Goal: Task Accomplishment & Management: Manage account settings

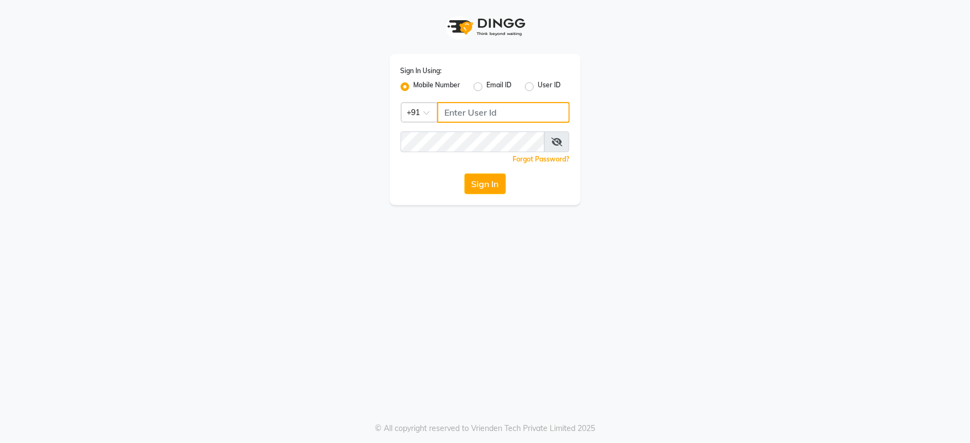
type input "9718544333"
click at [513, 108] on input "9718544333" at bounding box center [503, 112] width 133 height 21
click at [481, 184] on button "Sign In" at bounding box center [484, 184] width 41 height 21
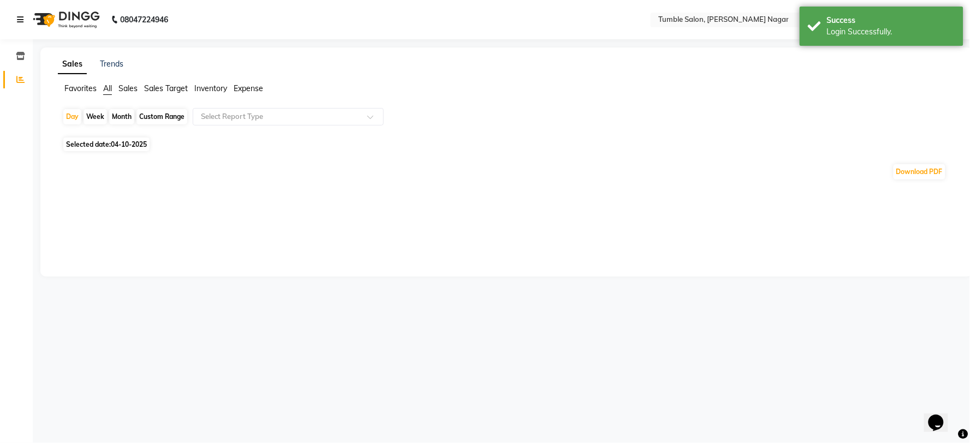
click at [17, 16] on icon at bounding box center [20, 20] width 7 height 8
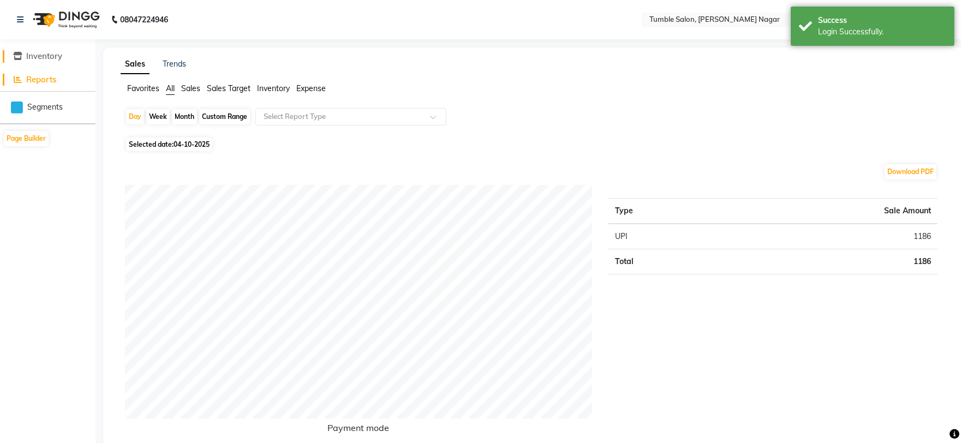
click at [24, 53] on span at bounding box center [18, 56] width 16 height 13
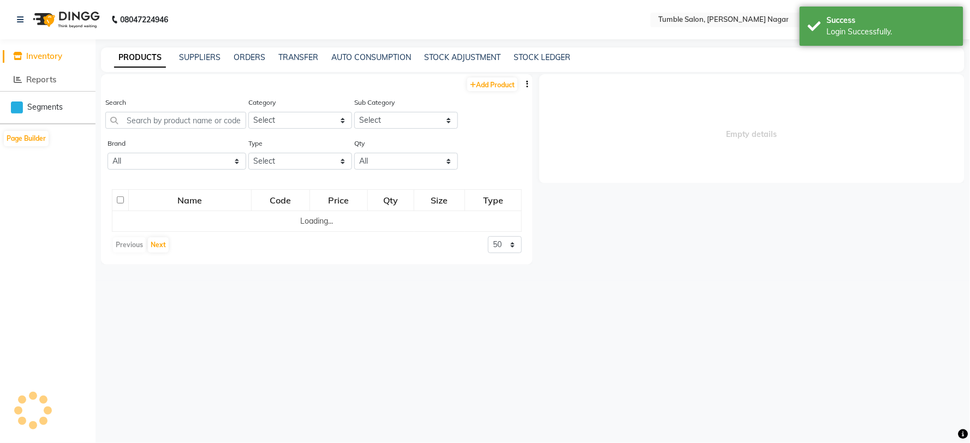
select select
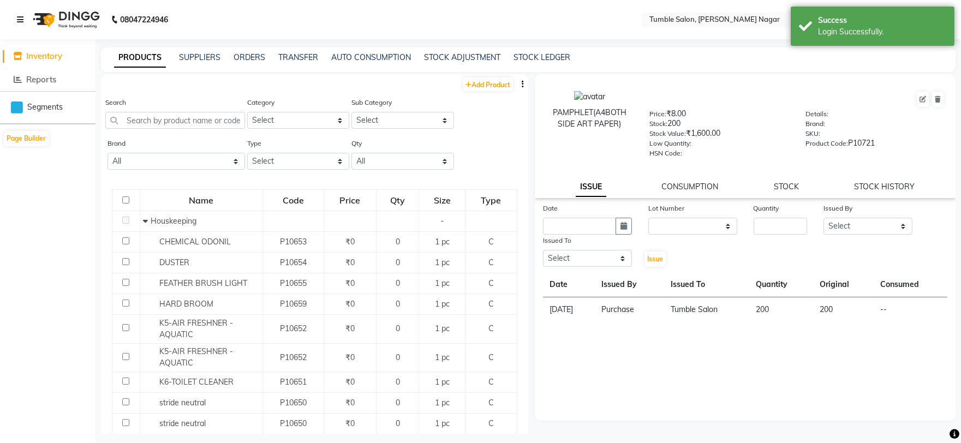
click at [19, 17] on icon at bounding box center [20, 20] width 7 height 8
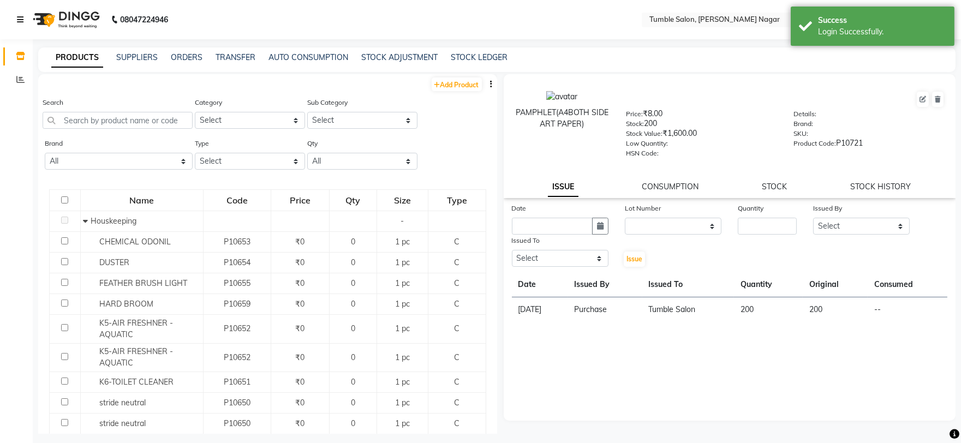
click at [22, 23] on icon at bounding box center [20, 20] width 7 height 8
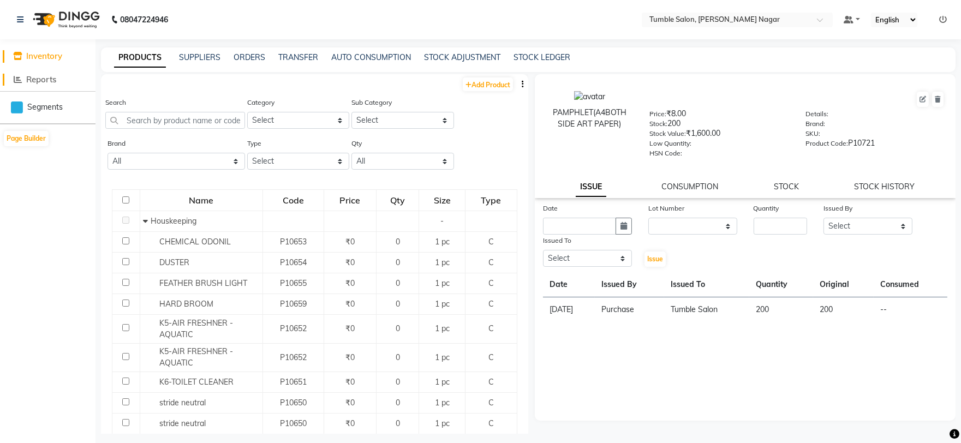
click at [49, 83] on span "Reports" at bounding box center [41, 79] width 30 height 10
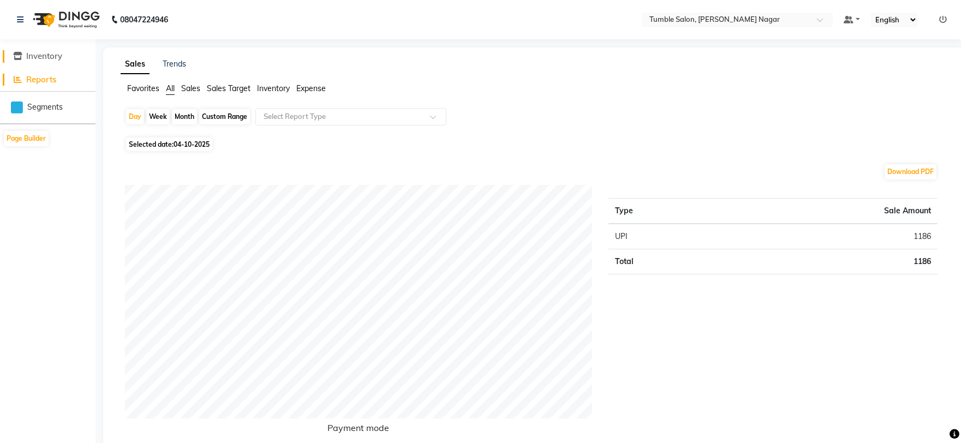
click at [48, 57] on span "Inventory" at bounding box center [44, 56] width 36 height 10
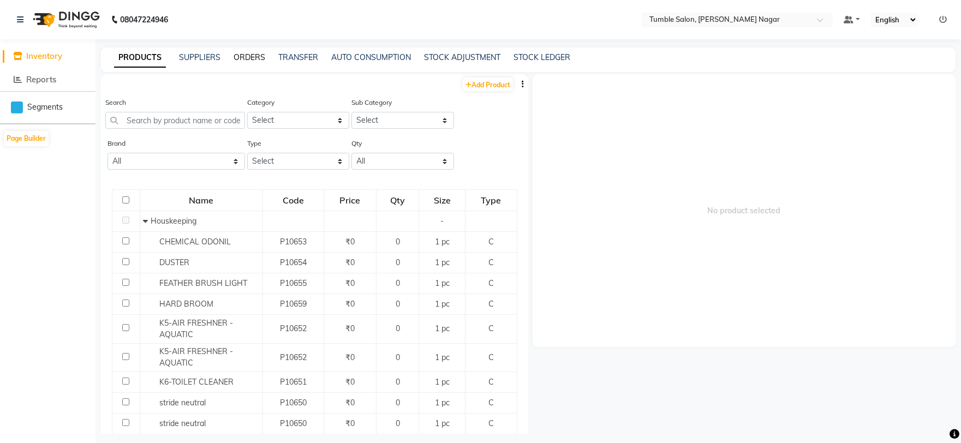
click at [248, 55] on link "ORDERS" at bounding box center [250, 57] width 32 height 10
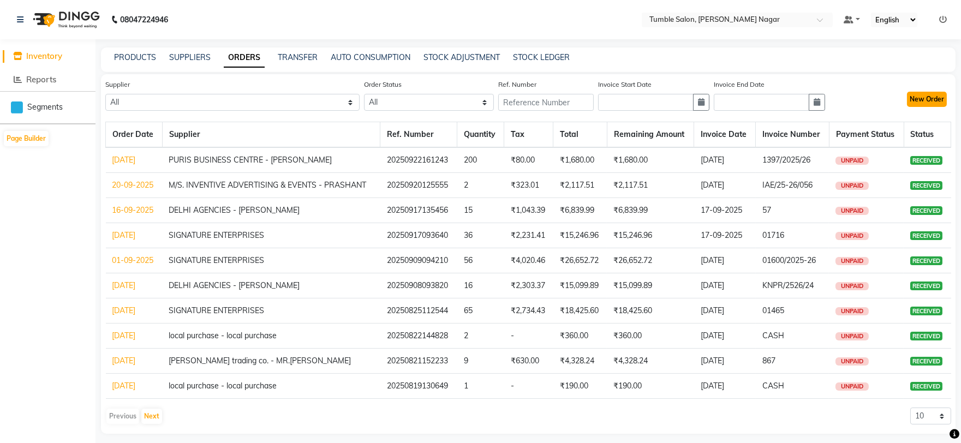
click at [935, 105] on button "New Order" at bounding box center [927, 99] width 40 height 15
select select "true"
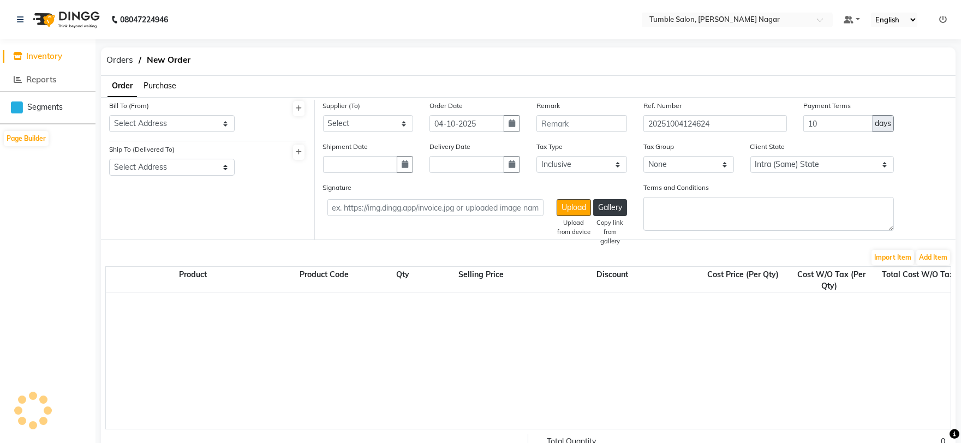
select select "3741"
click at [171, 122] on select "Select Address TUMBLE SALON" at bounding box center [172, 123] width 126 height 17
select select "1485"
click at [109, 115] on select "Select Address TUMBLE SALON" at bounding box center [172, 123] width 126 height 17
click at [176, 166] on select "Select Address TUMBLE SALON" at bounding box center [172, 167] width 126 height 17
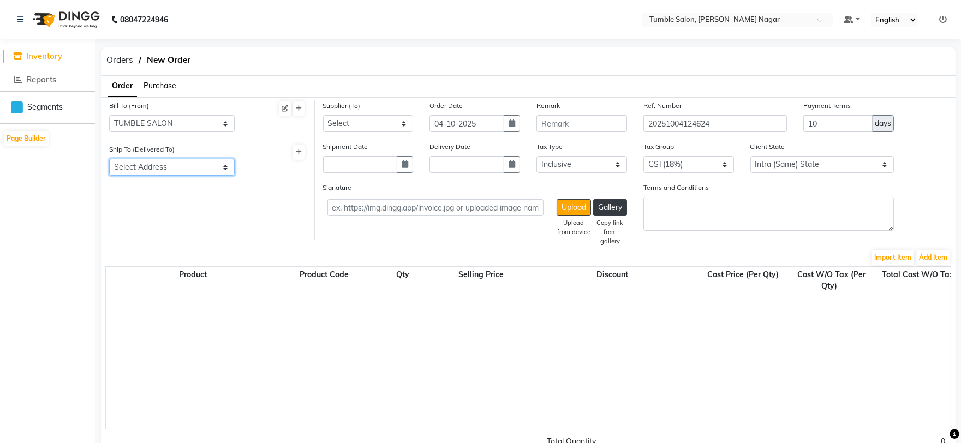
select select "1486"
click at [109, 159] on select "Select Address TUMBLE SALON" at bounding box center [172, 167] width 126 height 17
click at [342, 123] on select "Select SIGNATURE ENTERPRISES QUANTUM INC - QUANTUM inc HARKRISHAN MEDICAL - ANI…" at bounding box center [368, 123] width 91 height 17
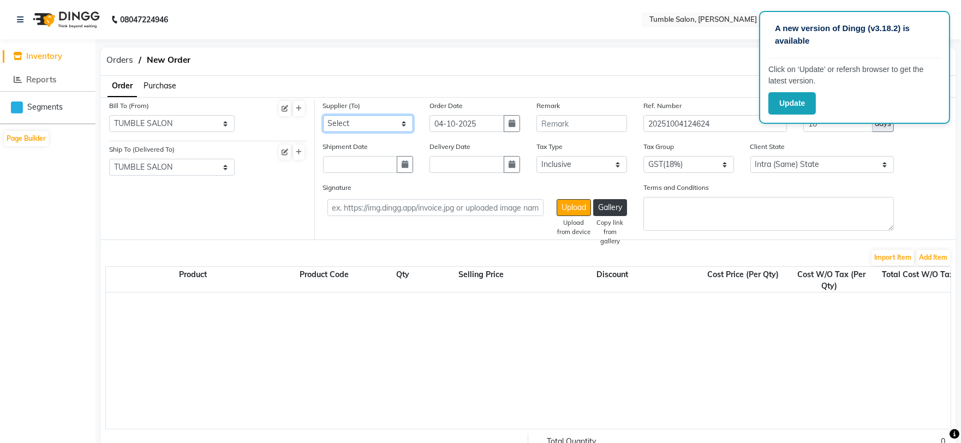
select select "5680"
click at [323, 115] on select "Select SIGNATURE ENTERPRISES QUANTUM INC - QUANTUM inc HARKRISHAN MEDICAL - ANI…" at bounding box center [368, 123] width 91 height 17
click at [453, 121] on input "04-10-2025" at bounding box center [466, 123] width 75 height 17
select select "10"
select select "2025"
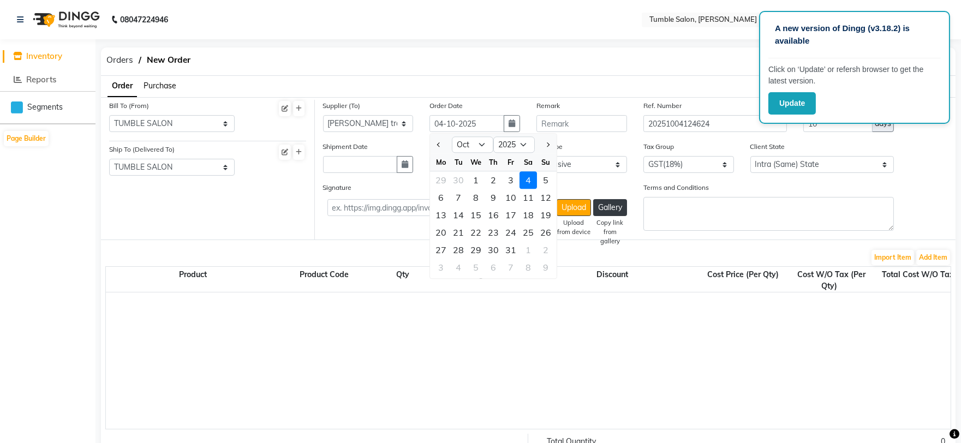
click at [532, 182] on div "4" at bounding box center [527, 179] width 17 height 17
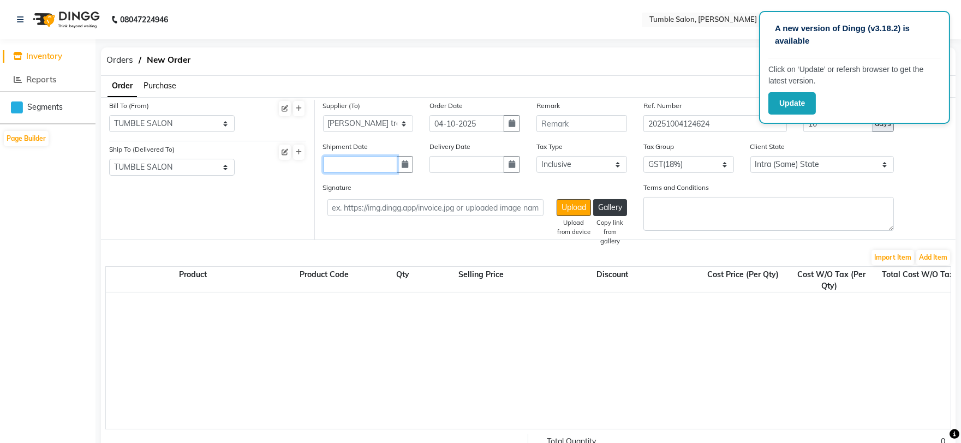
click at [349, 164] on input "text" at bounding box center [360, 164] width 75 height 17
select select "10"
select select "2025"
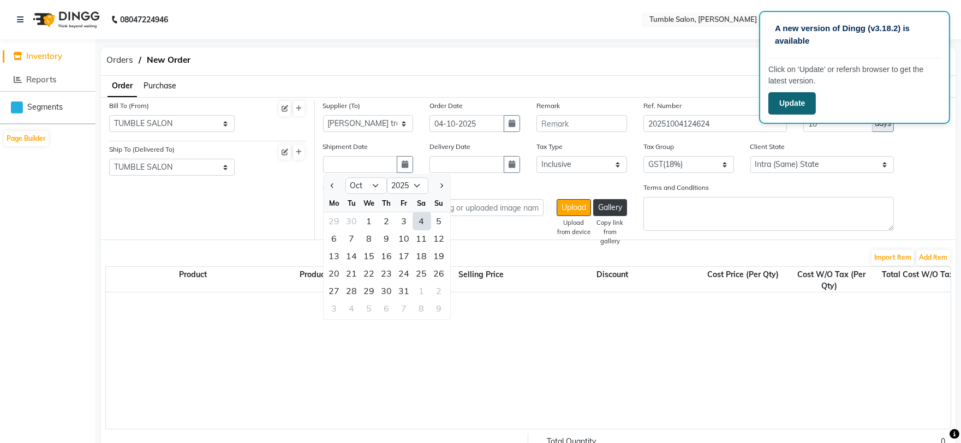
click at [808, 99] on button "Update" at bounding box center [791, 103] width 47 height 22
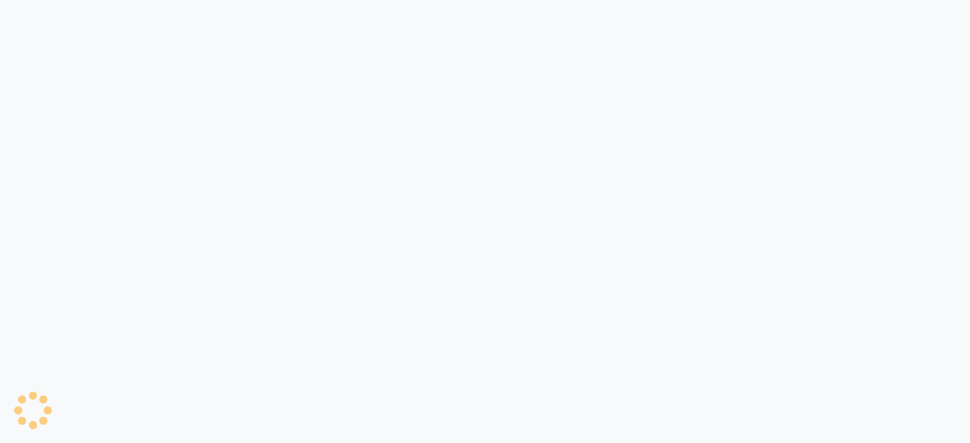
select select "true"
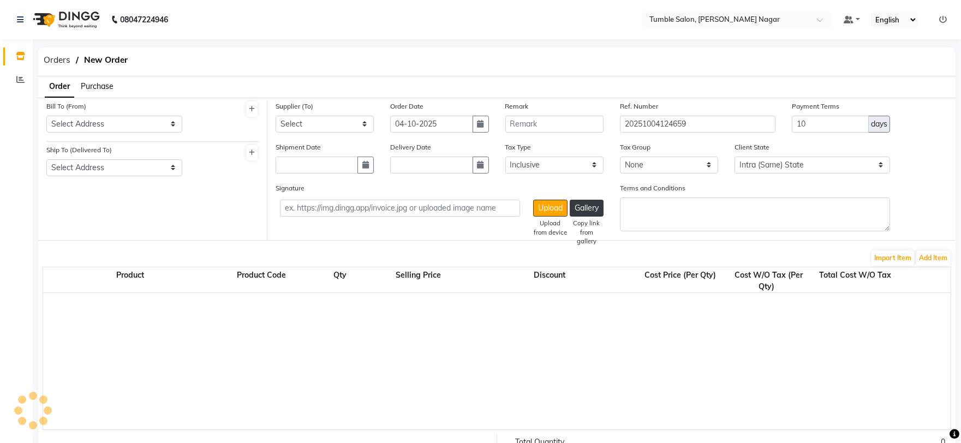
select select "3741"
click at [104, 122] on select "Select Address TUMBLE SALON" at bounding box center [114, 124] width 136 height 17
select select "1485"
click at [46, 116] on select "Select Address TUMBLE SALON" at bounding box center [114, 124] width 136 height 17
click at [109, 169] on select "Select Address TUMBLE SALON" at bounding box center [114, 167] width 136 height 17
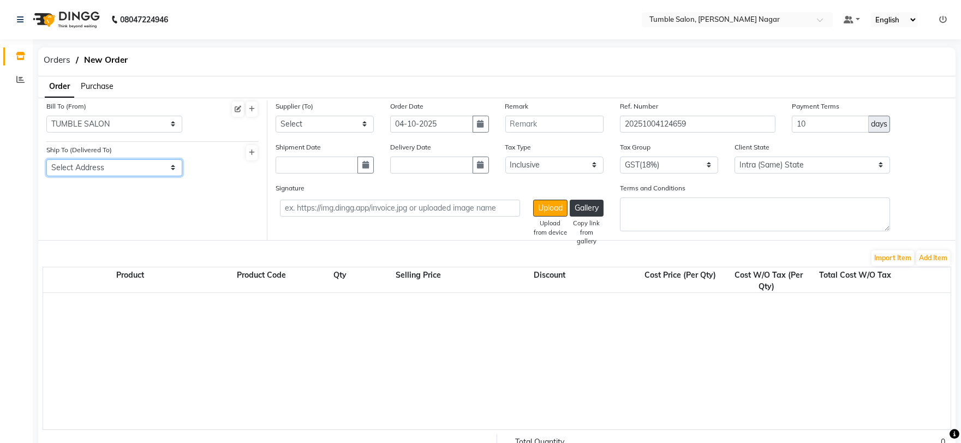
select select "1486"
click at [46, 159] on select "Select Address TUMBLE SALON" at bounding box center [114, 167] width 136 height 17
click at [332, 122] on select "Select SIGNATURE ENTERPRISES QUANTUM INC - QUANTUM inc HARKRISHAN MEDICAL - ANI…" at bounding box center [325, 124] width 98 height 17
select select "5680"
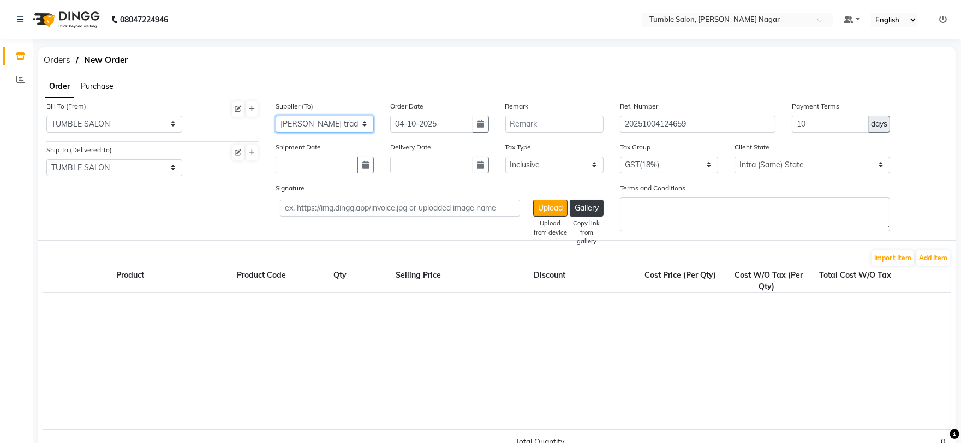
click at [276, 116] on select "Select SIGNATURE ENTERPRISES QUANTUM INC - QUANTUM inc HARKRISHAN MEDICAL - ANI…" at bounding box center [325, 124] width 98 height 17
click at [312, 166] on input "text" at bounding box center [317, 165] width 82 height 17
select select "10"
select select "2025"
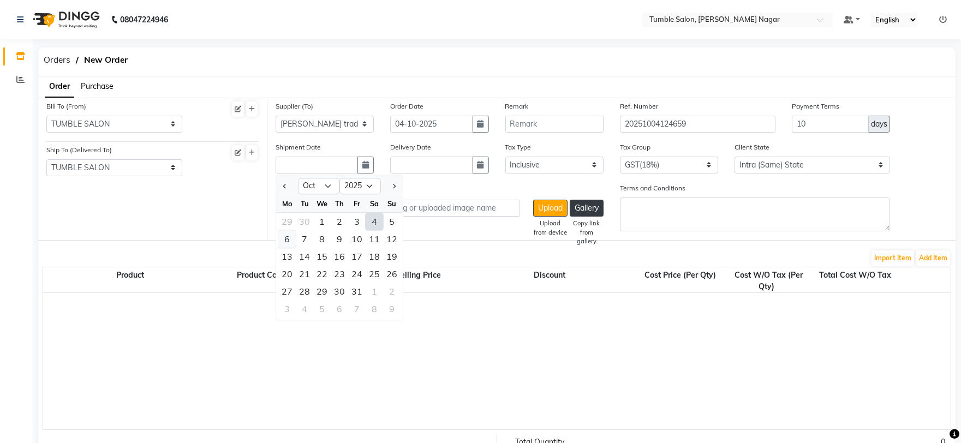
click at [285, 238] on div "6" at bounding box center [286, 238] width 17 height 17
type input "[DATE]"
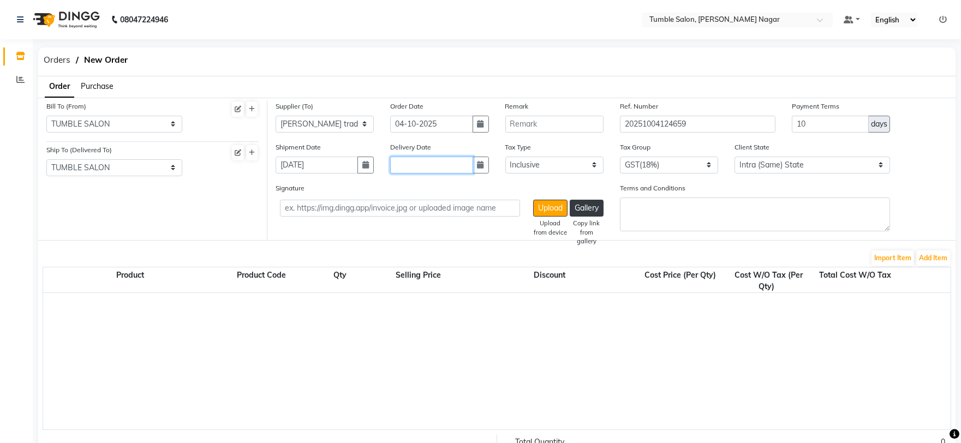
click at [419, 167] on input "text" at bounding box center [431, 165] width 82 height 17
select select "10"
select select "2025"
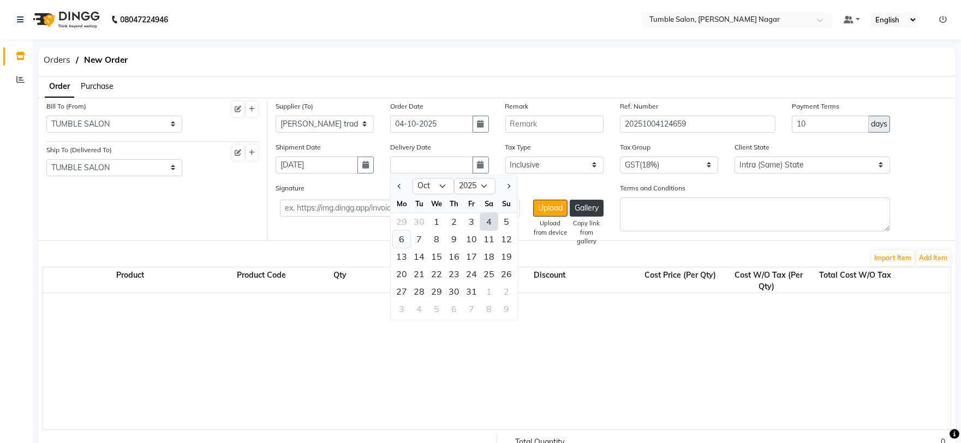
click at [397, 240] on div "6" at bounding box center [401, 238] width 17 height 17
type input "[DATE]"
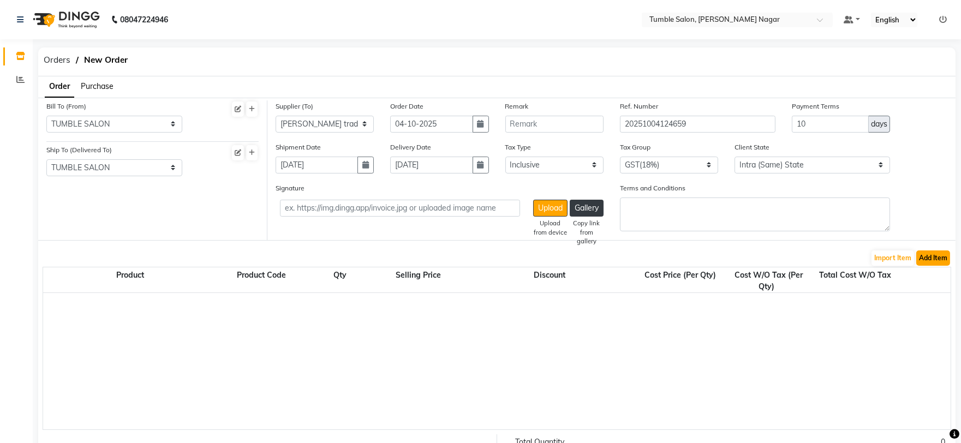
click at [935, 256] on button "Add Item" at bounding box center [933, 257] width 34 height 15
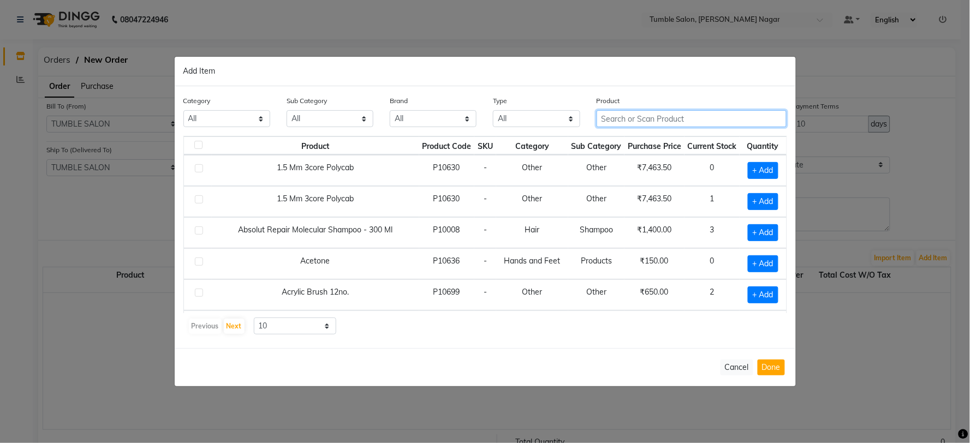
click at [635, 118] on input "text" at bounding box center [691, 118] width 190 height 17
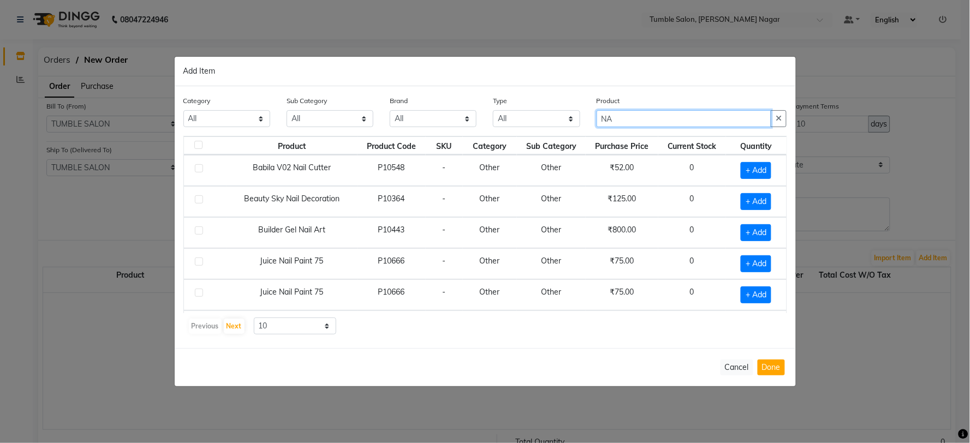
type input "N"
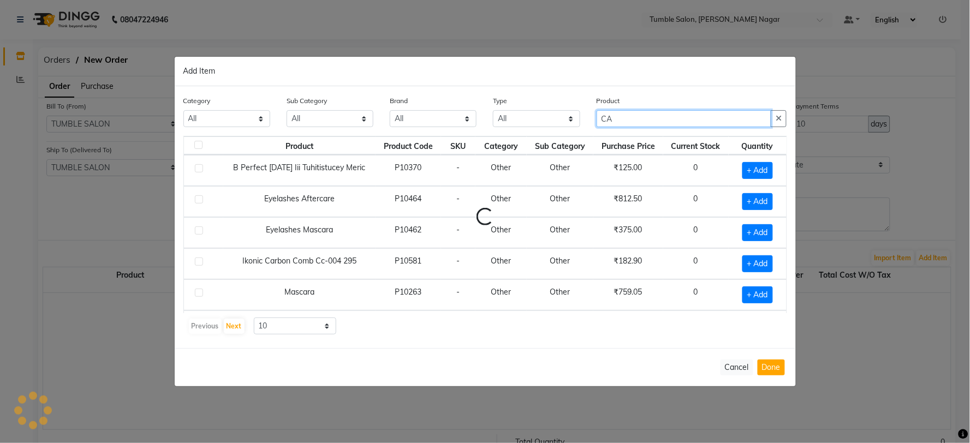
type input "C"
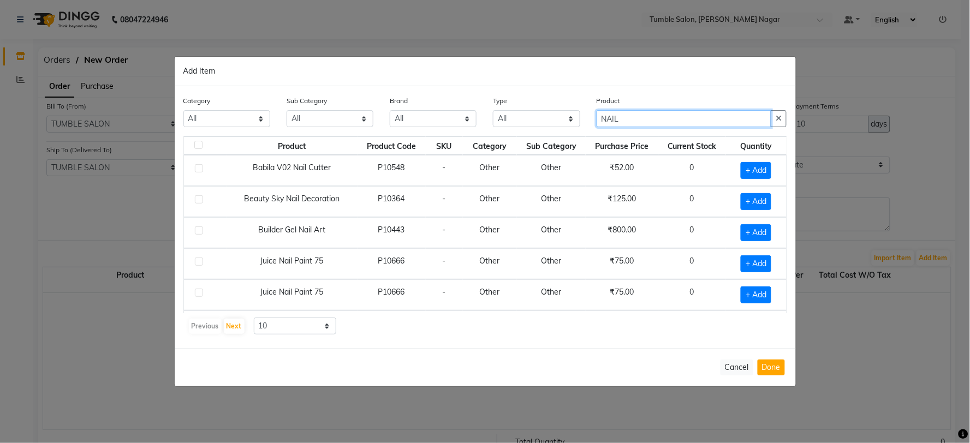
scroll to position [61, 0]
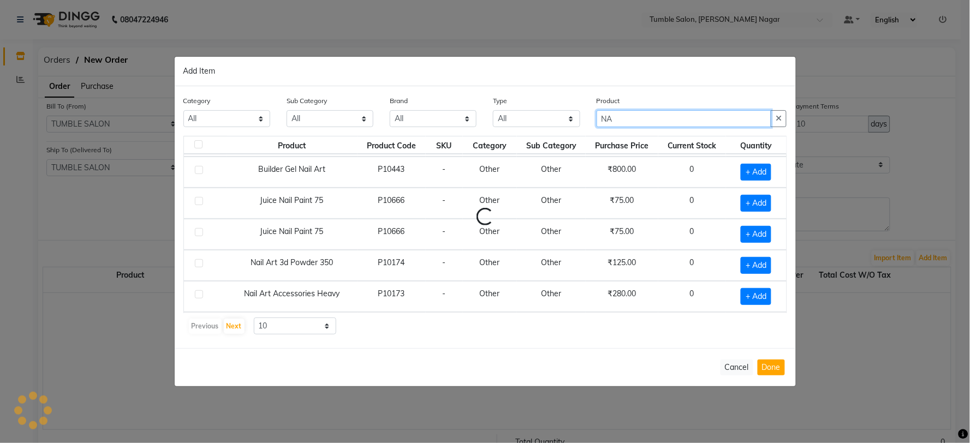
type input "N"
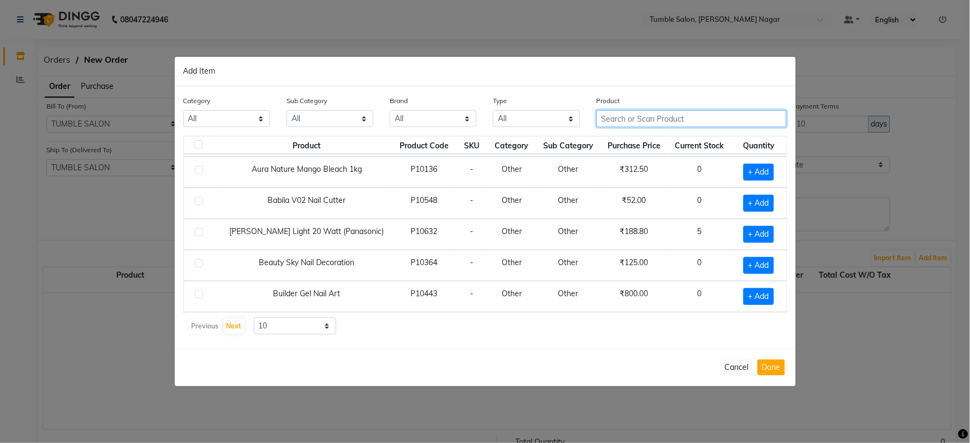
click at [636, 121] on input "text" at bounding box center [691, 118] width 190 height 17
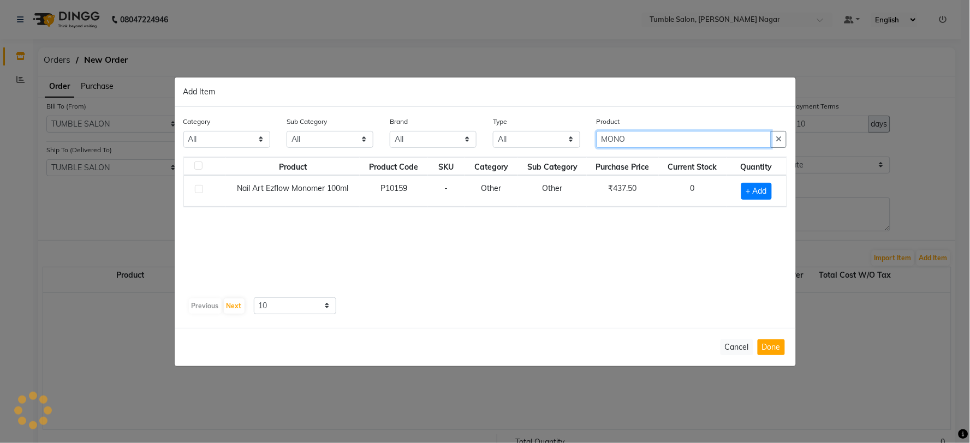
scroll to position [0, 0]
type input "MONO"
click at [746, 347] on button "Cancel" at bounding box center [736, 347] width 33 height 16
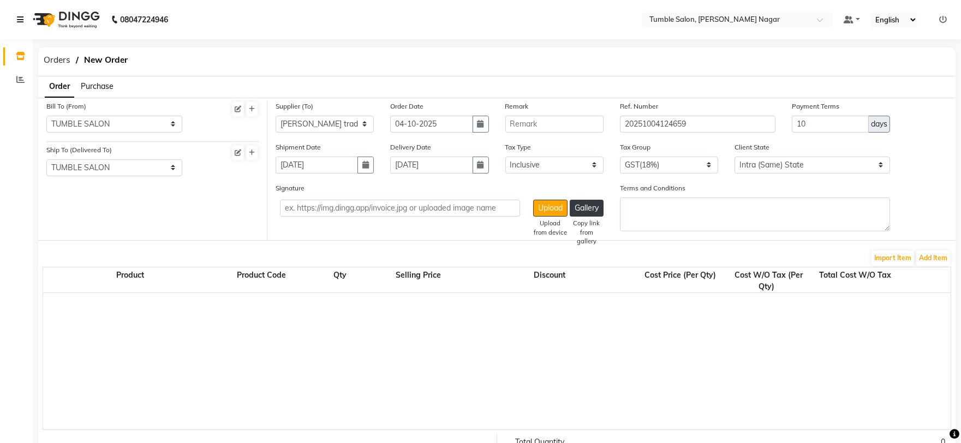
click at [21, 23] on icon at bounding box center [20, 20] width 7 height 8
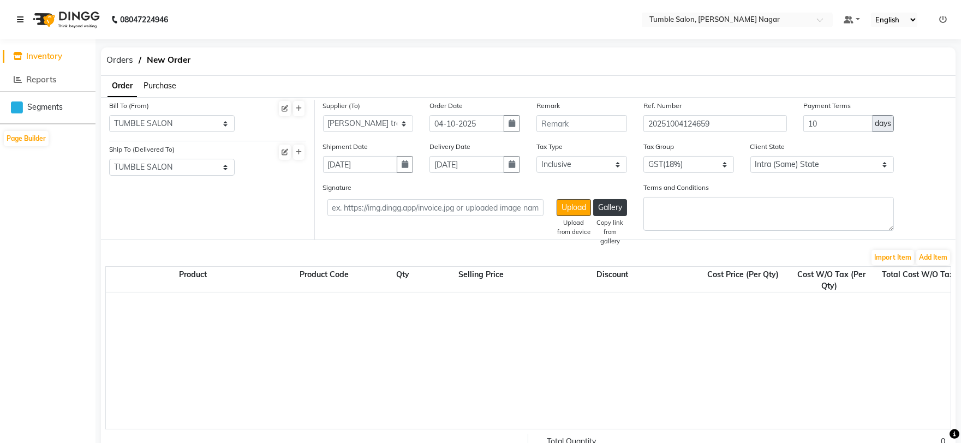
click at [19, 17] on icon at bounding box center [20, 20] width 7 height 8
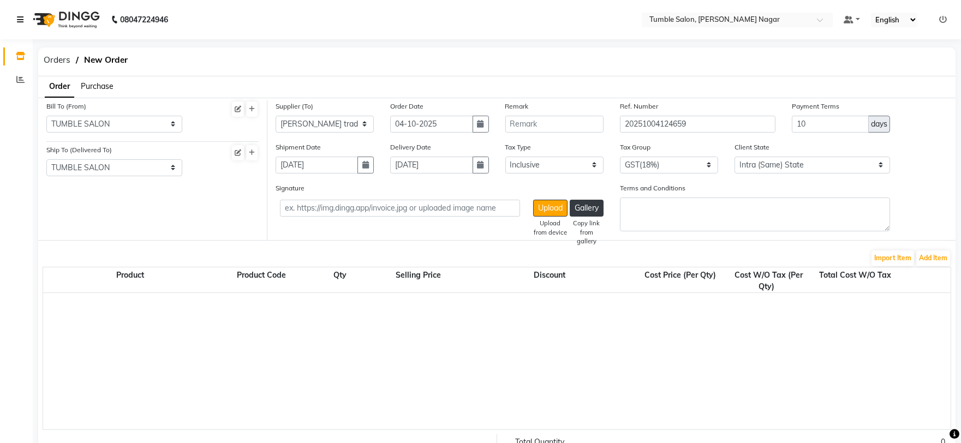
click at [23, 21] on link at bounding box center [22, 19] width 11 height 31
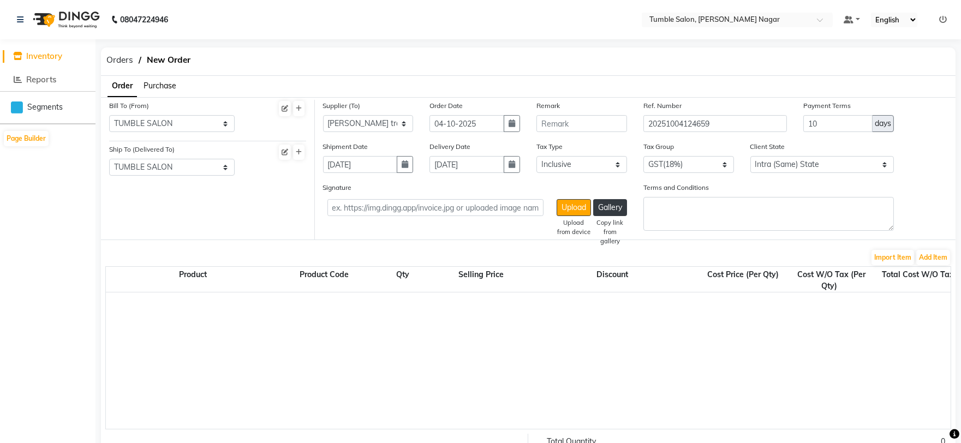
click at [35, 53] on span "Inventory" at bounding box center [44, 56] width 36 height 10
select select
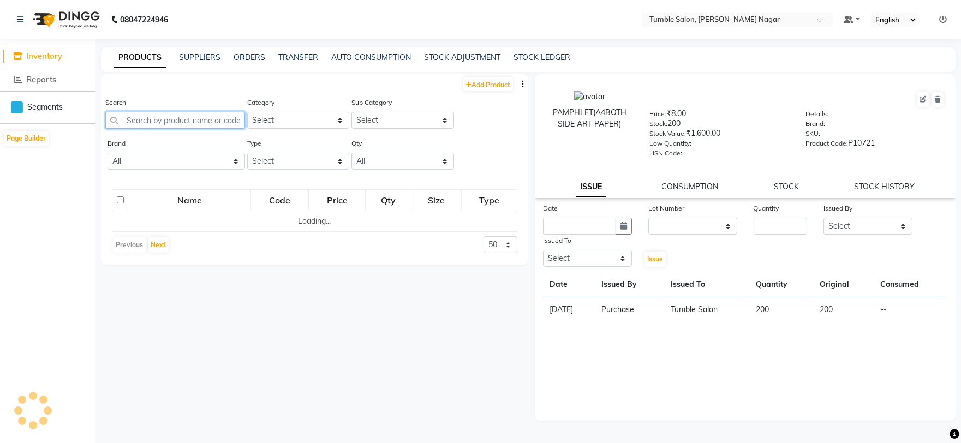
click at [178, 122] on input "text" at bounding box center [175, 120] width 140 height 17
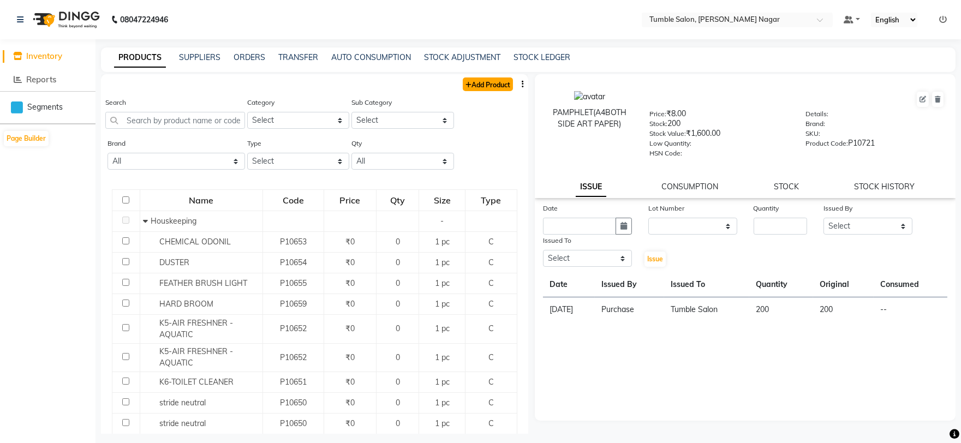
click at [471, 86] on link "Add Product" at bounding box center [488, 84] width 50 height 14
select select "true"
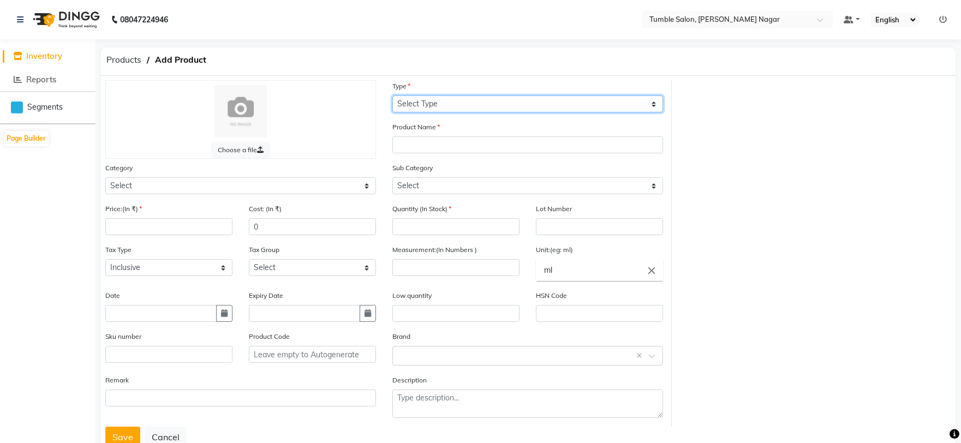
click at [431, 106] on select "Select Type Both Retail Consumable" at bounding box center [527, 103] width 271 height 17
select select "C"
click at [392, 95] on select "Select Type Both Retail Consumable" at bounding box center [527, 103] width 271 height 17
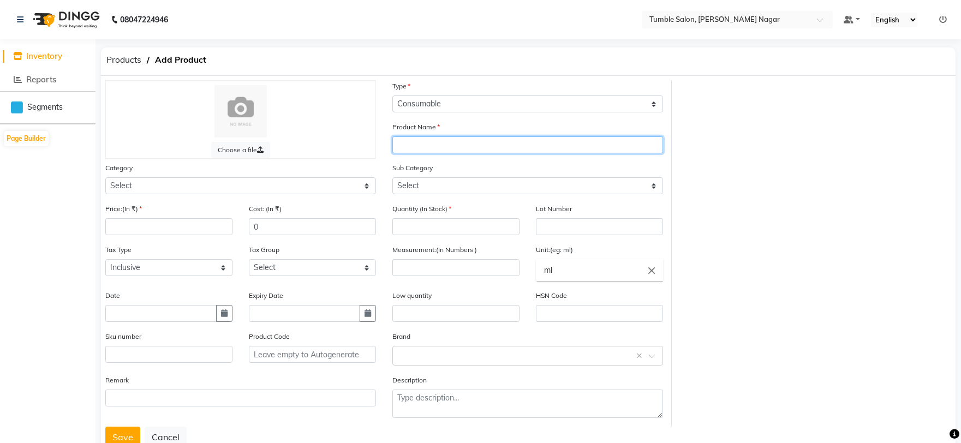
click at [429, 149] on input "text" at bounding box center [527, 144] width 271 height 17
type input "NAIL CARVING GEL"
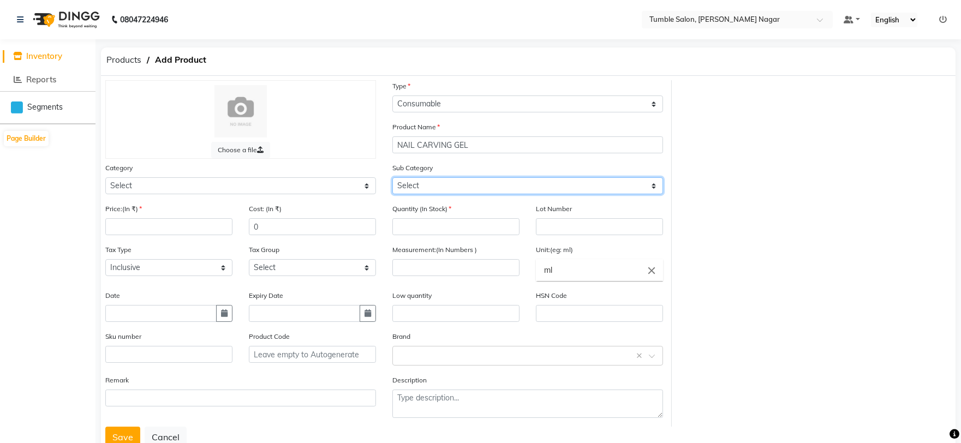
click at [423, 184] on select "Select" at bounding box center [527, 185] width 271 height 17
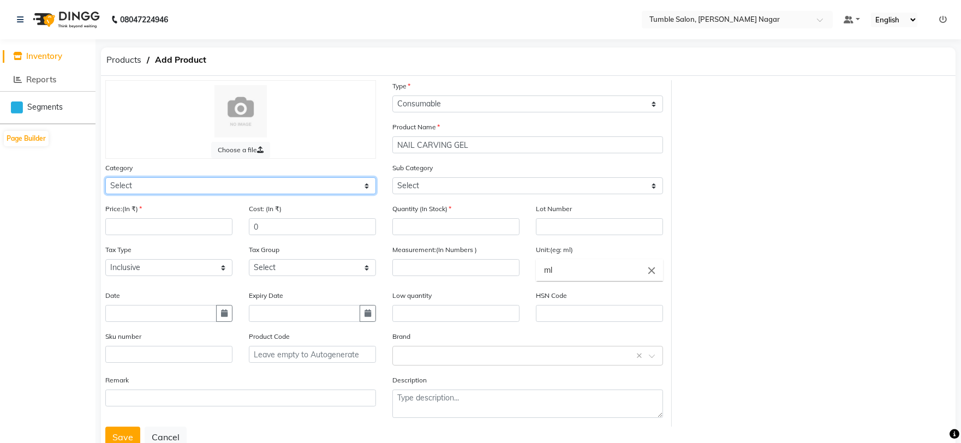
click at [183, 191] on select "Select Hair Skin Makeup Personal Care Appliances [PERSON_NAME] Waxing Disposabl…" at bounding box center [240, 185] width 271 height 17
select select "1000"
click at [105, 177] on select "Select Hair Skin Makeup Personal Care Appliances [PERSON_NAME] Waxing Disposabl…" at bounding box center [240, 185] width 271 height 17
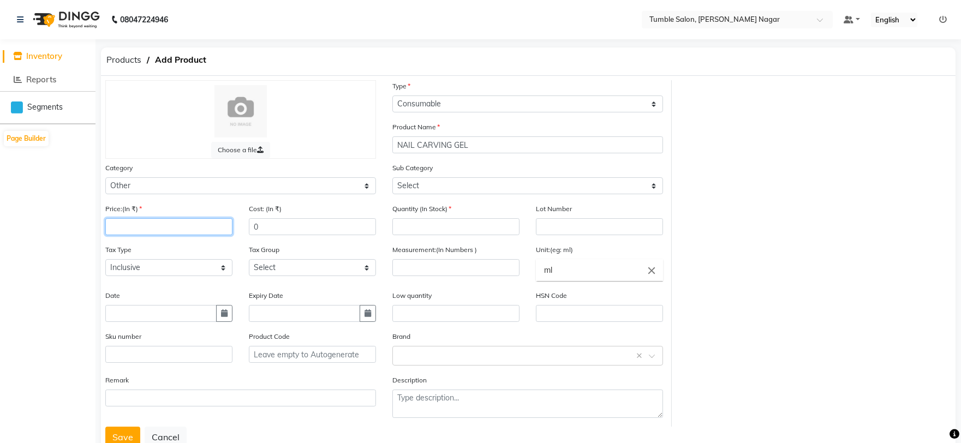
click at [133, 228] on input "number" at bounding box center [168, 226] width 127 height 17
type input "0"
drag, startPoint x: 280, startPoint y: 231, endPoint x: 232, endPoint y: 228, distance: 48.1
click at [232, 228] on div "Price:(In ₹) 0 Cost: (In ₹) 0" at bounding box center [240, 223] width 287 height 41
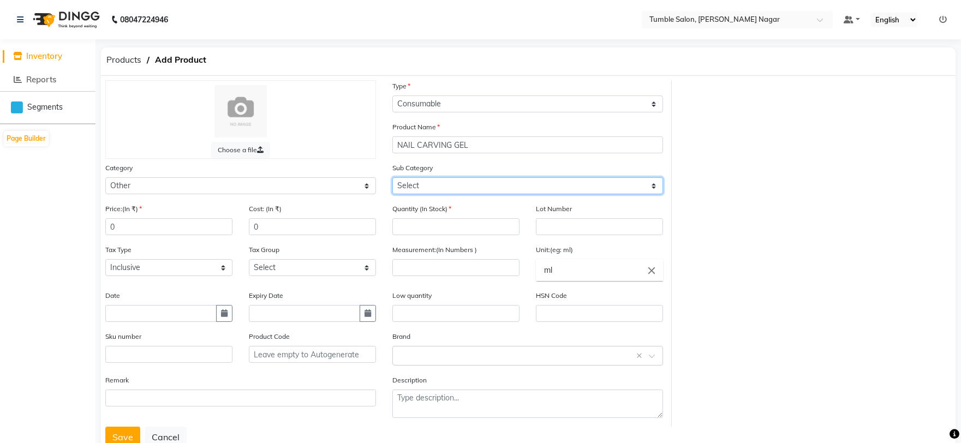
click at [423, 187] on select "Select Houskeeping Other" at bounding box center [527, 185] width 271 height 17
select select "1002"
click at [392, 177] on select "Select Houskeeping Other" at bounding box center [527, 185] width 271 height 17
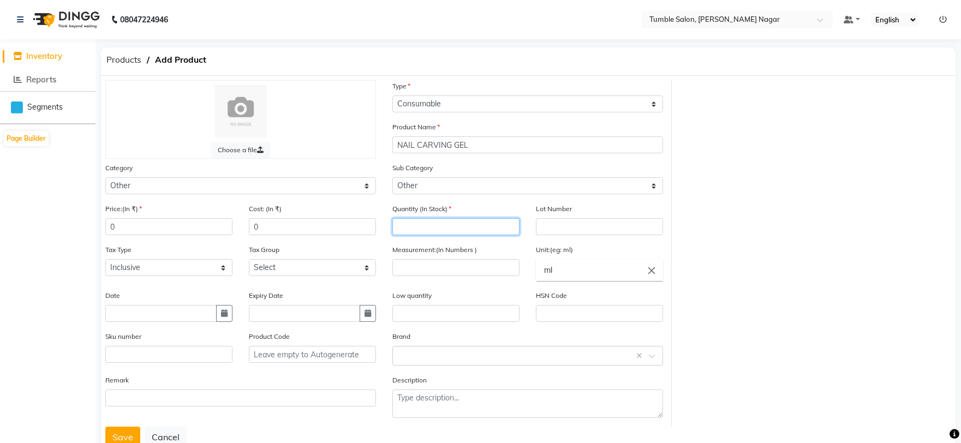
click at [429, 230] on input "number" at bounding box center [455, 226] width 127 height 17
type input "0"
drag, startPoint x: 123, startPoint y: 435, endPoint x: 135, endPoint y: 366, distance: 70.3
click at [123, 435] on button "Save" at bounding box center [122, 437] width 35 height 21
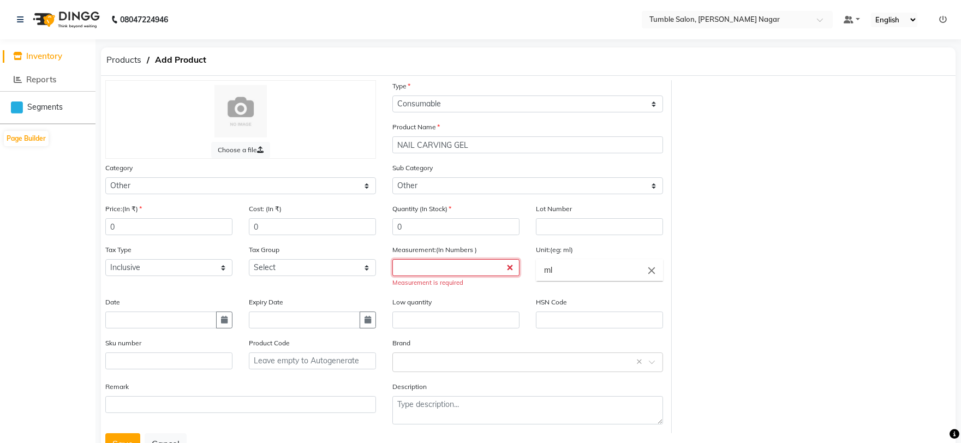
click at [443, 265] on input "number" at bounding box center [455, 267] width 127 height 17
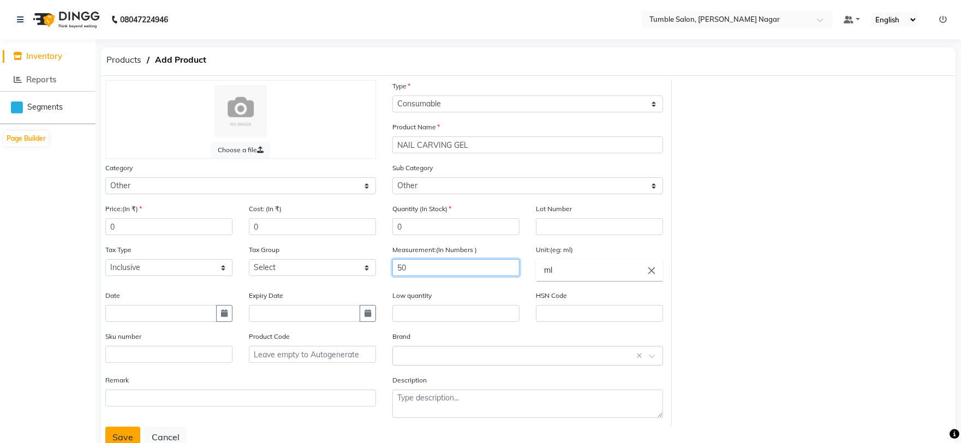
type input "50"
click at [123, 434] on button "Save" at bounding box center [122, 437] width 35 height 21
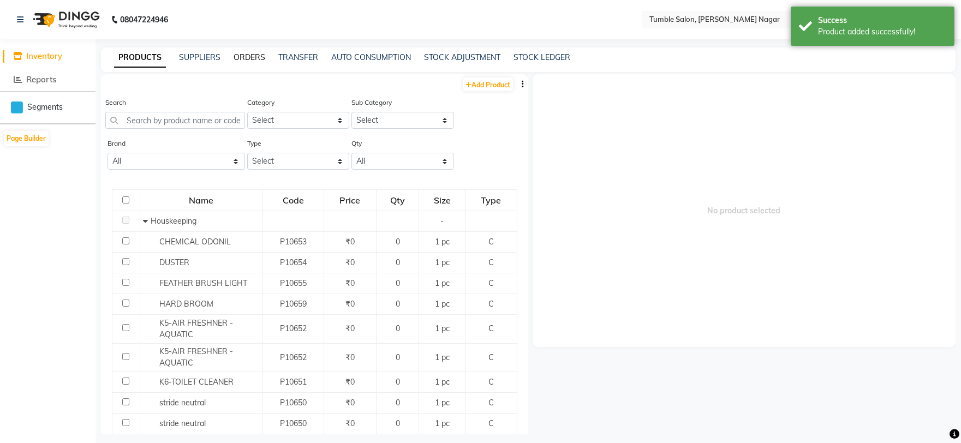
click at [248, 56] on link "ORDERS" at bounding box center [250, 57] width 32 height 10
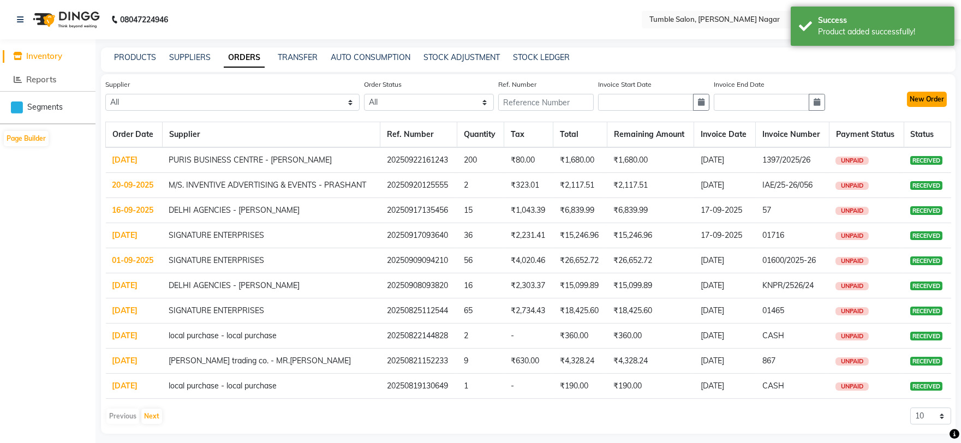
click at [928, 100] on button "New Order" at bounding box center [927, 99] width 40 height 15
select select "true"
select select "3741"
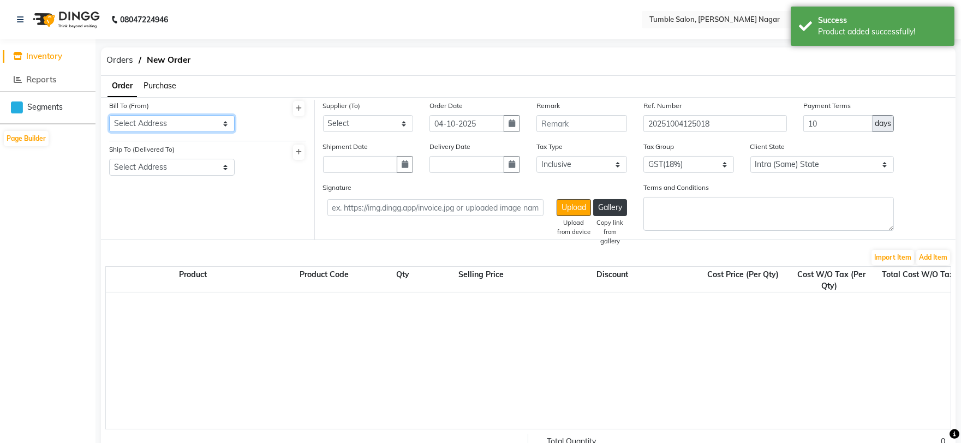
click at [150, 124] on select "Select Address TUMBLE SALON" at bounding box center [172, 123] width 126 height 17
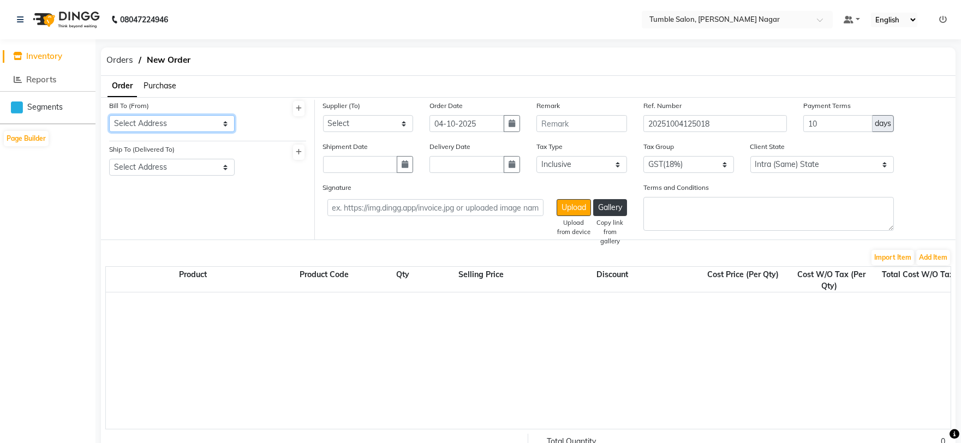
select select "1485"
click at [109, 115] on select "Select Address TUMBLE SALON" at bounding box center [172, 123] width 126 height 17
click at [155, 165] on select "Select Address TUMBLE SALON" at bounding box center [172, 167] width 126 height 17
select select "1486"
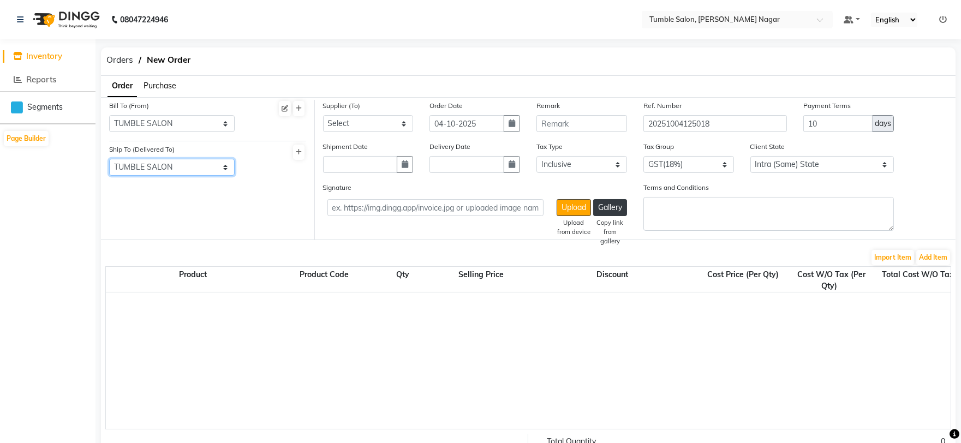
click at [109, 159] on select "Select Address TUMBLE SALON" at bounding box center [172, 167] width 126 height 17
drag, startPoint x: 350, startPoint y: 118, endPoint x: 355, endPoint y: 128, distance: 11.0
click at [350, 118] on select "Select SIGNATURE ENTERPRISES QUANTUM INC - QUANTUM inc HARKRISHAN MEDICAL - ANI…" at bounding box center [368, 123] width 91 height 17
select select "5680"
click at [323, 115] on select "Select SIGNATURE ENTERPRISES QUANTUM INC - QUANTUM inc HARKRISHAN MEDICAL - ANI…" at bounding box center [368, 123] width 91 height 17
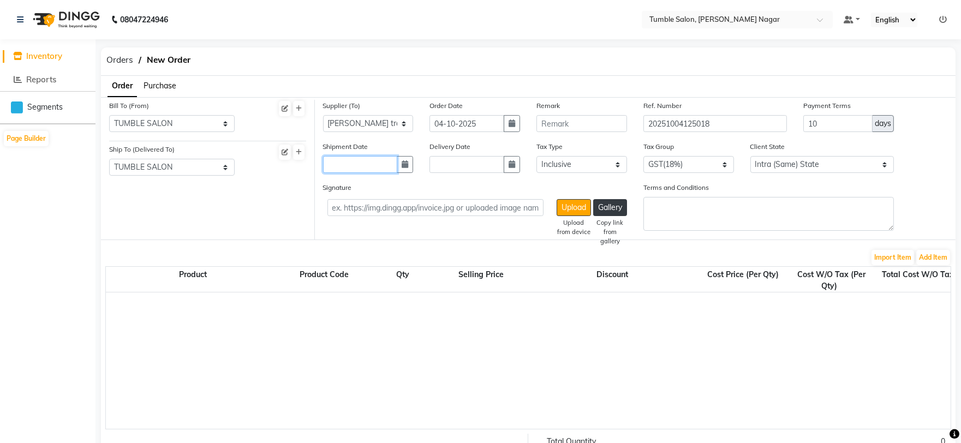
click at [333, 164] on input "text" at bounding box center [360, 164] width 75 height 17
select select "10"
select select "2025"
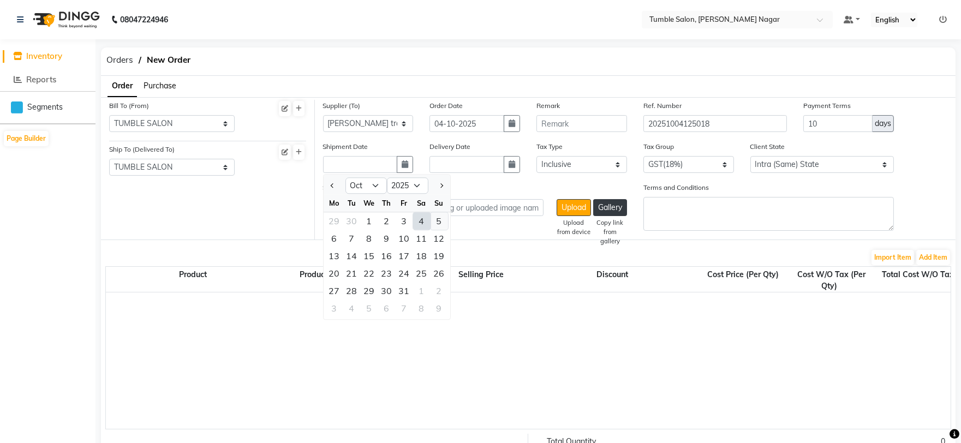
click at [434, 217] on div "5" at bounding box center [439, 220] width 17 height 17
type input "05-10-2025"
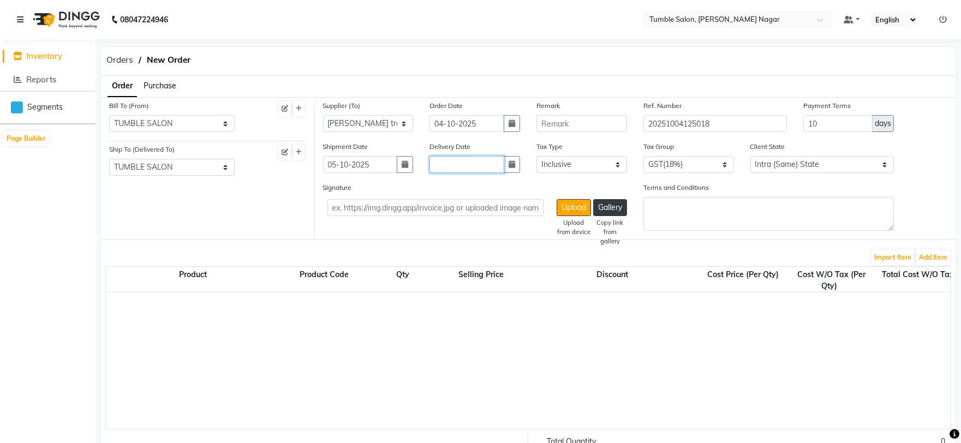
click at [448, 165] on input "text" at bounding box center [466, 164] width 75 height 17
select select "10"
select select "2025"
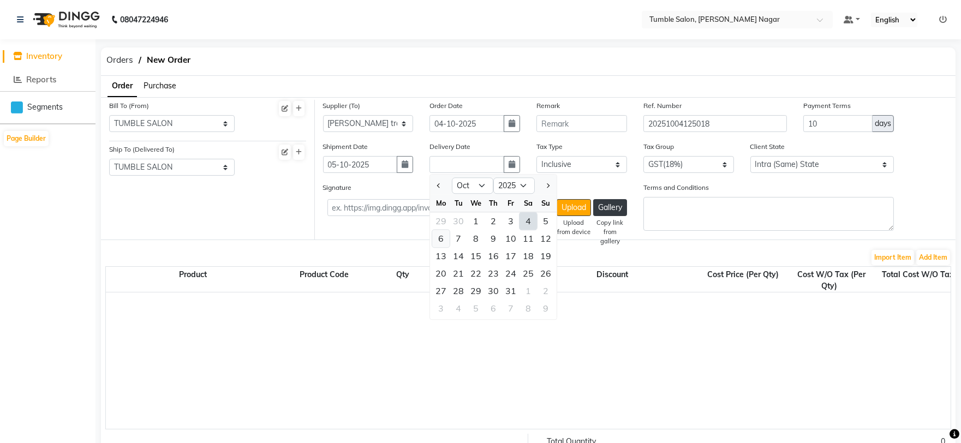
click at [445, 239] on div "6" at bounding box center [440, 238] width 17 height 17
type input "[DATE]"
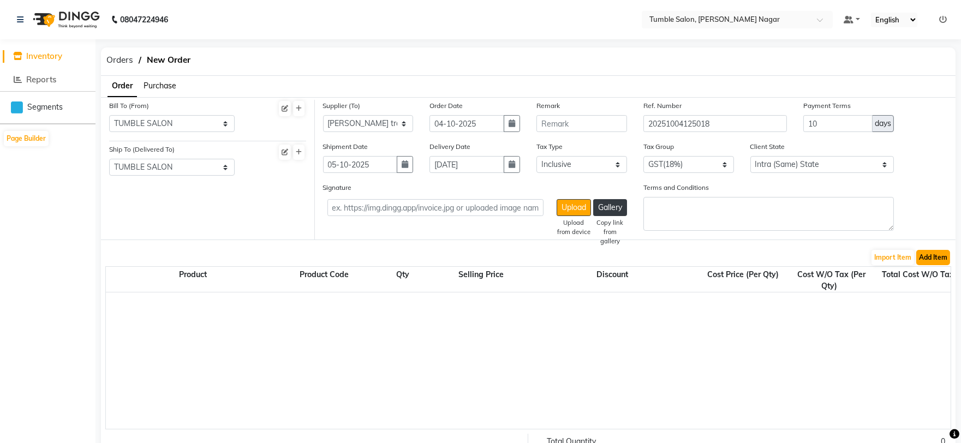
click at [937, 259] on button "Add Item" at bounding box center [933, 257] width 34 height 15
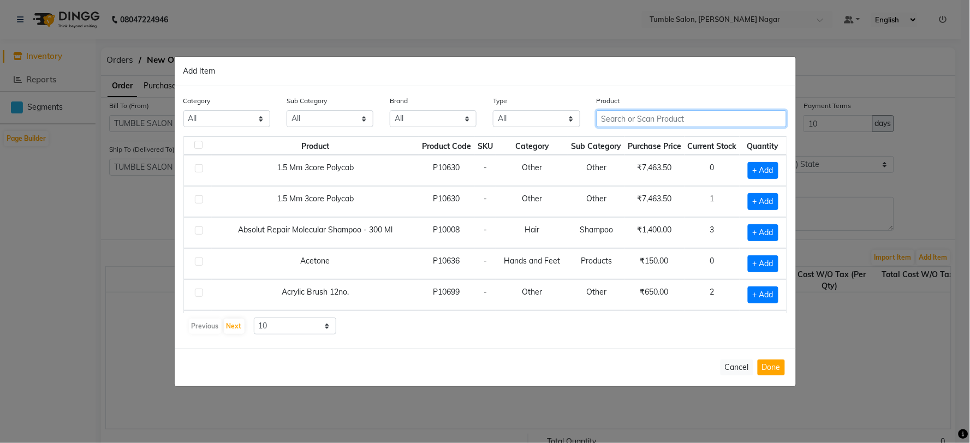
click at [613, 119] on input "text" at bounding box center [691, 118] width 190 height 17
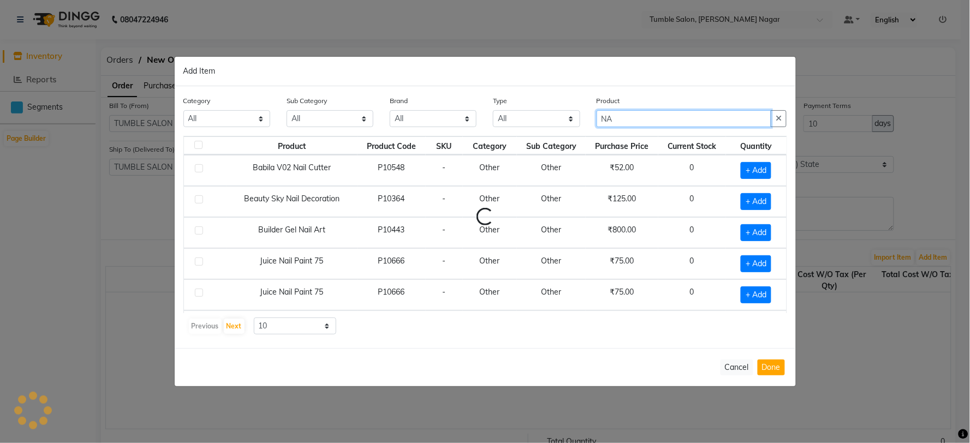
type input "N"
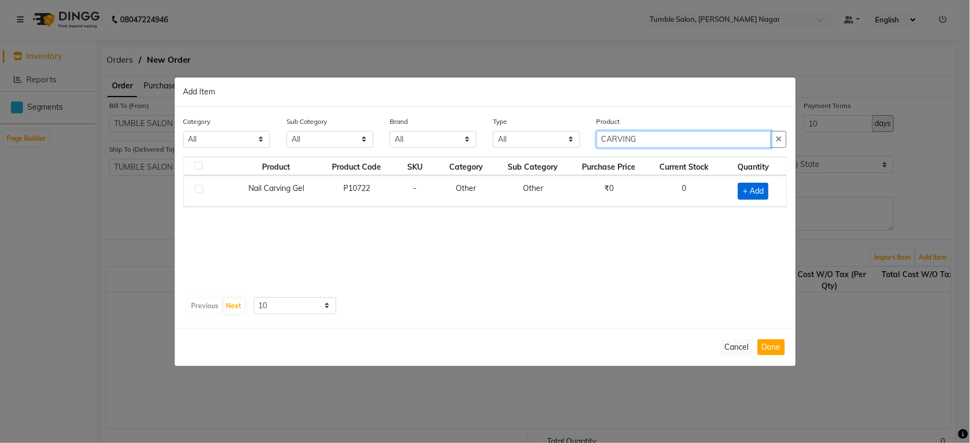
type input "CARVING"
click at [759, 188] on span "+ Add" at bounding box center [753, 191] width 31 height 17
checkbox input "true"
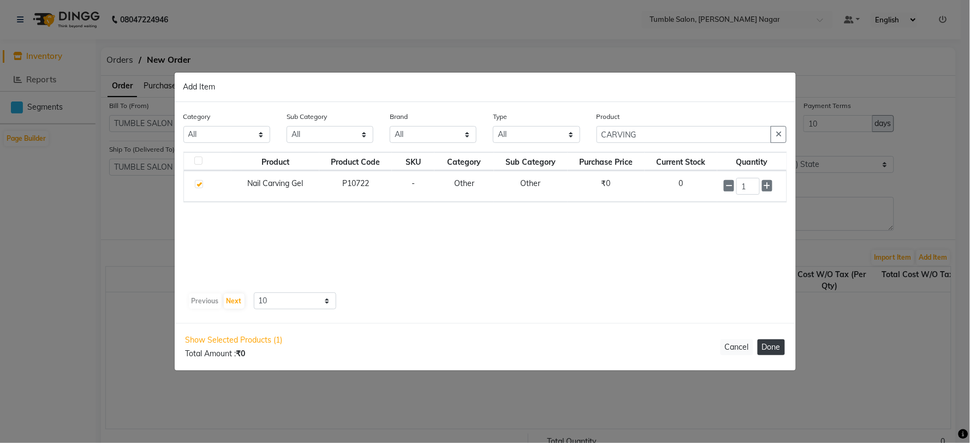
click at [778, 351] on button "Done" at bounding box center [770, 347] width 27 height 16
select select "3741"
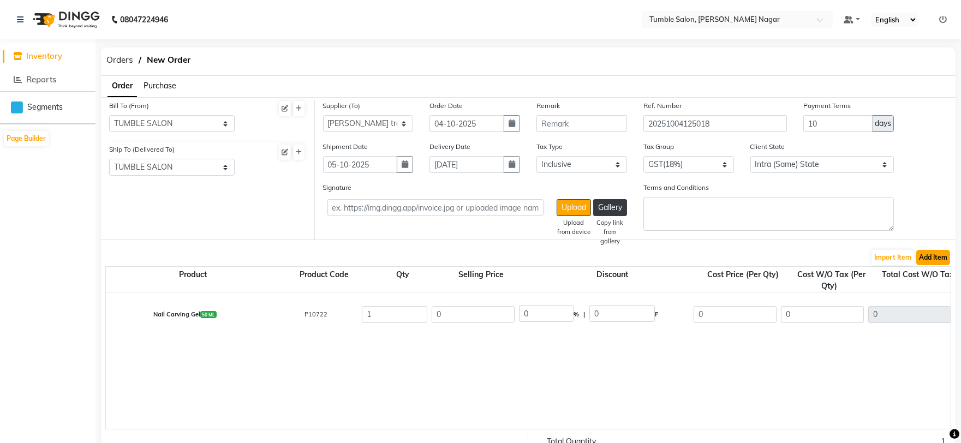
click at [929, 255] on button "Add Item" at bounding box center [933, 257] width 34 height 15
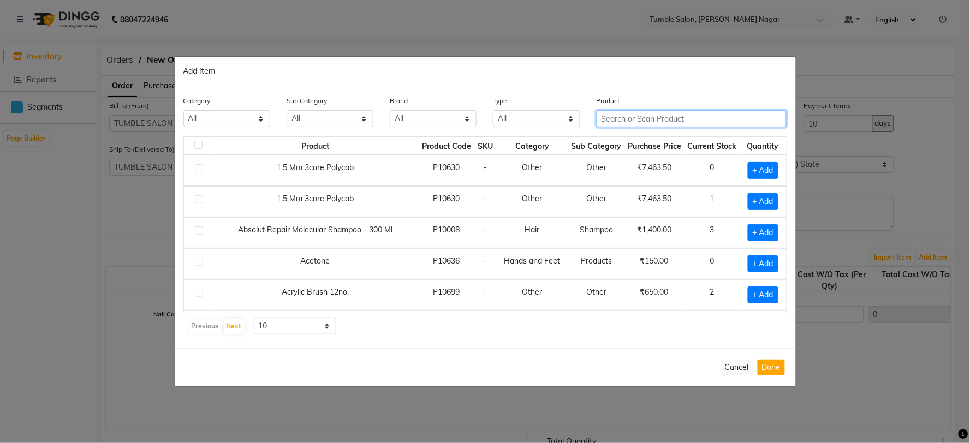
click at [666, 121] on input "text" at bounding box center [691, 118] width 190 height 17
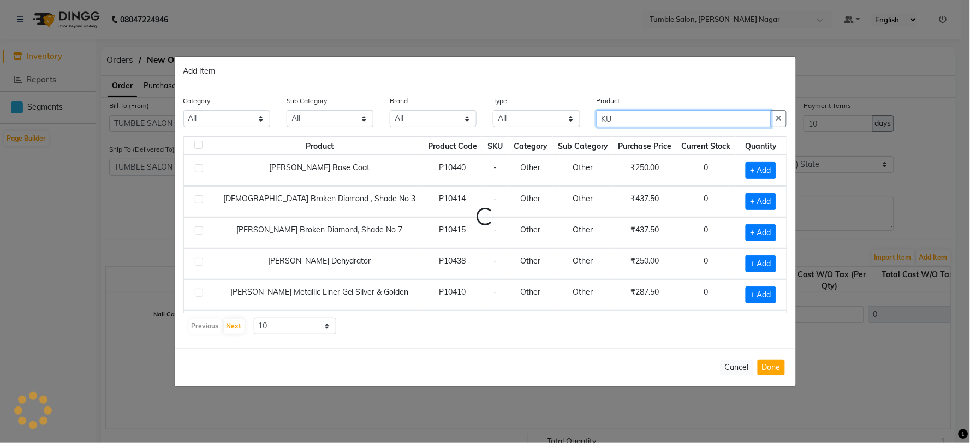
type input "K"
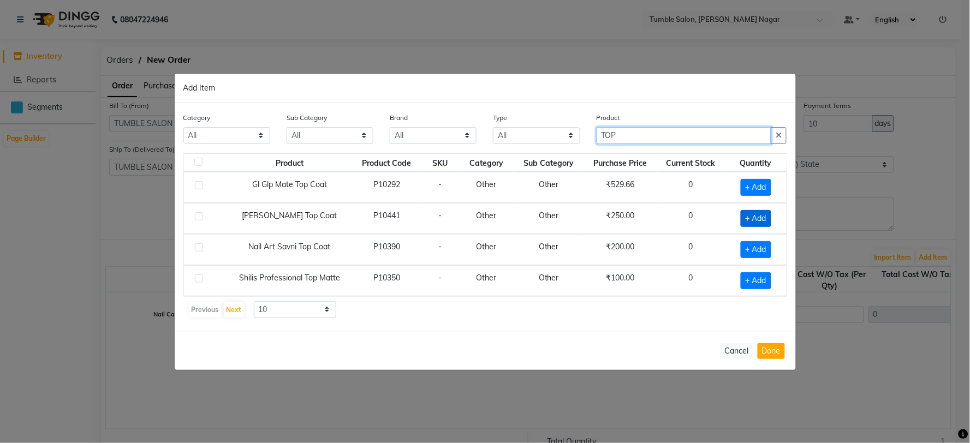
type input "TOP"
click at [757, 219] on span "+ Add" at bounding box center [755, 218] width 31 height 17
checkbox input "true"
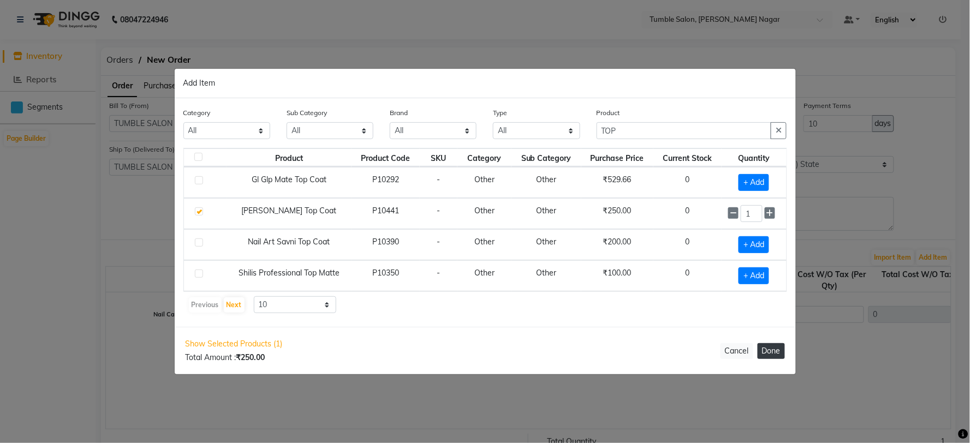
click at [775, 348] on button "Done" at bounding box center [770, 351] width 27 height 16
select select "3741"
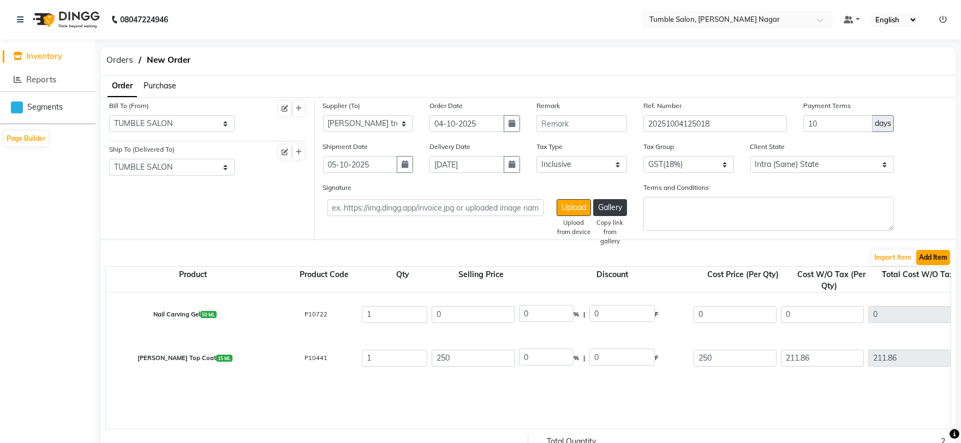
click at [936, 258] on button "Add Item" at bounding box center [933, 257] width 34 height 15
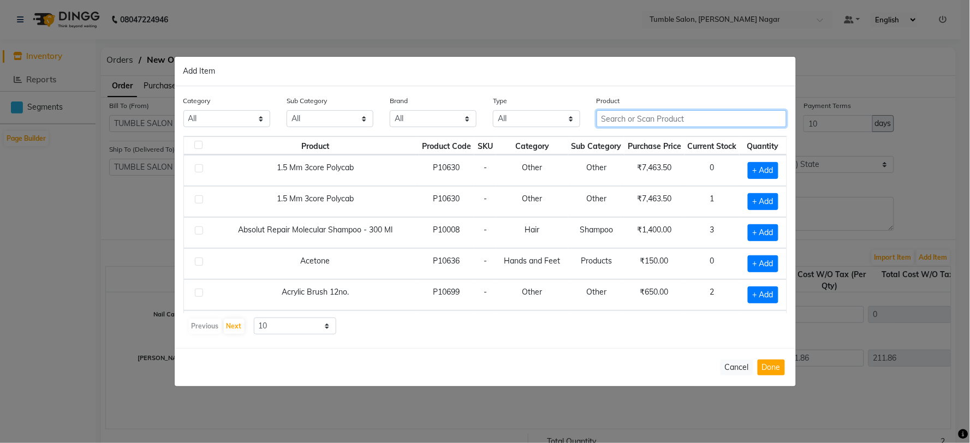
click at [618, 115] on input "text" at bounding box center [691, 118] width 190 height 17
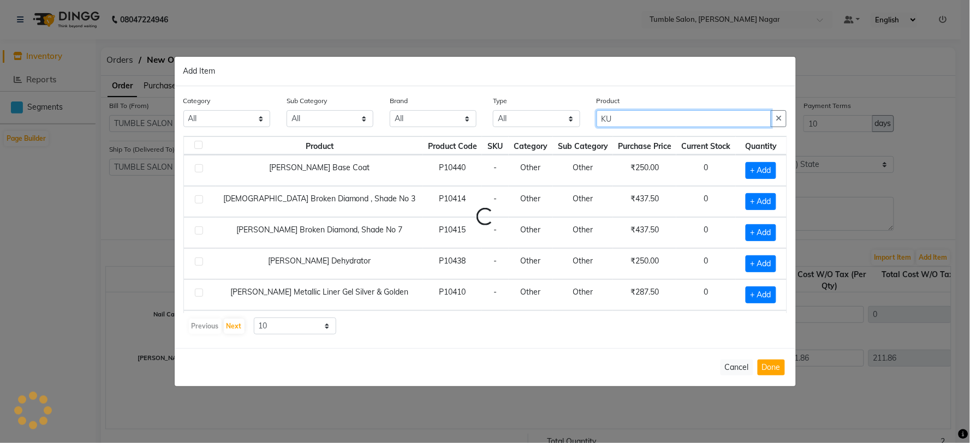
type input "K"
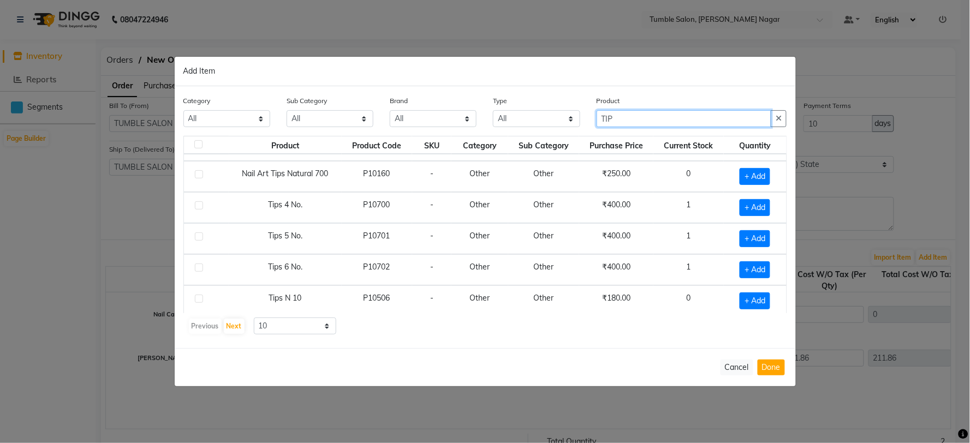
scroll to position [121, 0]
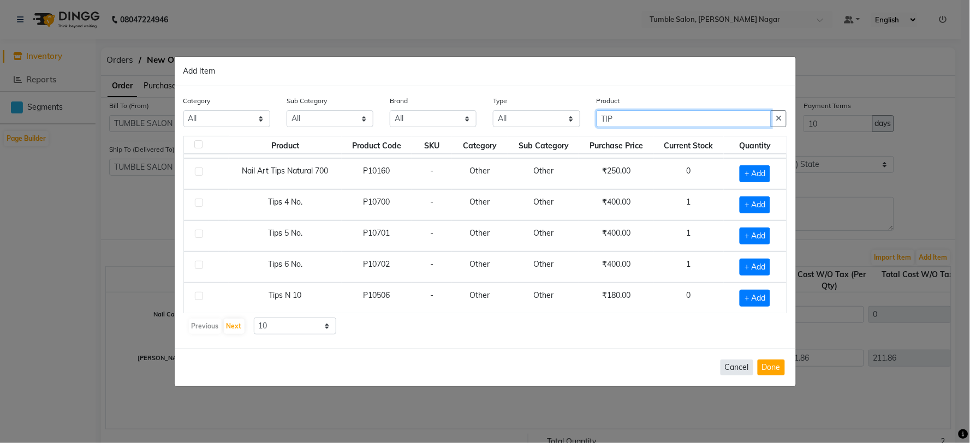
type input "TIP"
click at [730, 368] on button "Cancel" at bounding box center [736, 368] width 33 height 16
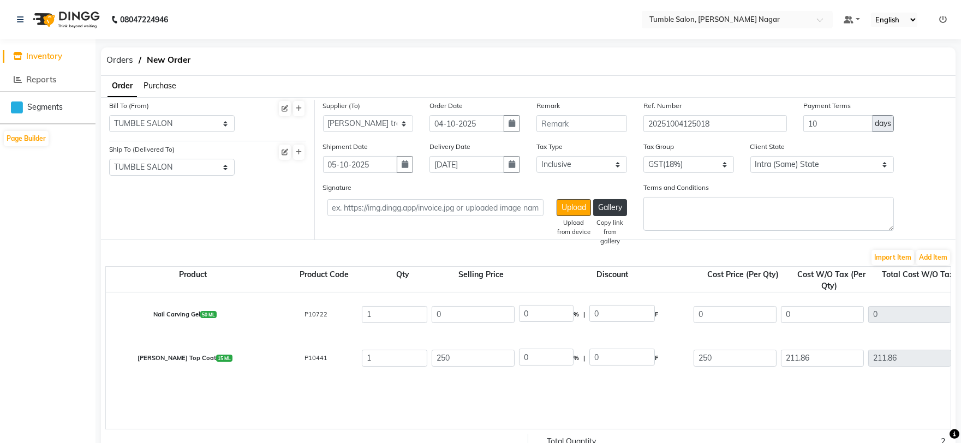
click at [39, 52] on span "Inventory" at bounding box center [44, 56] width 36 height 10
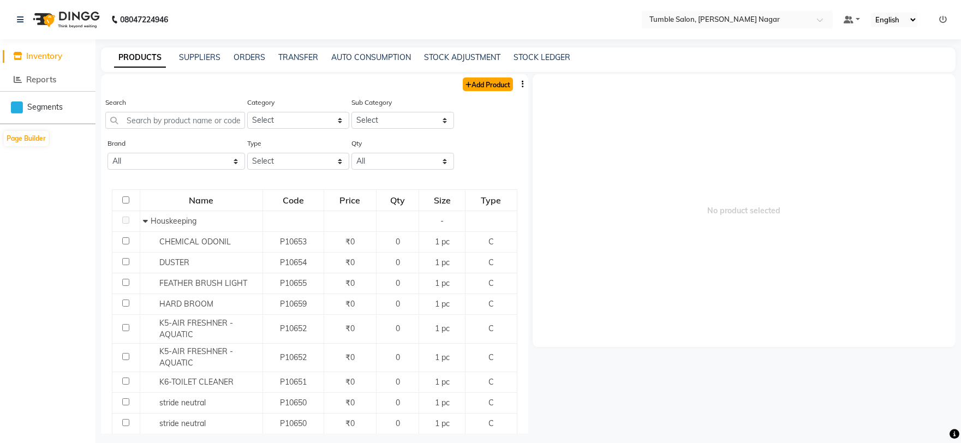
click at [492, 86] on link "Add Product" at bounding box center [488, 84] width 50 height 14
select select "true"
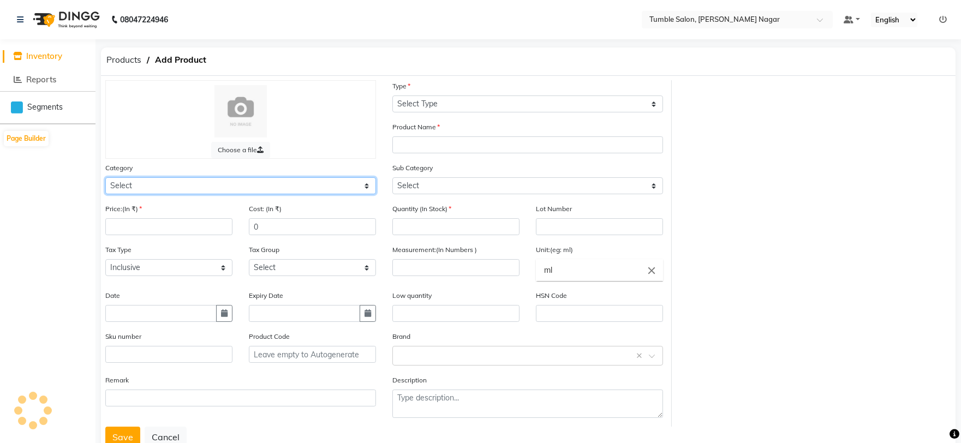
click at [140, 186] on select "Select Hair Skin Makeup Personal Care Appliances [PERSON_NAME] Waxing Disposabl…" at bounding box center [240, 185] width 271 height 17
select select "1000"
click at [105, 177] on select "Select Hair Skin Makeup Personal Care Appliances [PERSON_NAME] Waxing Disposabl…" at bounding box center [240, 185] width 271 height 17
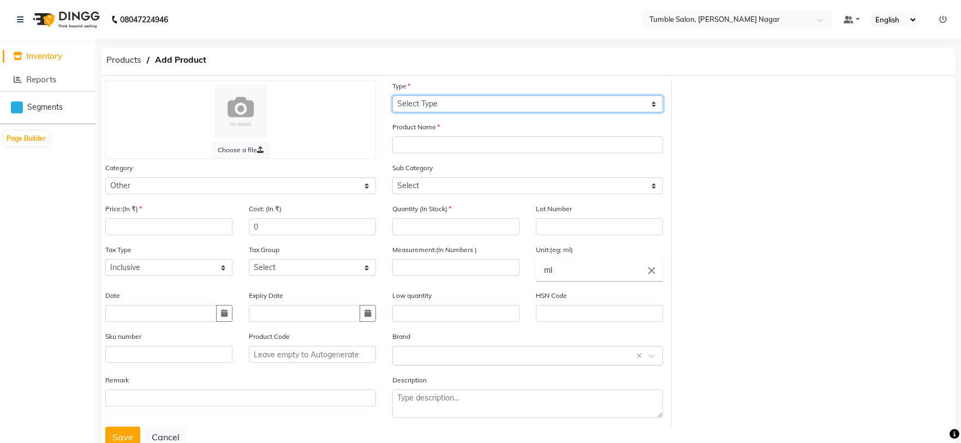
click at [450, 105] on select "Select Type Both Retail Consumable" at bounding box center [527, 103] width 271 height 17
select select "C"
click at [392, 95] on select "Select Type Both Retail Consumable" at bounding box center [527, 103] width 271 height 17
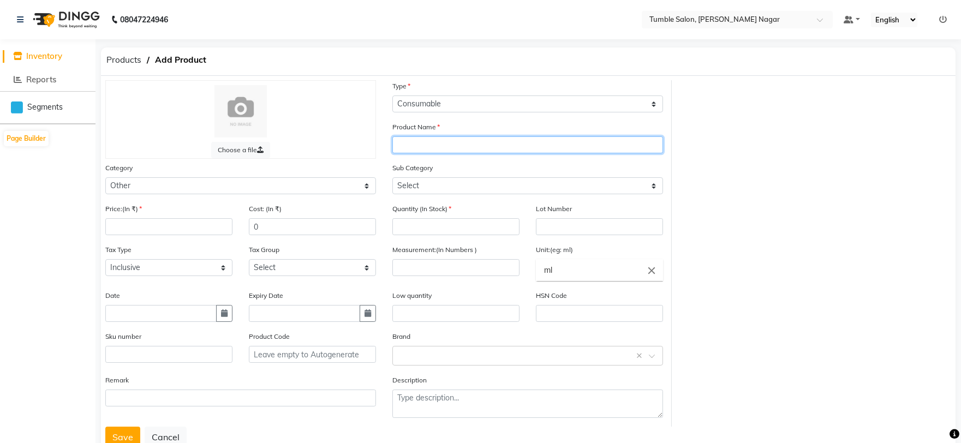
click at [424, 143] on input "text" at bounding box center [527, 144] width 271 height 17
type input "TIPS 7 NO."
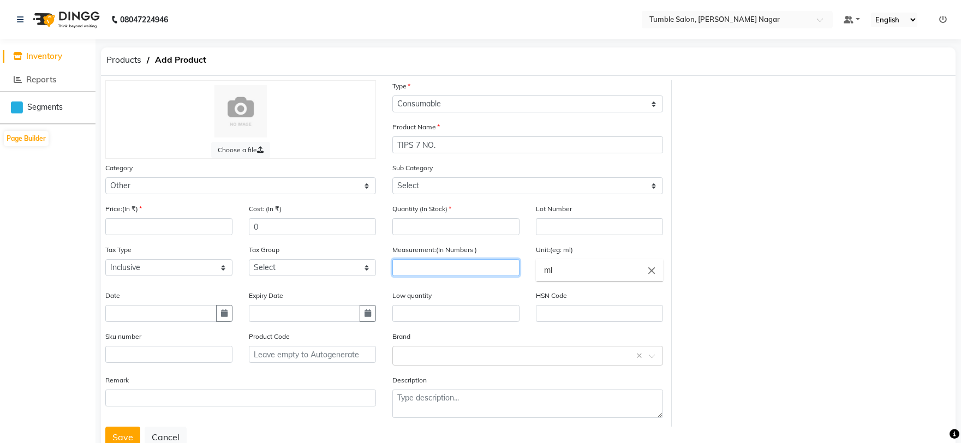
click at [449, 265] on input "number" at bounding box center [455, 267] width 127 height 17
type input "1"
click at [648, 269] on icon "close" at bounding box center [652, 270] width 12 height 12
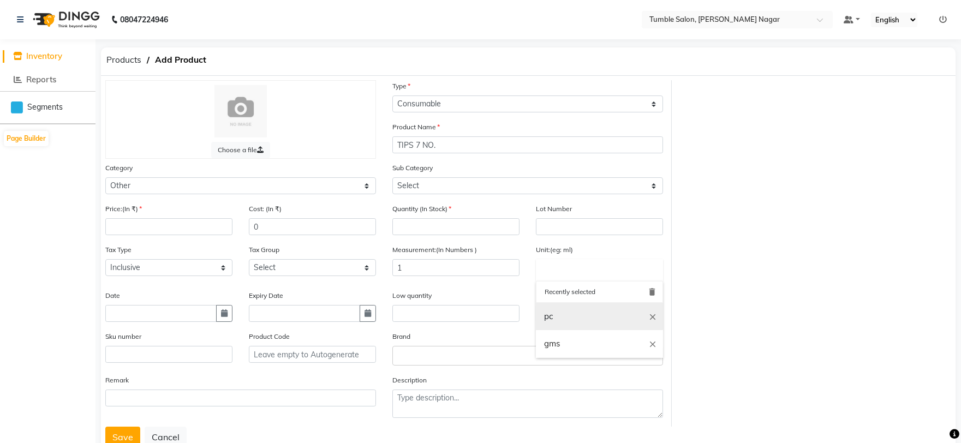
click at [608, 326] on link "pc" at bounding box center [599, 317] width 127 height 28
type input "pc"
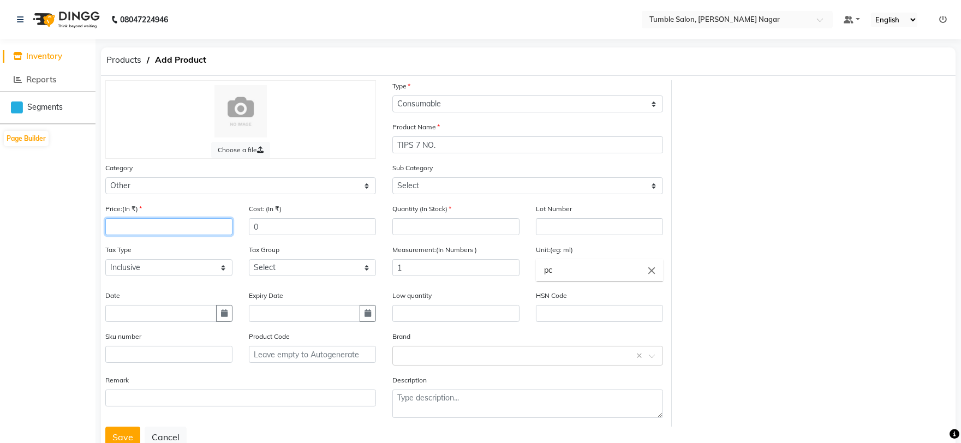
click at [130, 223] on input "number" at bounding box center [168, 226] width 127 height 17
type input "0"
click at [128, 437] on button "Save" at bounding box center [122, 437] width 35 height 21
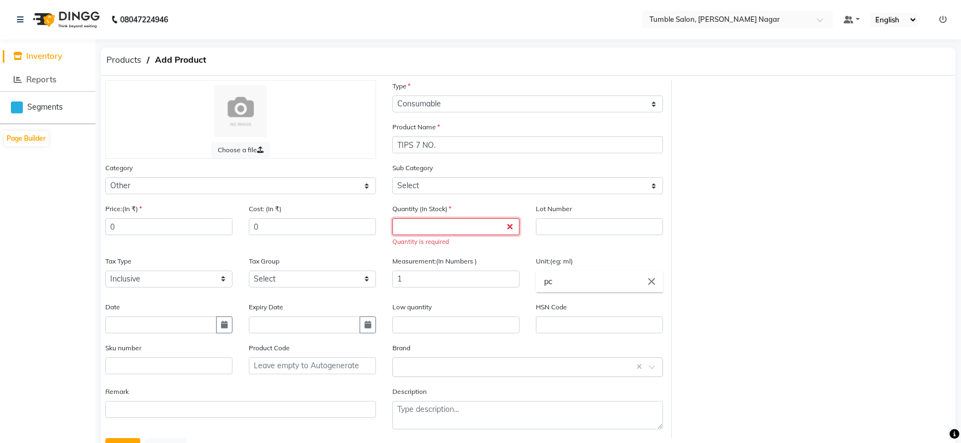
click at [429, 228] on input "number" at bounding box center [455, 226] width 127 height 17
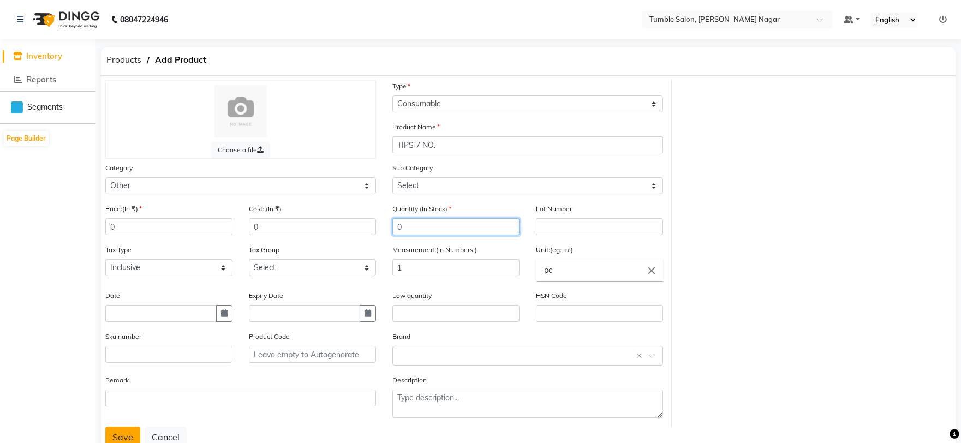
type input "0"
click at [123, 439] on button "Save" at bounding box center [122, 437] width 35 height 21
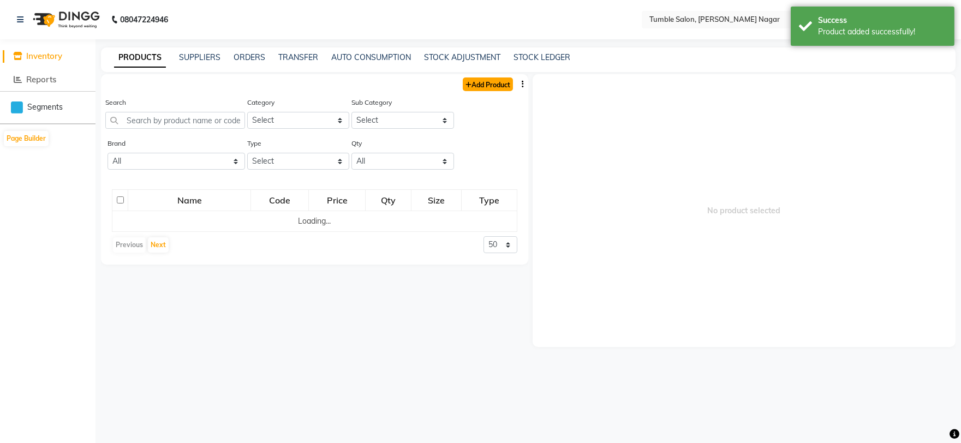
click at [482, 84] on link "Add Product" at bounding box center [488, 84] width 50 height 14
select select "true"
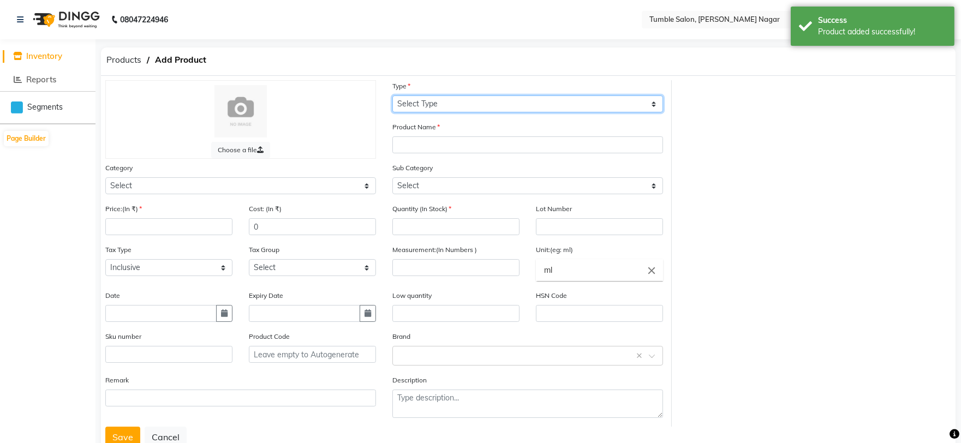
click at [427, 105] on select "Select Type Both Retail Consumable" at bounding box center [527, 103] width 271 height 17
select select "C"
click at [392, 95] on select "Select Type Both Retail Consumable" at bounding box center [527, 103] width 271 height 17
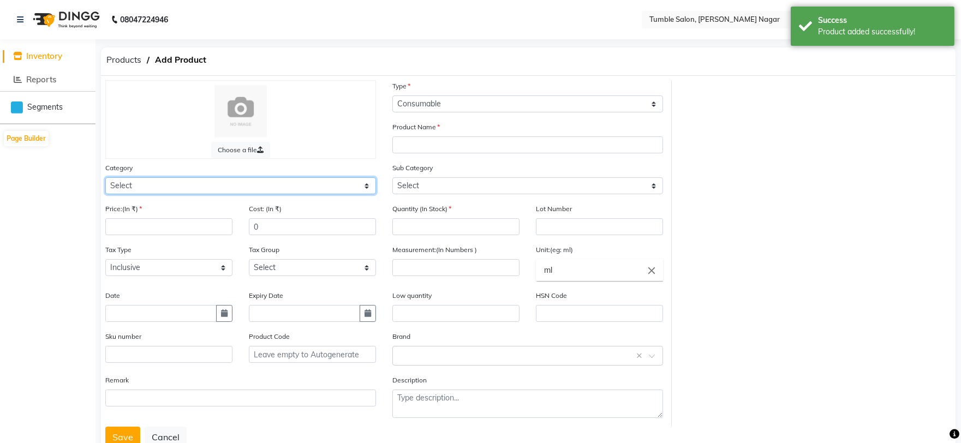
click at [182, 193] on select "Select Hair Skin Makeup Personal Care Appliances [PERSON_NAME] Waxing Disposabl…" at bounding box center [240, 185] width 271 height 17
select select "1000"
click at [105, 177] on select "Select Hair Skin Makeup Personal Care Appliances [PERSON_NAME] Waxing Disposabl…" at bounding box center [240, 185] width 271 height 17
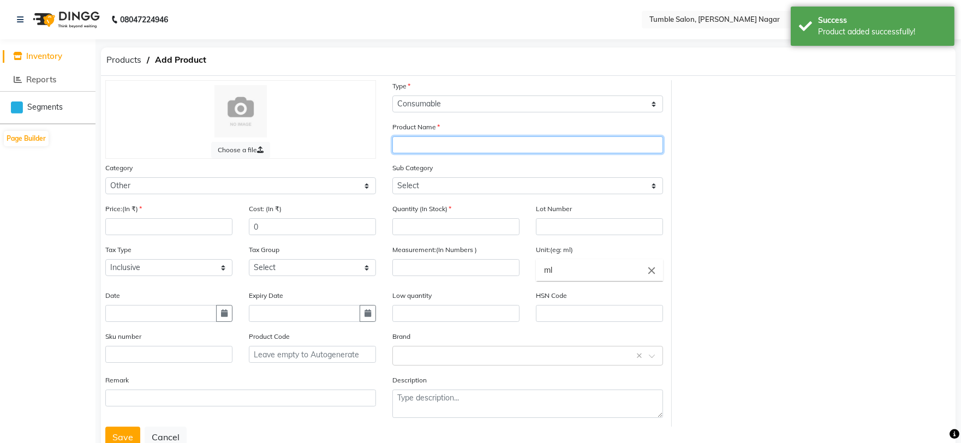
click at [429, 144] on input "text" at bounding box center [527, 144] width 271 height 17
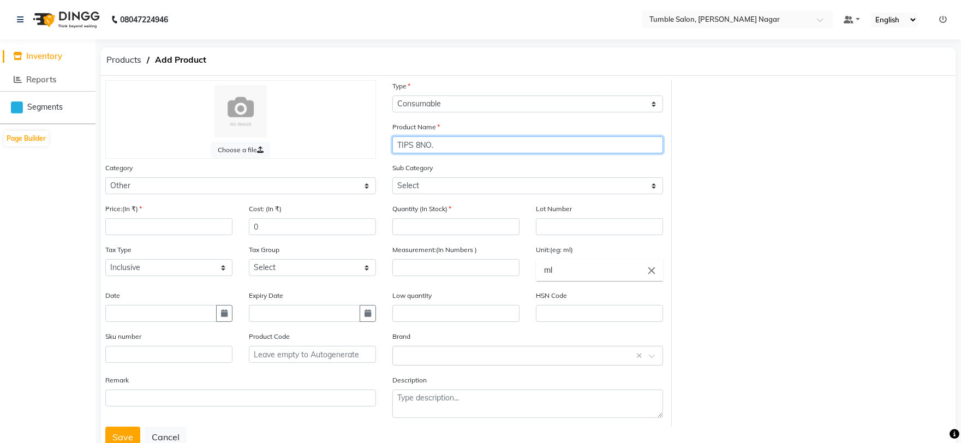
type input "TIPS 8NO."
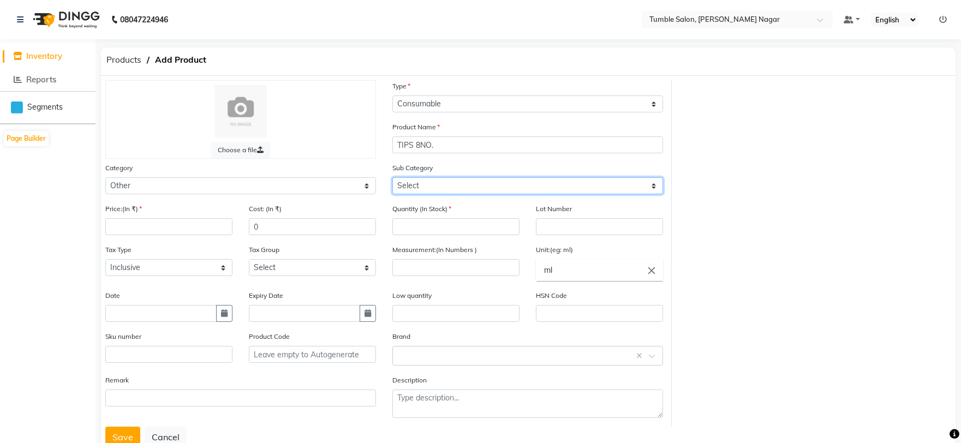
click at [427, 184] on select "Select Houskeeping Other" at bounding box center [527, 185] width 271 height 17
select select "1002"
click at [392, 177] on select "Select Houskeeping Other" at bounding box center [527, 185] width 271 height 17
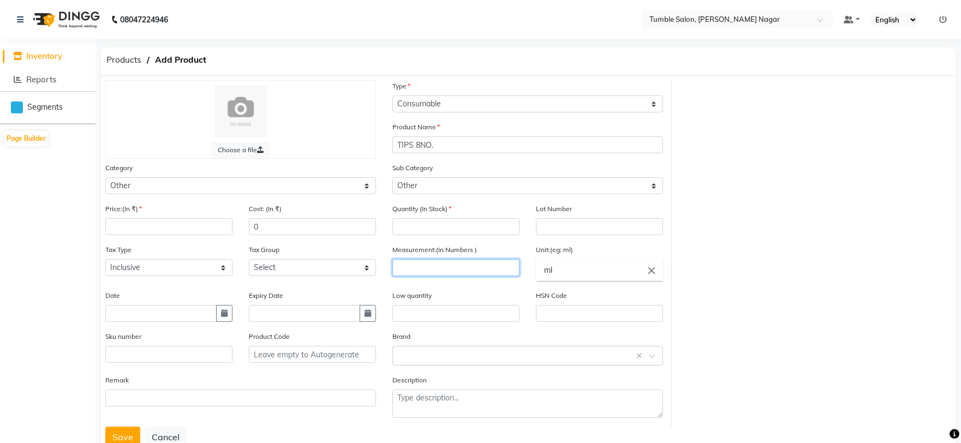
click at [456, 267] on input "number" at bounding box center [455, 267] width 127 height 17
type input "1"
click at [652, 270] on icon "close" at bounding box center [652, 270] width 12 height 12
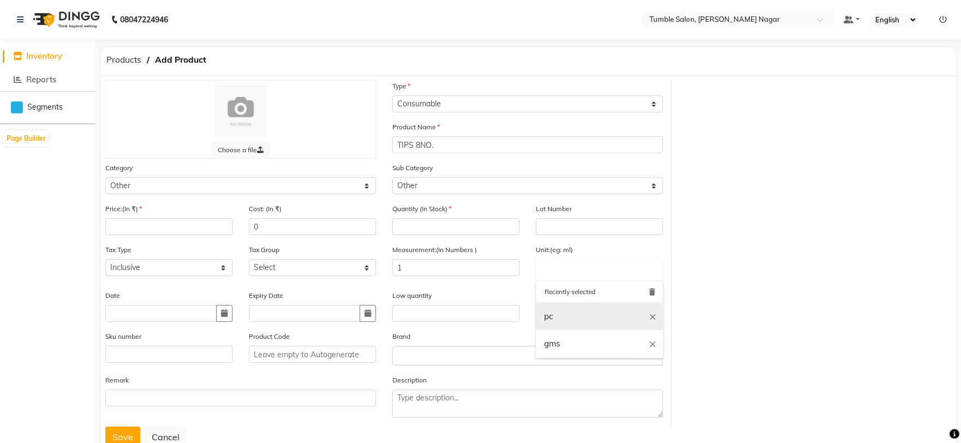
click at [599, 313] on link "pc" at bounding box center [599, 317] width 127 height 28
type input "pc"
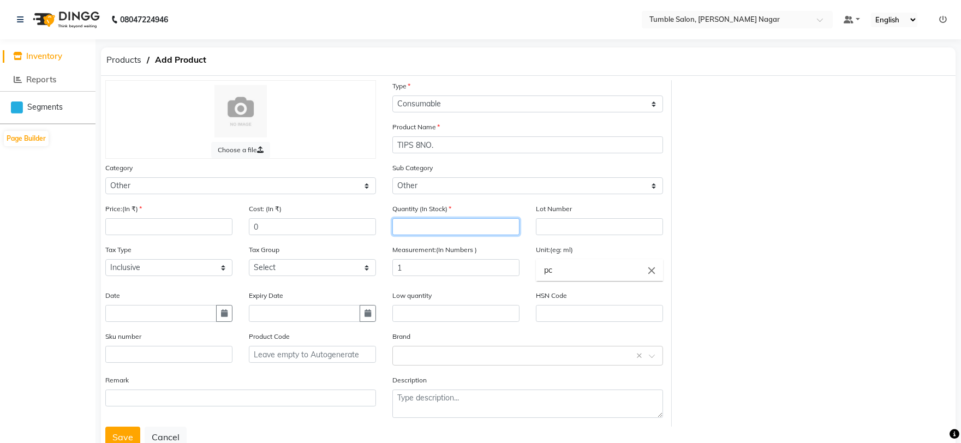
click at [451, 228] on input "number" at bounding box center [455, 226] width 127 height 17
type input "0"
click at [148, 232] on input "number" at bounding box center [168, 226] width 127 height 17
type input "0"
click at [118, 438] on button "Save" at bounding box center [122, 437] width 35 height 21
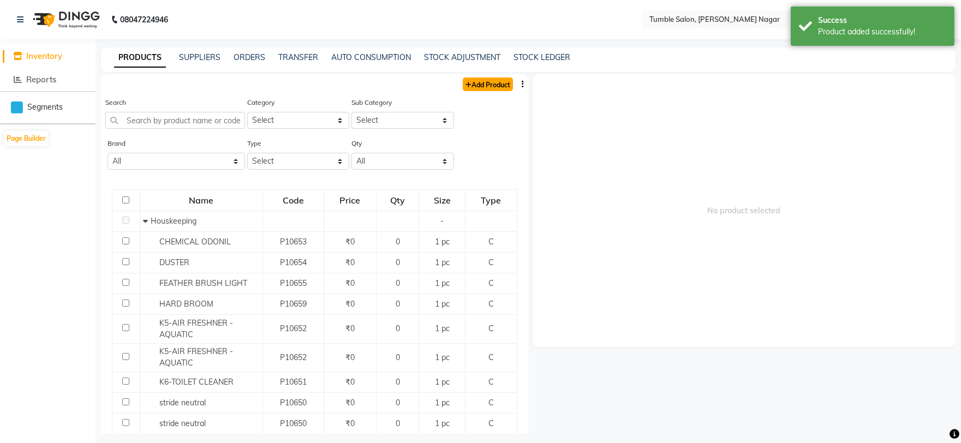
click at [477, 84] on link "Add Product" at bounding box center [488, 84] width 50 height 14
select select "true"
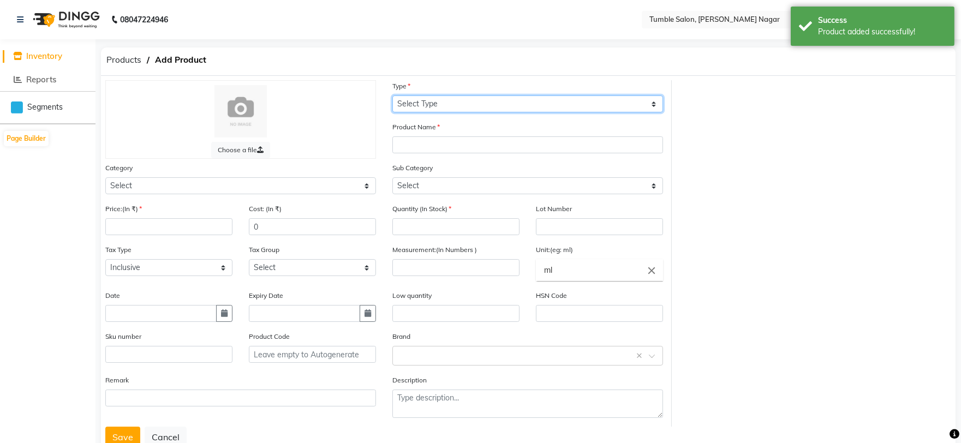
click at [430, 98] on select "Select Type Both Retail Consumable" at bounding box center [527, 103] width 271 height 17
select select "C"
click at [392, 95] on select "Select Type Both Retail Consumable" at bounding box center [527, 103] width 271 height 17
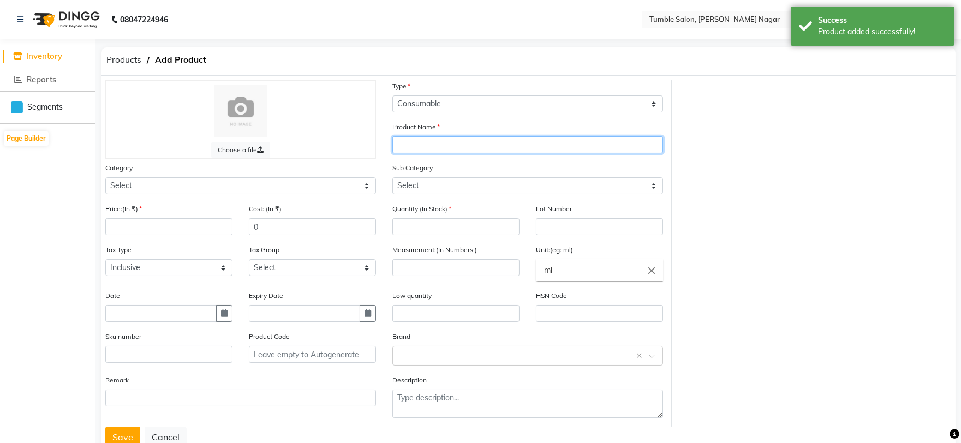
click at [432, 144] on input "text" at bounding box center [527, 144] width 271 height 17
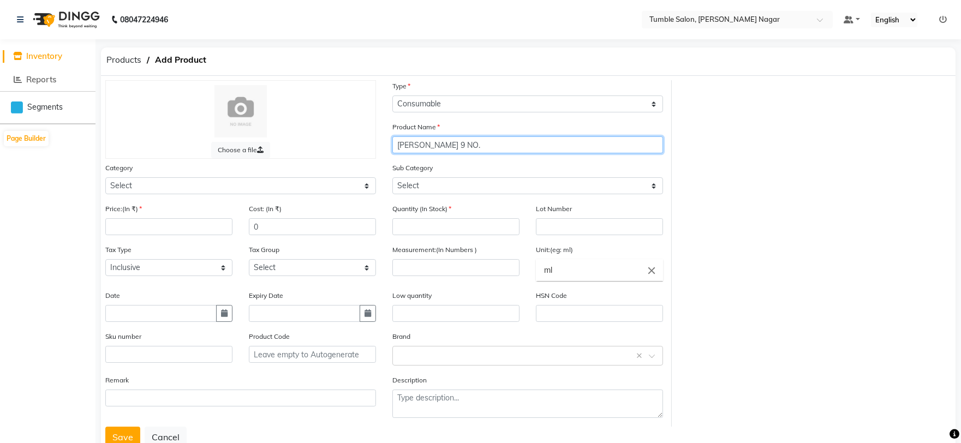
type input "[PERSON_NAME] 9 NO."
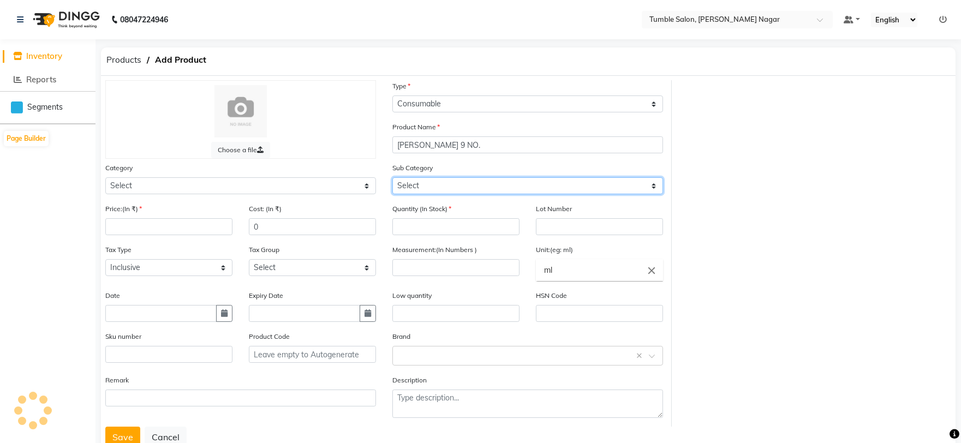
click at [420, 186] on select "Select" at bounding box center [527, 185] width 271 height 17
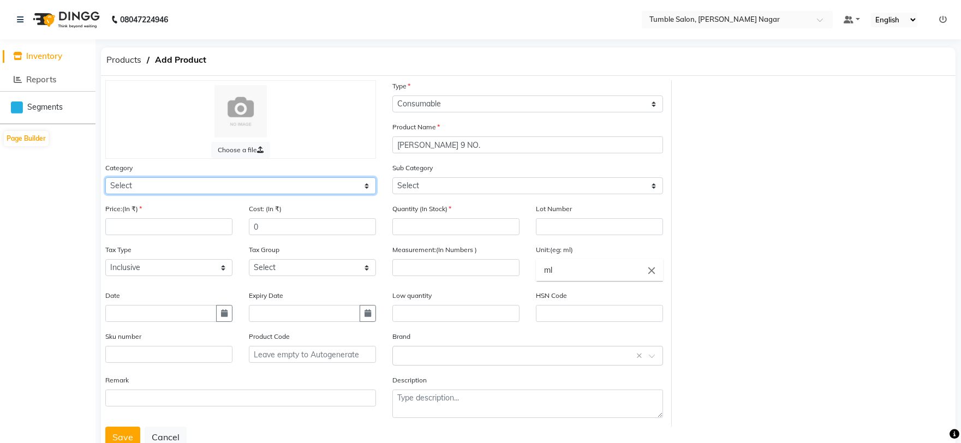
click at [224, 182] on select "Select Hair Skin Makeup Personal Care Appliances [PERSON_NAME] Waxing Disposabl…" at bounding box center [240, 185] width 271 height 17
select select "1000"
click at [105, 177] on select "Select Hair Skin Makeup Personal Care Appliances [PERSON_NAME] Waxing Disposabl…" at bounding box center [240, 185] width 271 height 17
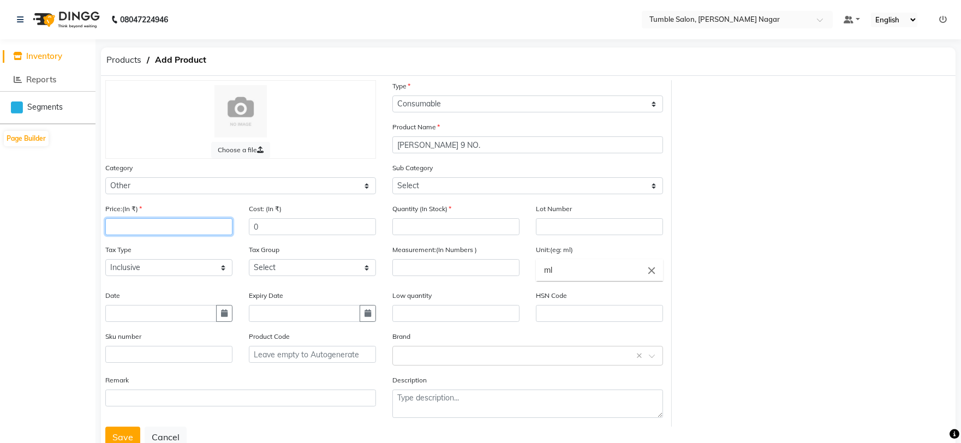
click at [183, 220] on input "number" at bounding box center [168, 226] width 127 height 17
type input "0"
click at [459, 271] on input "number" at bounding box center [455, 267] width 127 height 17
type input "1"
click at [648, 271] on icon "close" at bounding box center [652, 270] width 12 height 12
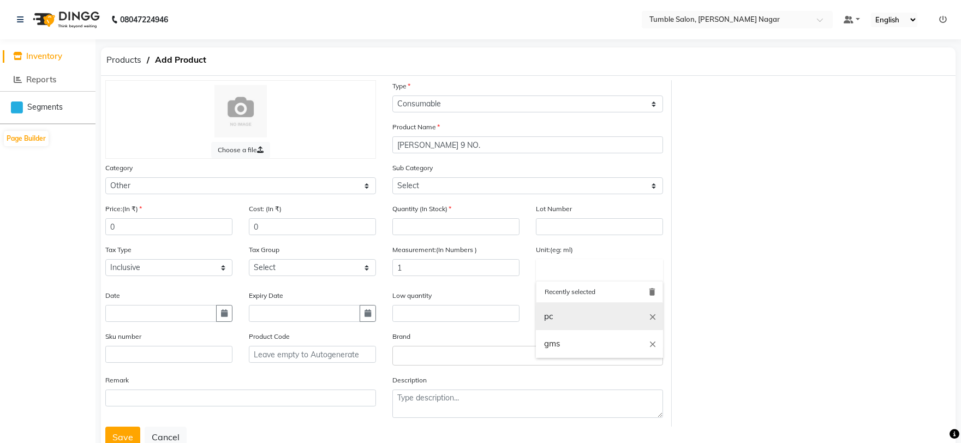
click at [590, 320] on link "pc" at bounding box center [599, 317] width 127 height 28
type input "pc"
click at [124, 434] on button "Save" at bounding box center [122, 437] width 35 height 21
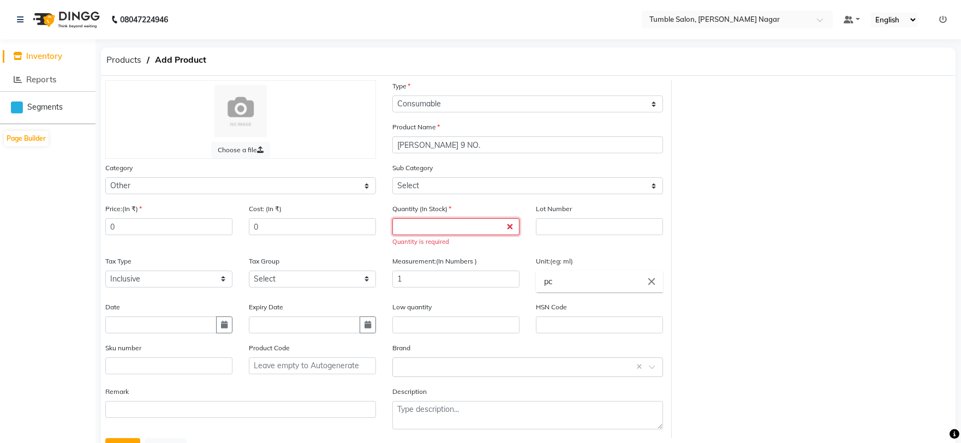
click at [423, 231] on input "number" at bounding box center [455, 226] width 127 height 17
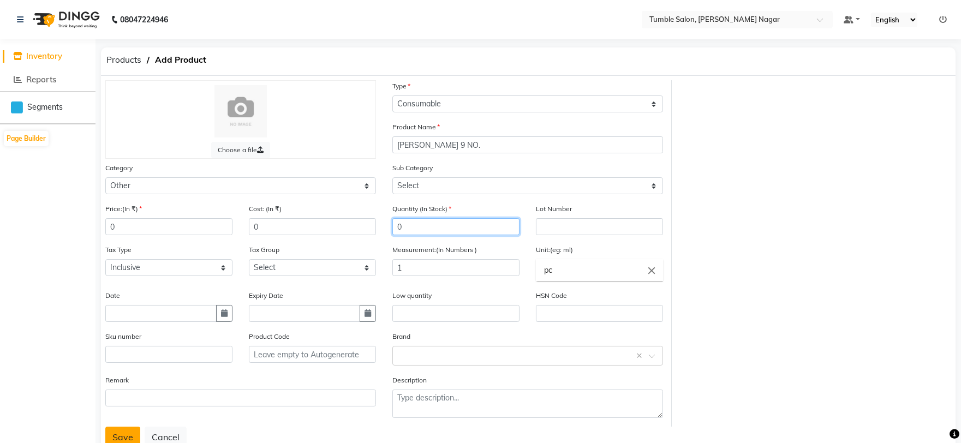
type input "0"
click at [130, 431] on button "Save" at bounding box center [122, 437] width 35 height 21
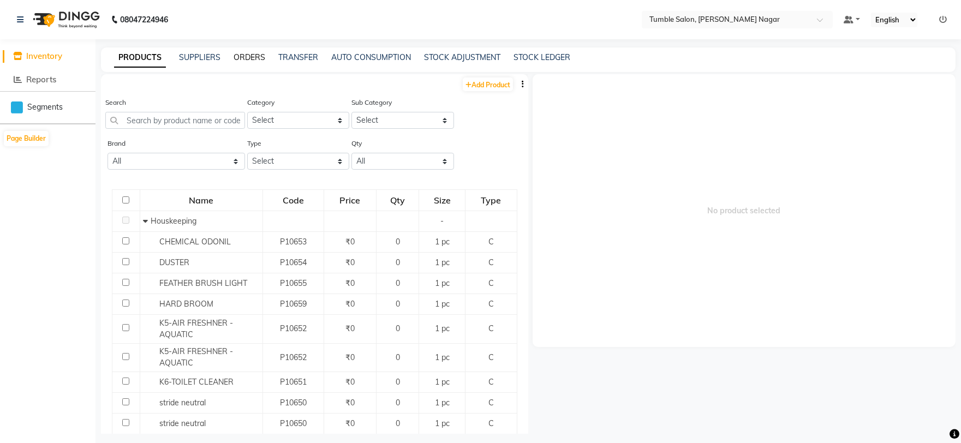
click at [246, 57] on link "ORDERS" at bounding box center [250, 57] width 32 height 10
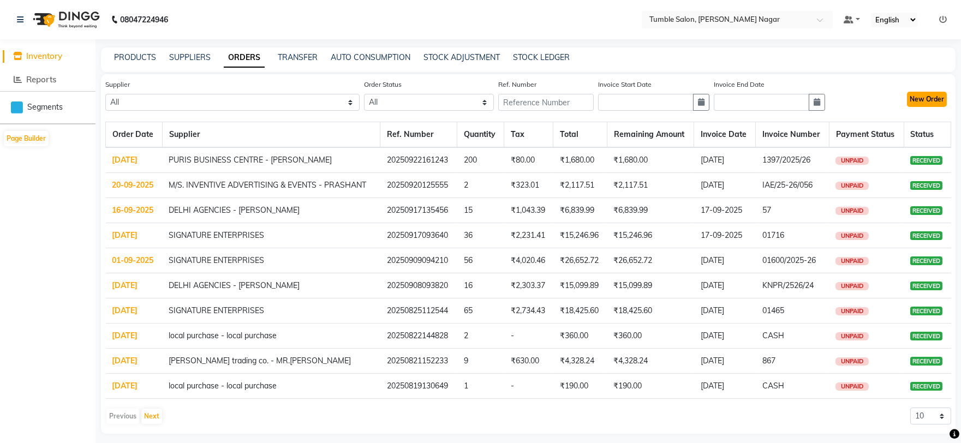
click at [934, 101] on button "New Order" at bounding box center [927, 99] width 40 height 15
select select "true"
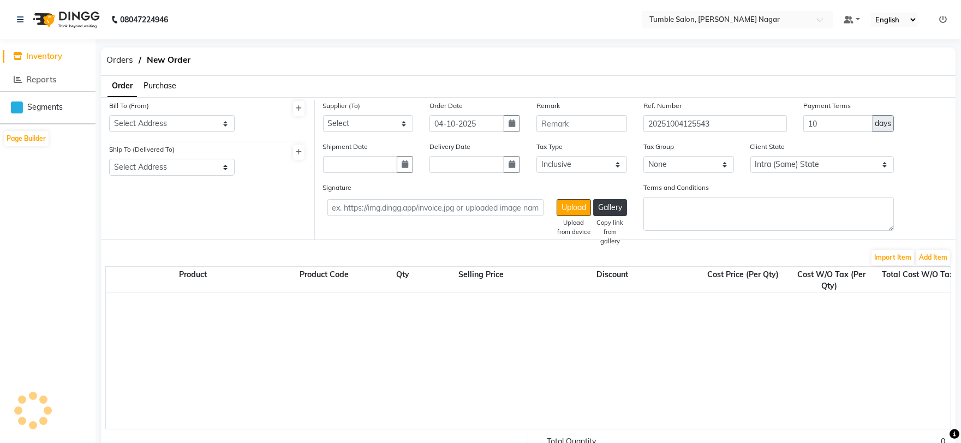
select select "3741"
click at [152, 124] on select "Select Address TUMBLE SALON" at bounding box center [172, 123] width 126 height 17
select select "1485"
click at [109, 115] on select "Select Address TUMBLE SALON" at bounding box center [172, 123] width 126 height 17
click at [153, 165] on select "Select Address TUMBLE SALON" at bounding box center [172, 167] width 126 height 17
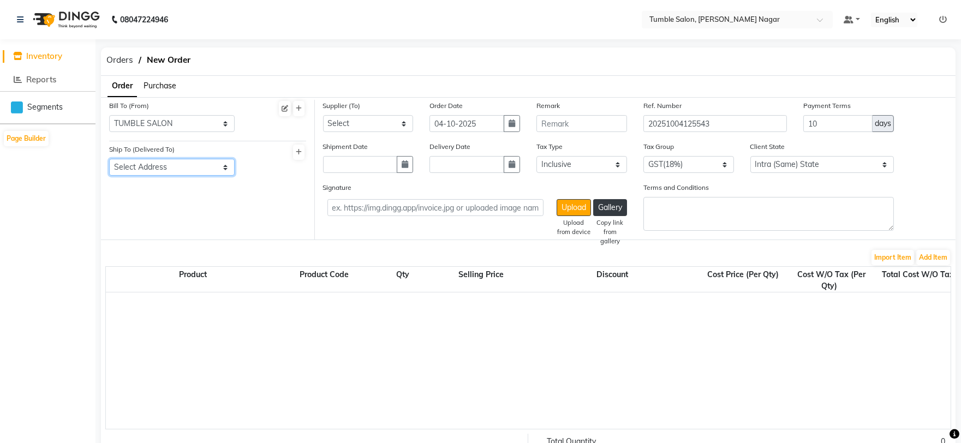
select select "1486"
click at [109, 159] on select "Select Address TUMBLE SALON" at bounding box center [172, 167] width 126 height 17
click at [377, 126] on select "Select SIGNATURE ENTERPRISES QUANTUM INC - QUANTUM inc HARKRISHAN MEDICAL - ANI…" at bounding box center [368, 123] width 91 height 17
select select "5680"
click at [323, 115] on select "Select SIGNATURE ENTERPRISES QUANTUM INC - QUANTUM inc HARKRISHAN MEDICAL - ANI…" at bounding box center [368, 123] width 91 height 17
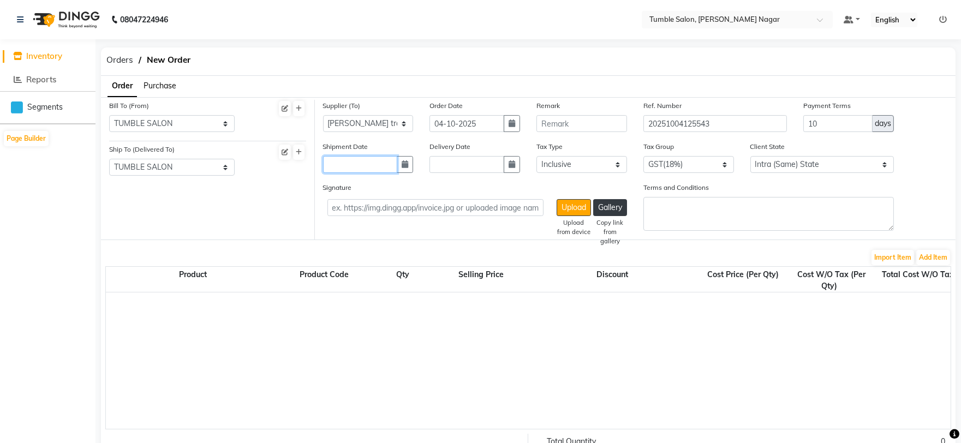
click at [360, 165] on input "text" at bounding box center [360, 164] width 75 height 17
select select "10"
select select "2025"
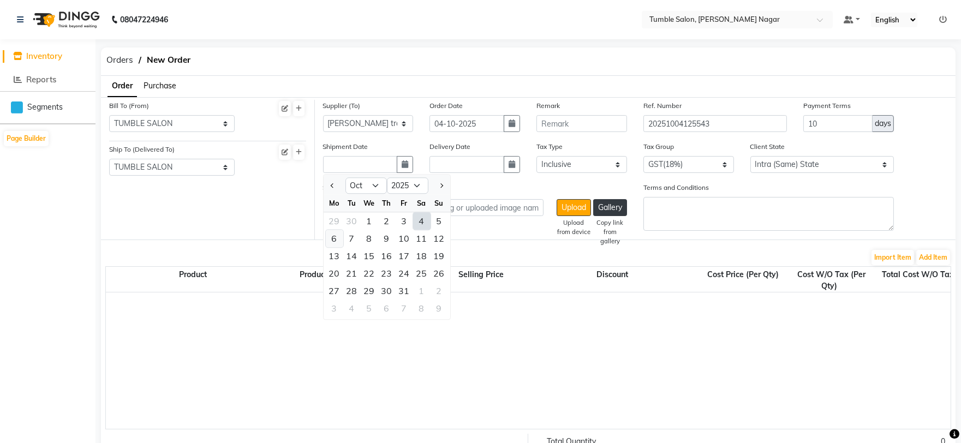
click at [339, 236] on div "6" at bounding box center [334, 238] width 17 height 17
type input "[DATE]"
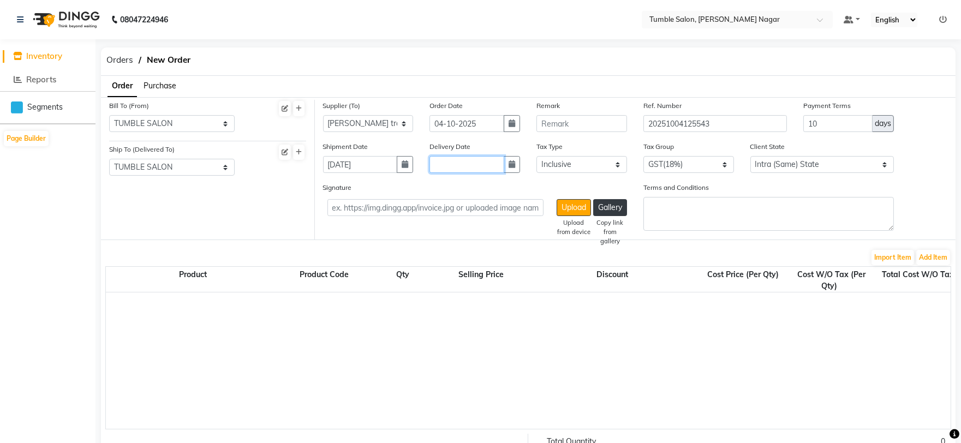
click at [455, 168] on input "text" at bounding box center [466, 164] width 75 height 17
select select "10"
select select "2025"
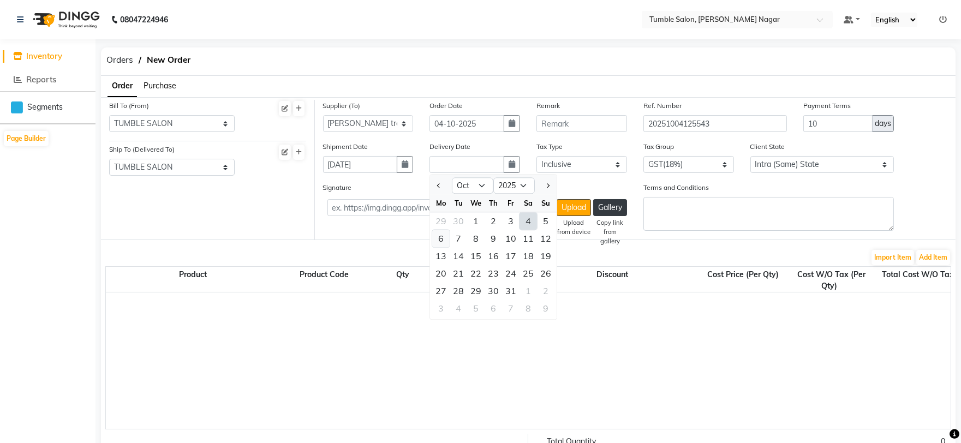
click at [439, 241] on div "6" at bounding box center [440, 238] width 17 height 17
type input "[DATE]"
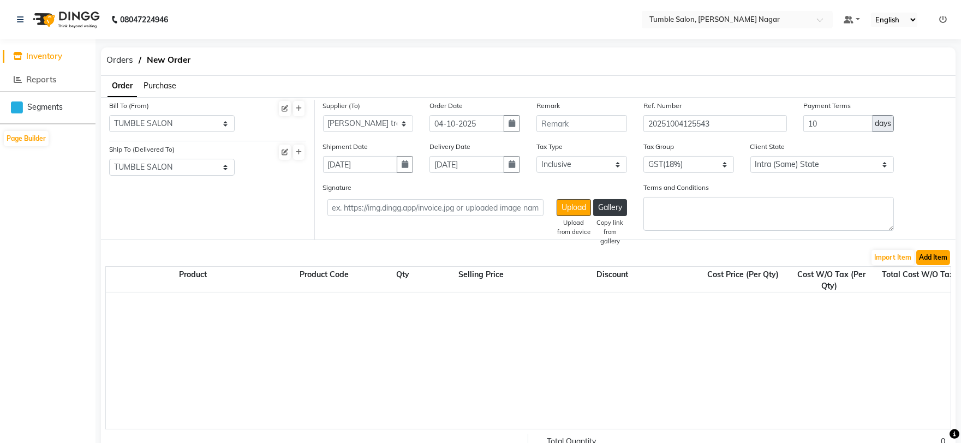
click at [932, 259] on button "Add Item" at bounding box center [933, 257] width 34 height 15
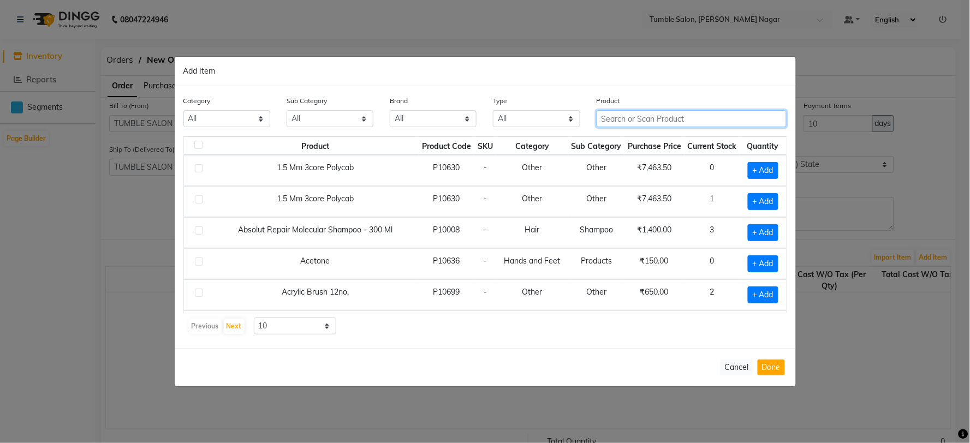
click at [635, 118] on input "text" at bounding box center [691, 118] width 190 height 17
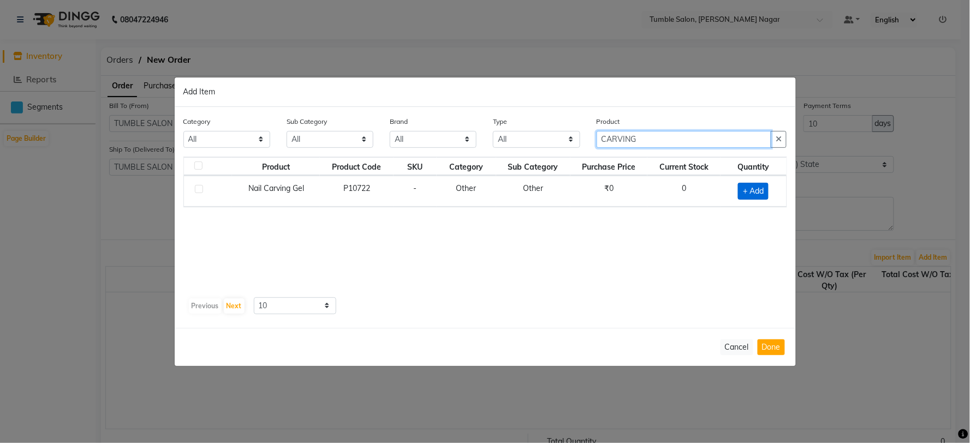
type input "CARVING"
click at [754, 188] on span "+ Add" at bounding box center [753, 191] width 31 height 17
checkbox input "true"
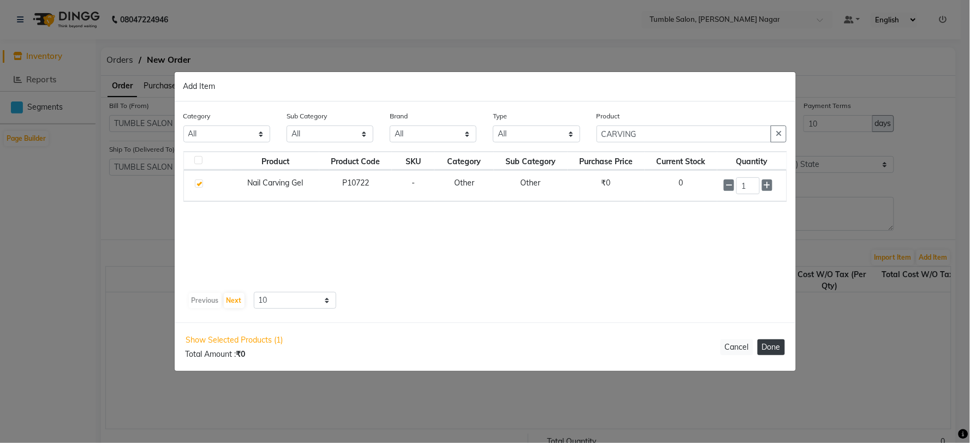
click at [765, 345] on button "Done" at bounding box center [770, 347] width 27 height 16
select select "3741"
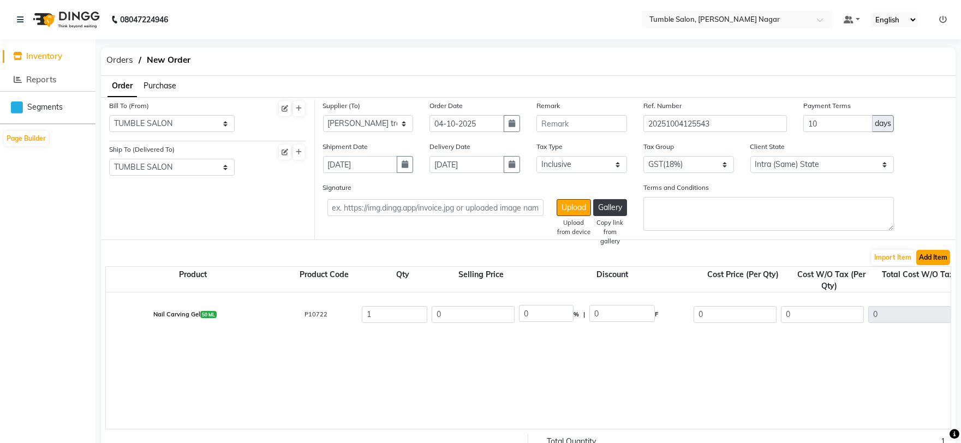
click at [930, 254] on button "Add Item" at bounding box center [933, 257] width 34 height 15
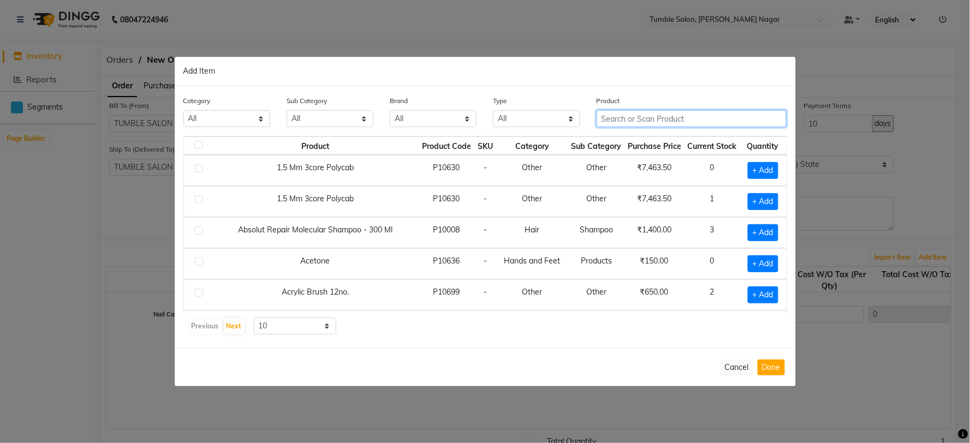
click at [662, 123] on input "text" at bounding box center [691, 118] width 190 height 17
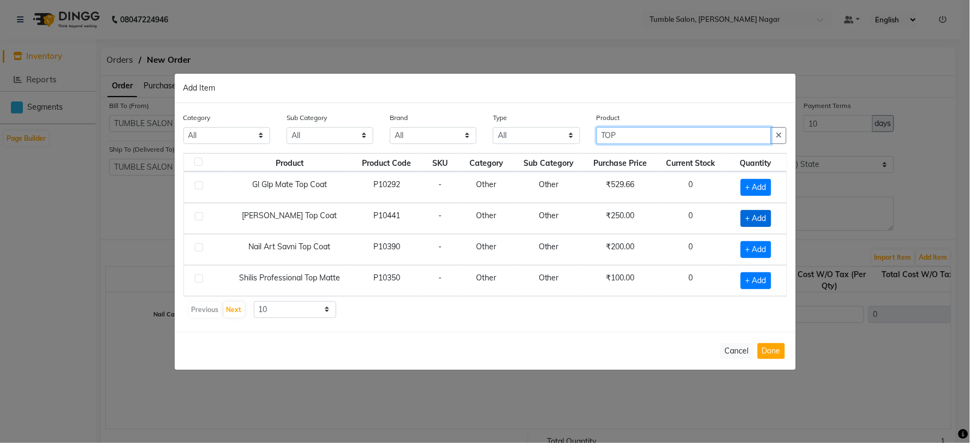
type input "TOP"
click at [761, 220] on span "+ Add" at bounding box center [755, 218] width 31 height 17
checkbox input "true"
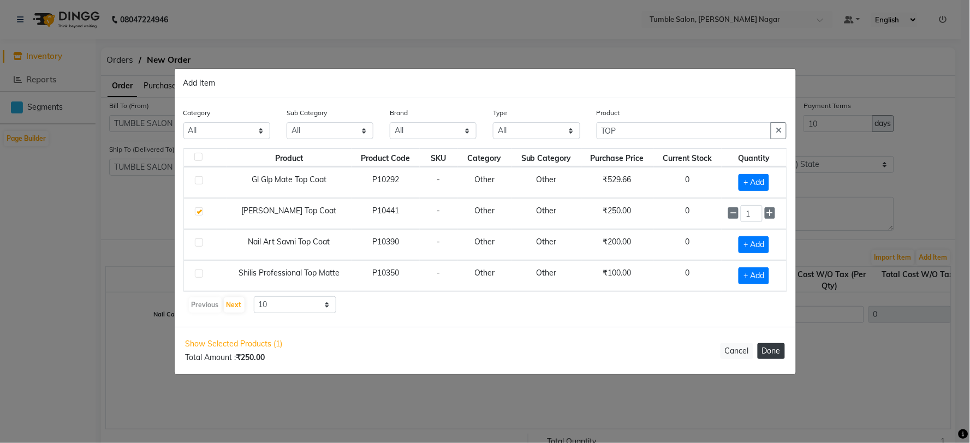
click at [761, 354] on button "Done" at bounding box center [770, 351] width 27 height 16
select select "3741"
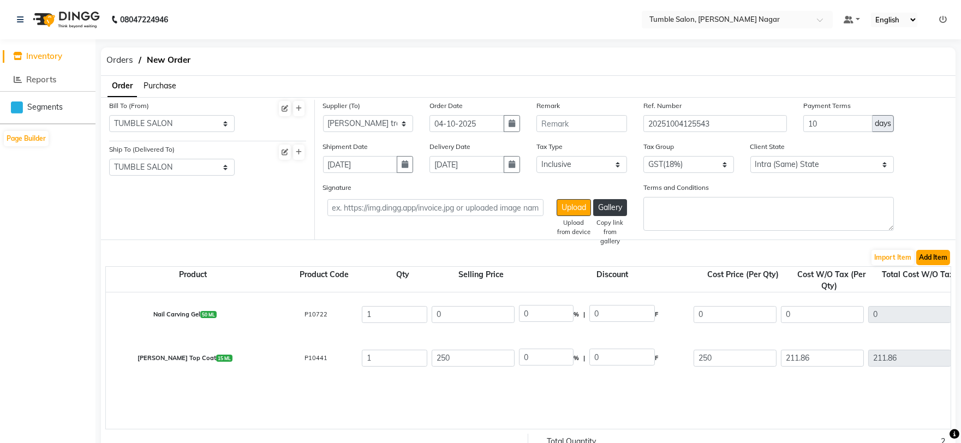
click at [940, 259] on button "Add Item" at bounding box center [933, 257] width 34 height 15
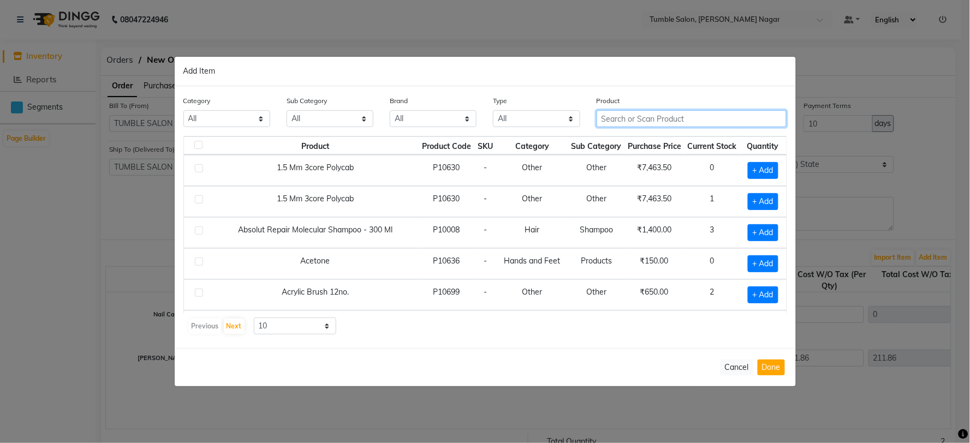
click at [642, 118] on input "text" at bounding box center [691, 118] width 190 height 17
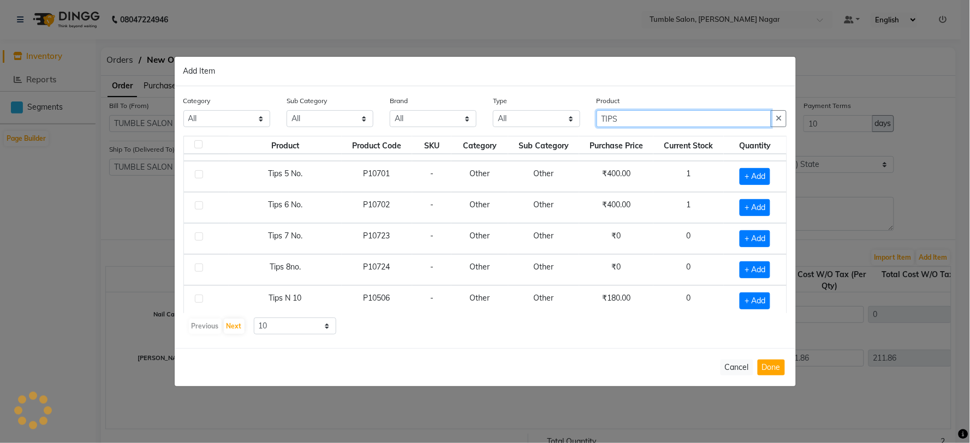
scroll to position [121, 0]
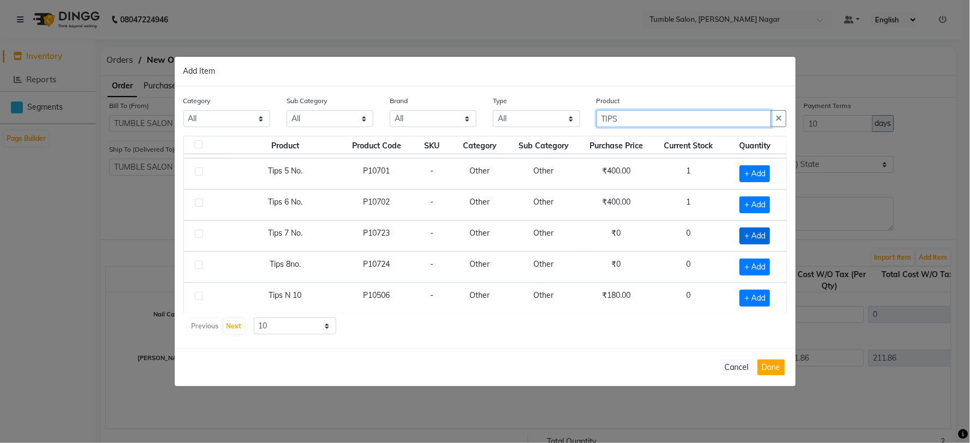
type input "TIPS"
click at [749, 235] on span "+ Add" at bounding box center [754, 236] width 31 height 17
checkbox input "true"
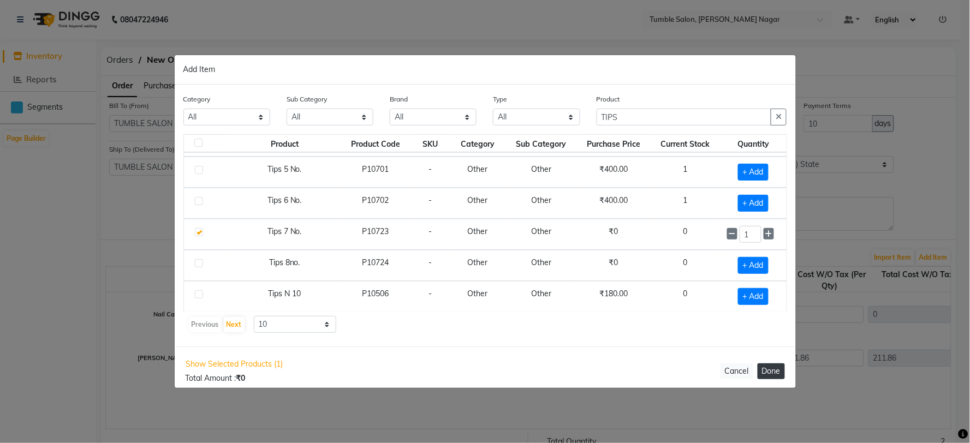
click at [769, 369] on button "Done" at bounding box center [770, 371] width 27 height 16
select select "3741"
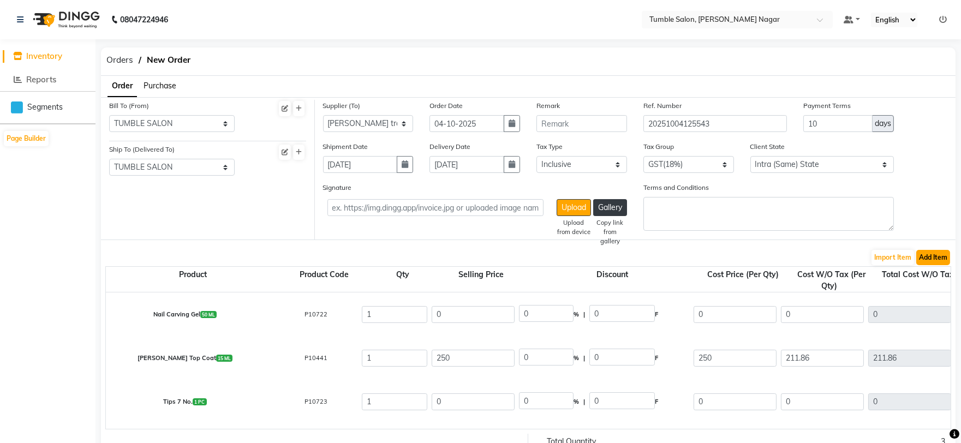
click at [934, 255] on button "Add Item" at bounding box center [933, 257] width 34 height 15
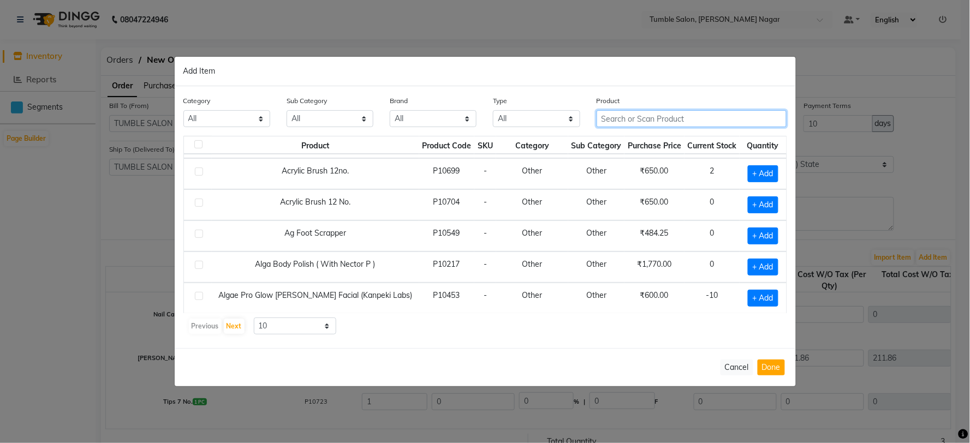
click at [642, 118] on input "text" at bounding box center [691, 118] width 190 height 17
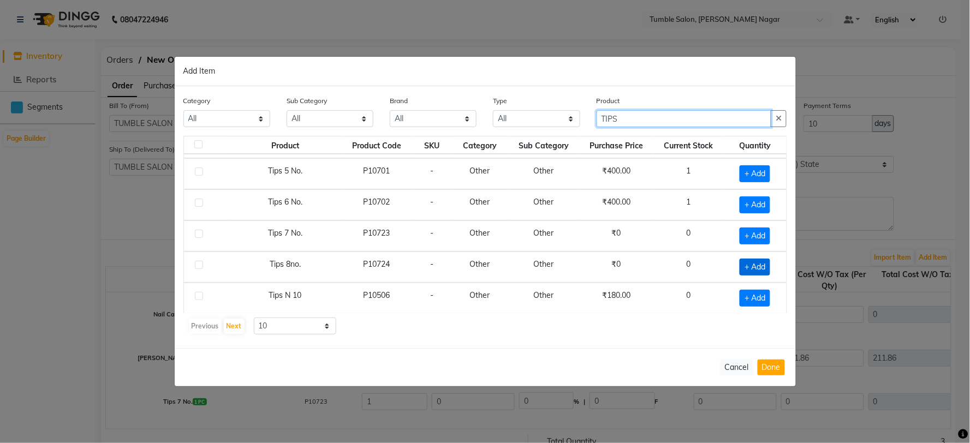
type input "TIPS"
click at [748, 268] on span "+ Add" at bounding box center [754, 267] width 31 height 17
checkbox input "true"
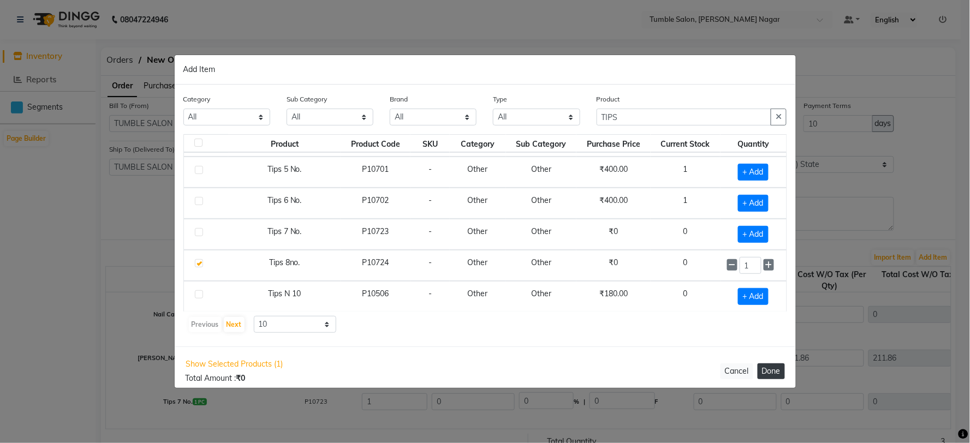
click at [777, 375] on button "Done" at bounding box center [770, 371] width 27 height 16
select select "3741"
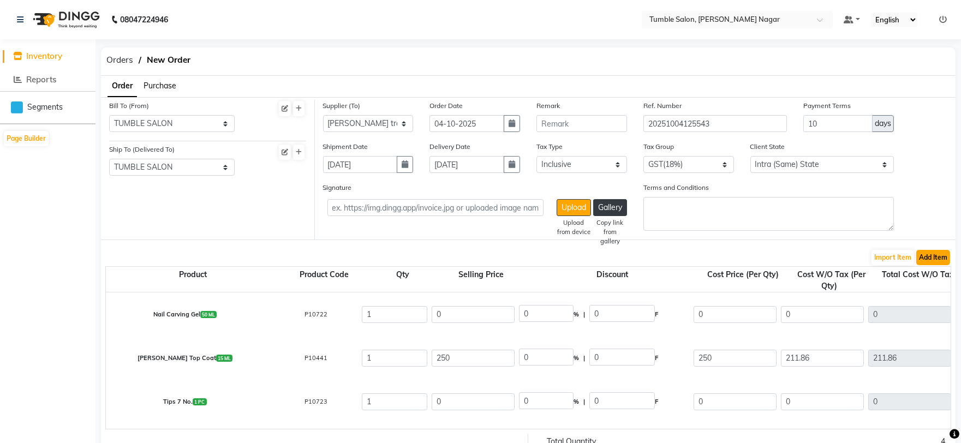
click at [937, 260] on button "Add Item" at bounding box center [933, 257] width 34 height 15
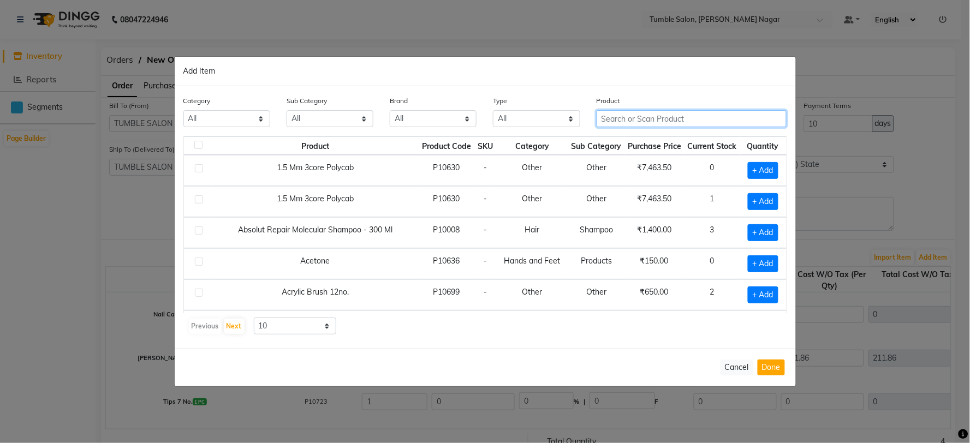
click at [652, 122] on input "text" at bounding box center [691, 118] width 190 height 17
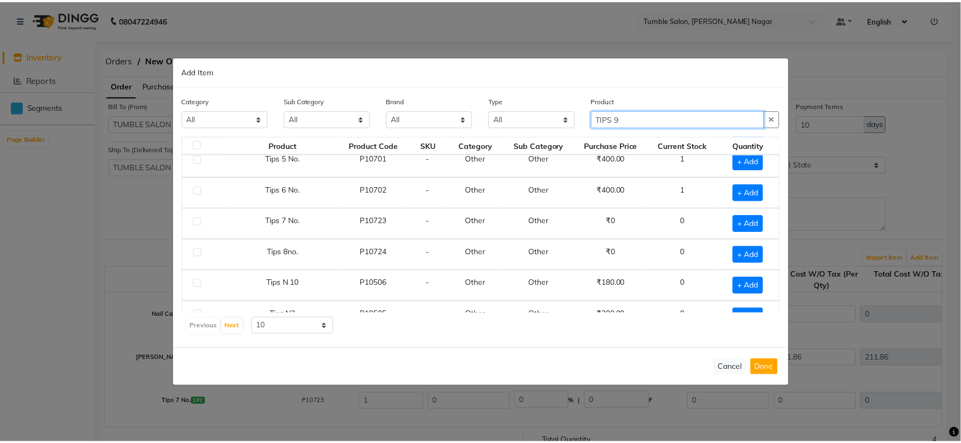
scroll to position [155, 0]
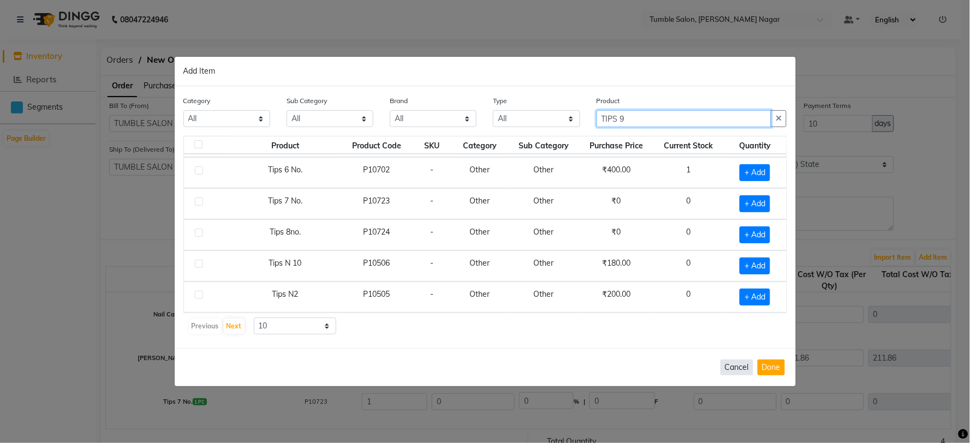
type input "TIPS 9"
click at [746, 368] on button "Cancel" at bounding box center [736, 368] width 33 height 16
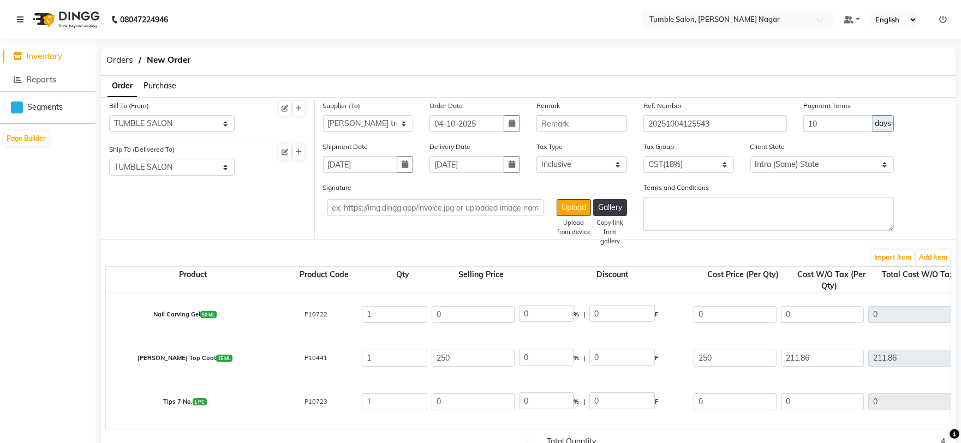
click at [50, 58] on span "Inventory" at bounding box center [44, 56] width 36 height 10
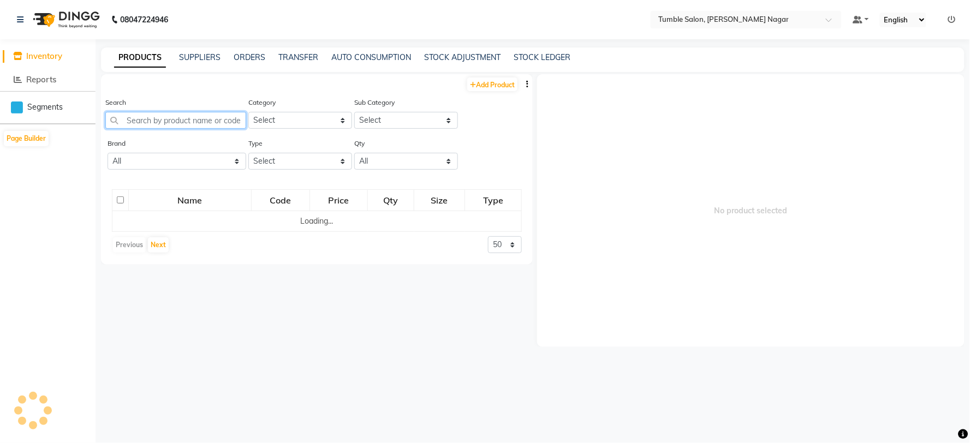
click at [184, 122] on input "text" at bounding box center [175, 120] width 141 height 17
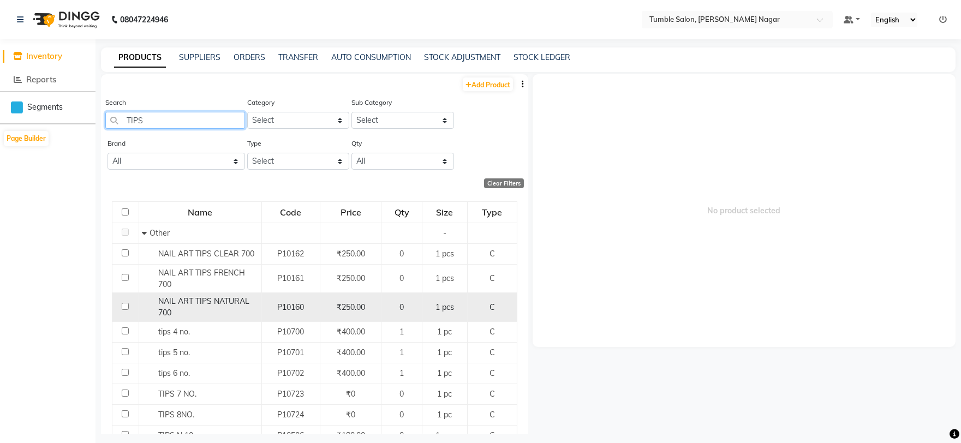
scroll to position [67, 0]
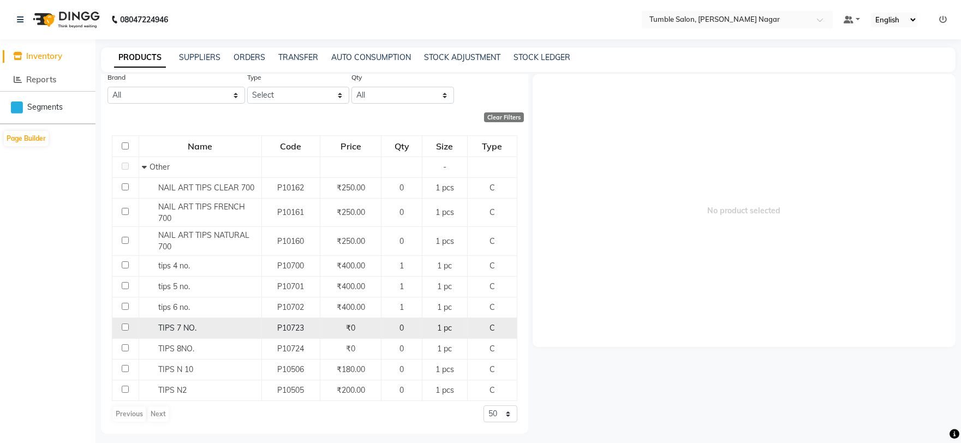
type input "TIPS"
click at [277, 328] on span "P10723" at bounding box center [290, 328] width 27 height 10
select select
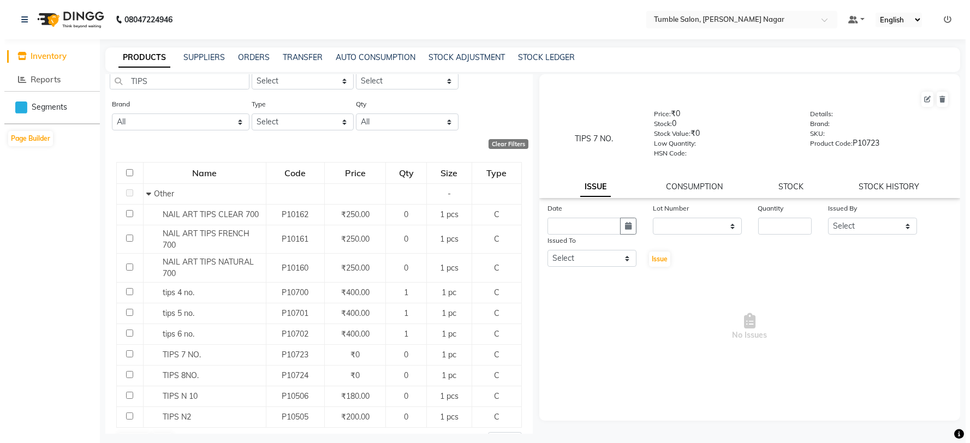
scroll to position [0, 0]
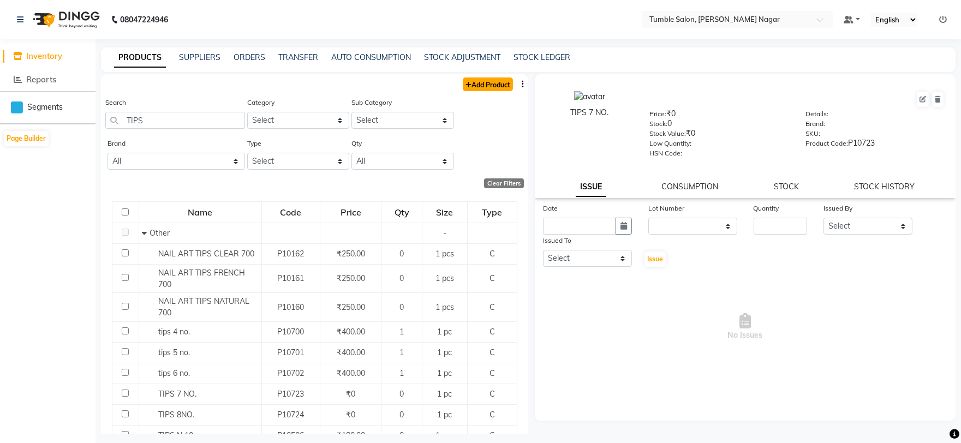
click at [490, 85] on link "Add Product" at bounding box center [488, 84] width 50 height 14
select select "true"
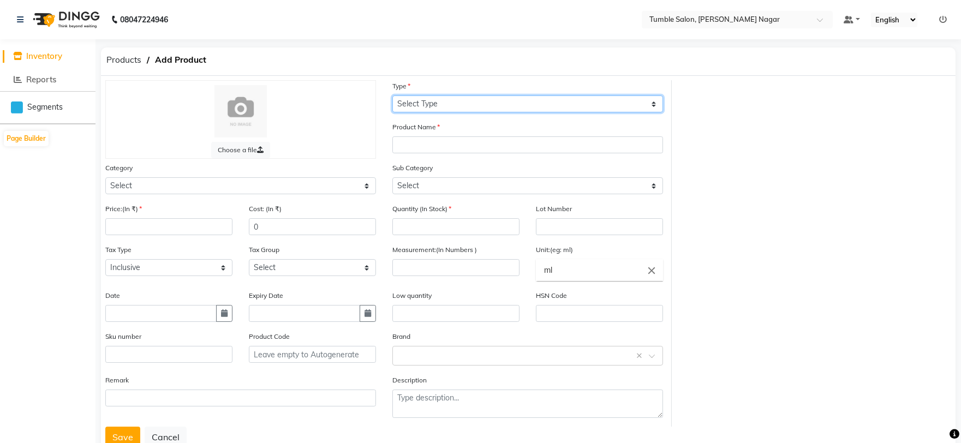
click at [429, 105] on select "Select Type Both Retail Consumable" at bounding box center [527, 103] width 271 height 17
select select "C"
click at [392, 95] on select "Select Type Both Retail Consumable" at bounding box center [527, 103] width 271 height 17
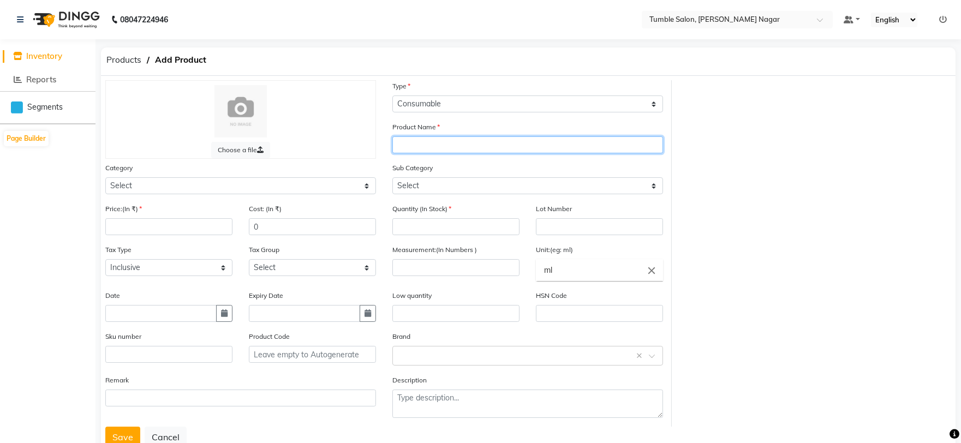
click at [432, 143] on input "text" at bounding box center [527, 144] width 271 height 17
type input "TIPS 9 NO."
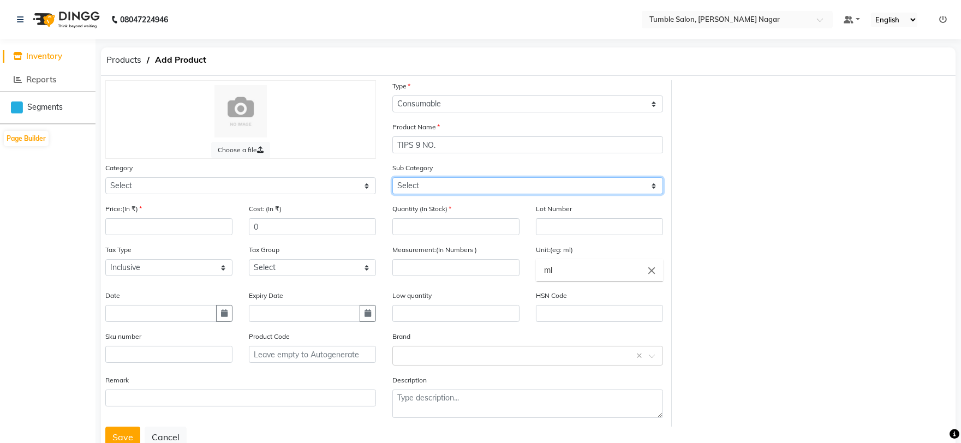
click at [438, 186] on select "Select" at bounding box center [527, 185] width 271 height 17
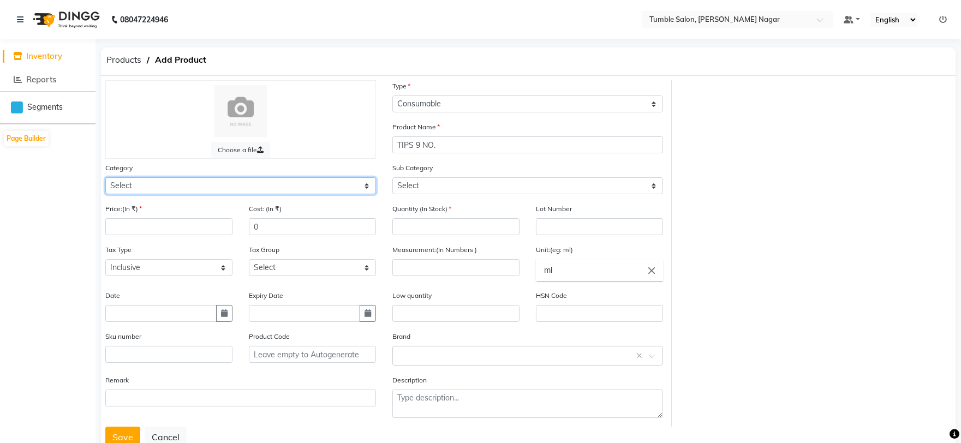
click at [159, 180] on select "Select Hair Skin Makeup Personal Care Appliances [PERSON_NAME] Waxing Disposabl…" at bounding box center [240, 185] width 271 height 17
select select "1000"
click at [105, 177] on select "Select Hair Skin Makeup Personal Care Appliances [PERSON_NAME] Waxing Disposabl…" at bounding box center [240, 185] width 271 height 17
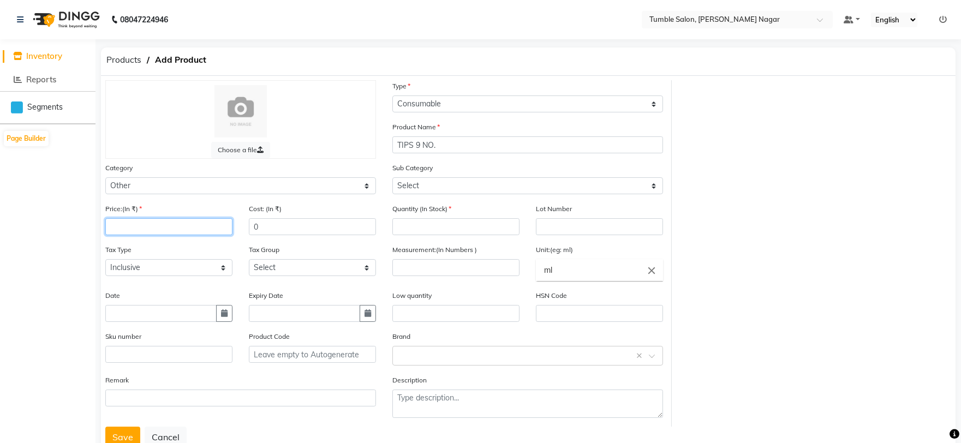
click at [137, 231] on input "number" at bounding box center [168, 226] width 127 height 17
type input "0"
click at [446, 268] on input "number" at bounding box center [455, 267] width 127 height 17
type input "1"
click at [607, 273] on input "ml" at bounding box center [599, 270] width 127 height 22
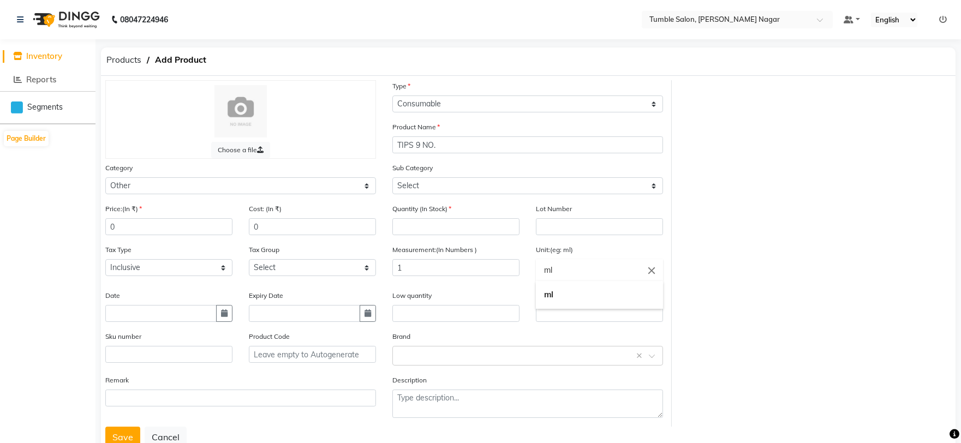
click at [650, 270] on icon "close" at bounding box center [652, 270] width 12 height 12
click at [590, 326] on link "pc" at bounding box center [599, 317] width 127 height 28
type input "pc"
click at [417, 224] on input "number" at bounding box center [455, 226] width 127 height 17
type input "0"
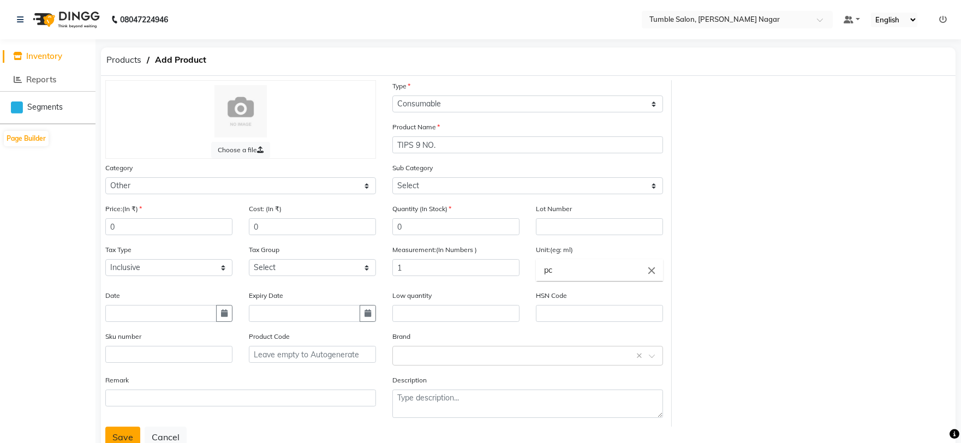
click at [130, 432] on button "Save" at bounding box center [122, 437] width 35 height 21
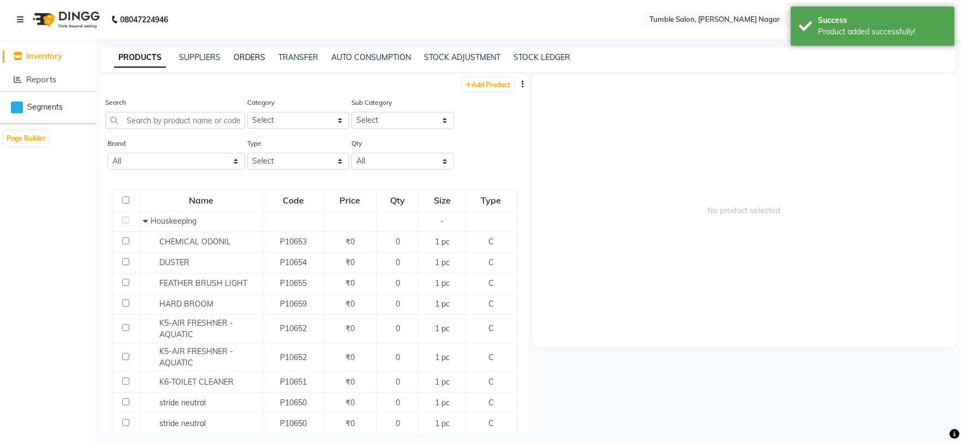
click at [240, 55] on link "ORDERS" at bounding box center [250, 57] width 32 height 10
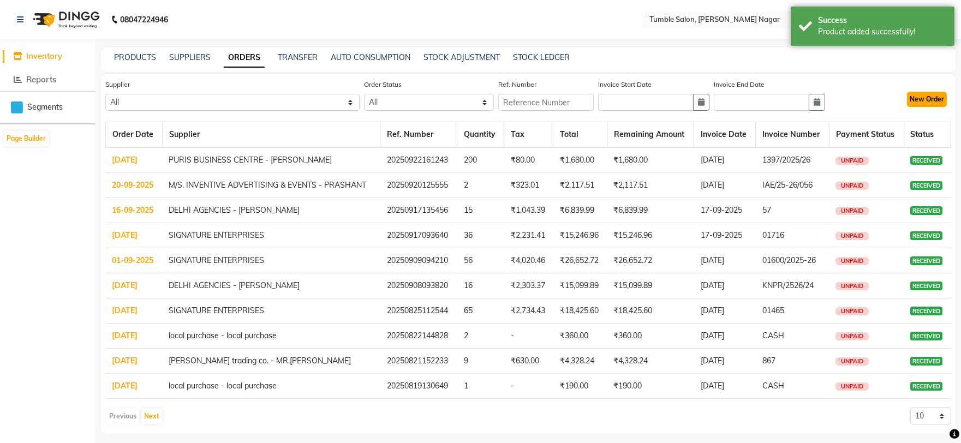
click at [928, 103] on button "New Order" at bounding box center [927, 99] width 40 height 15
select select "true"
select select "3741"
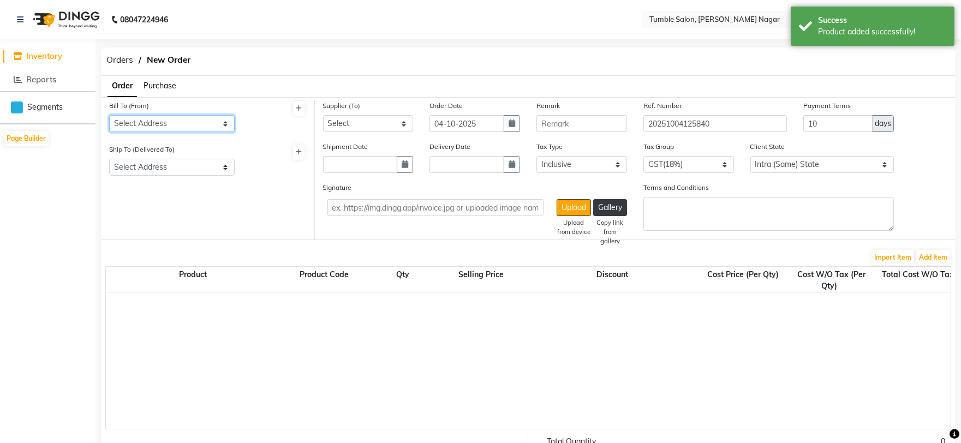
click at [171, 121] on select "Select Address TUMBLE SALON" at bounding box center [172, 123] width 126 height 17
select select "1485"
click at [109, 115] on select "Select Address TUMBLE SALON" at bounding box center [172, 123] width 126 height 17
click at [172, 165] on select "Select Address TUMBLE SALON" at bounding box center [172, 167] width 126 height 17
select select "1486"
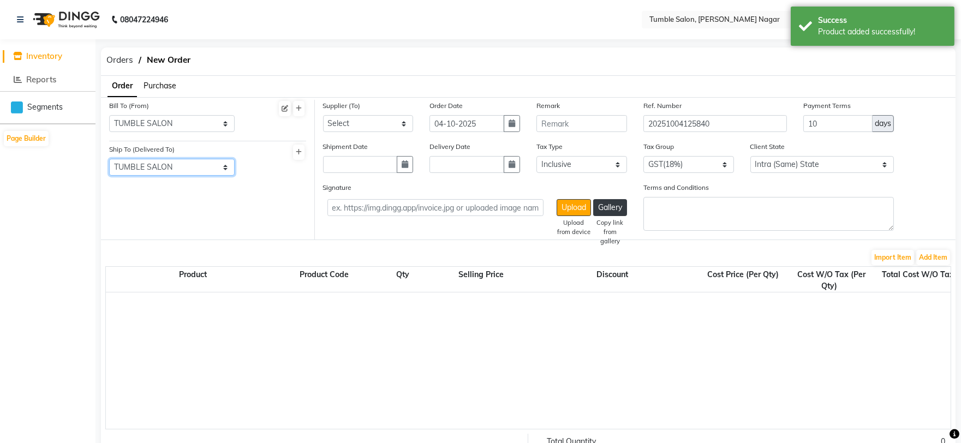
click at [109, 159] on select "Select Address TUMBLE SALON" at bounding box center [172, 167] width 126 height 17
click at [374, 124] on select "Select SIGNATURE ENTERPRISES QUANTUM INC - QUANTUM inc HARKRISHAN MEDICAL - ANI…" at bounding box center [368, 123] width 91 height 17
select select "5680"
click at [323, 115] on select "Select SIGNATURE ENTERPRISES QUANTUM INC - QUANTUM inc HARKRISHAN MEDICAL - ANI…" at bounding box center [368, 123] width 91 height 17
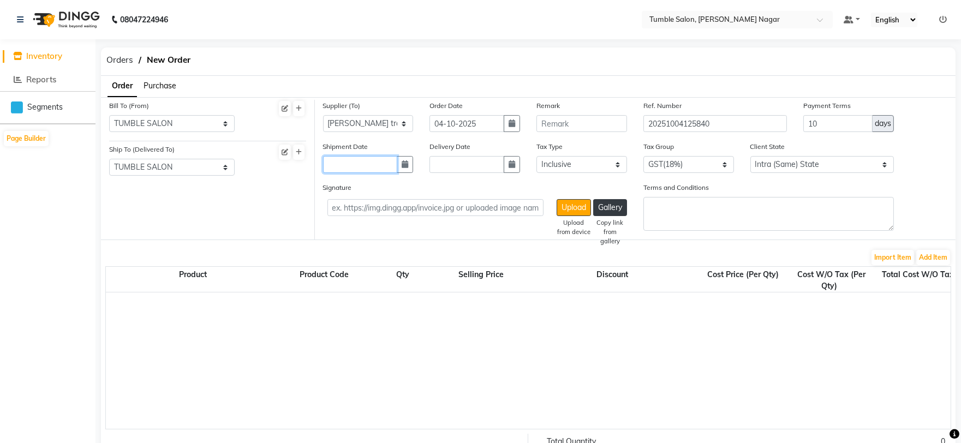
click at [356, 166] on input "text" at bounding box center [360, 164] width 75 height 17
select select "10"
select select "2025"
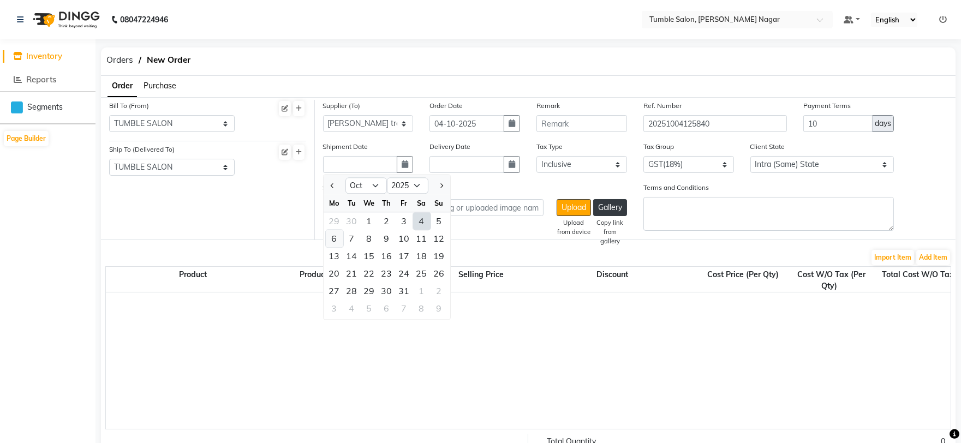
click at [339, 239] on div "6" at bounding box center [334, 238] width 17 height 17
type input "[DATE]"
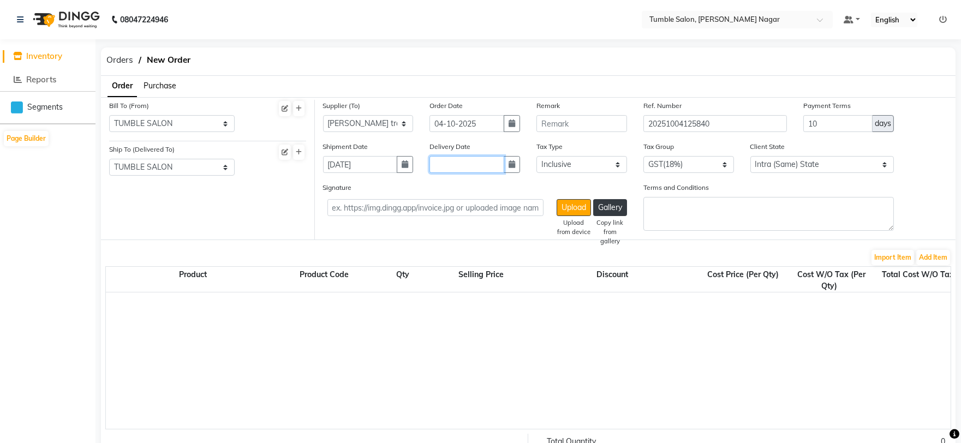
click at [478, 165] on input "text" at bounding box center [466, 164] width 75 height 17
select select "10"
select select "2025"
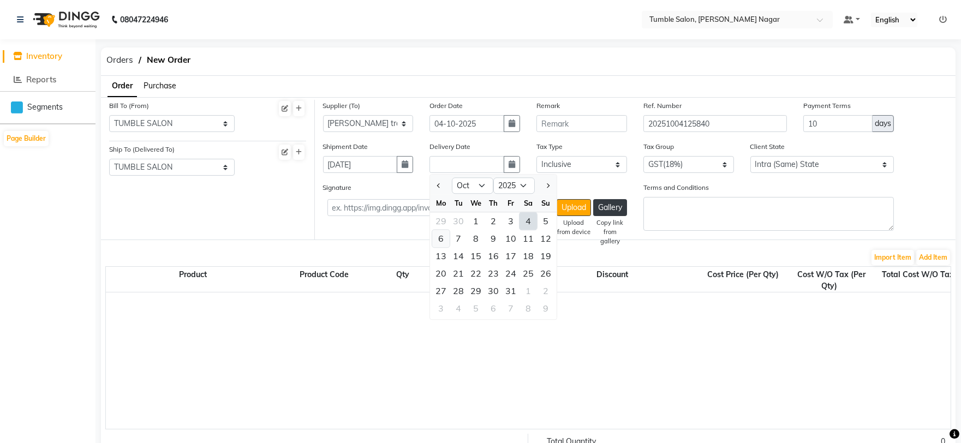
click at [439, 240] on div "6" at bounding box center [440, 238] width 17 height 17
type input "[DATE]"
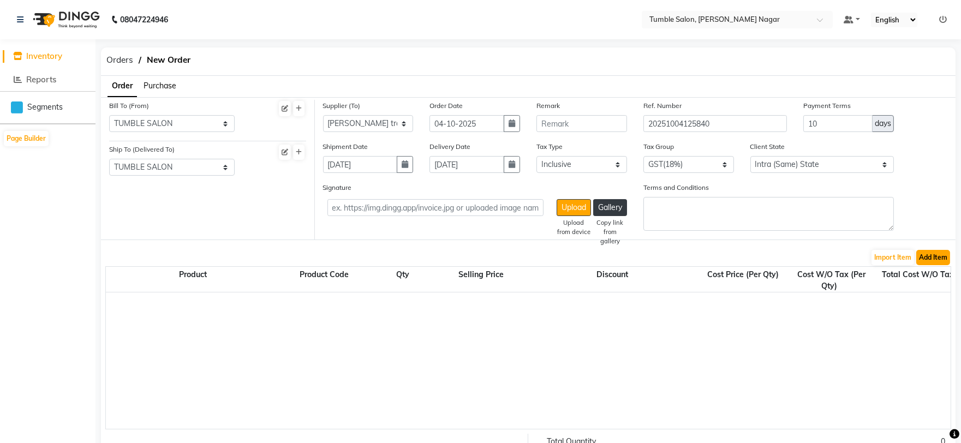
click at [930, 252] on button "Add Item" at bounding box center [933, 257] width 34 height 15
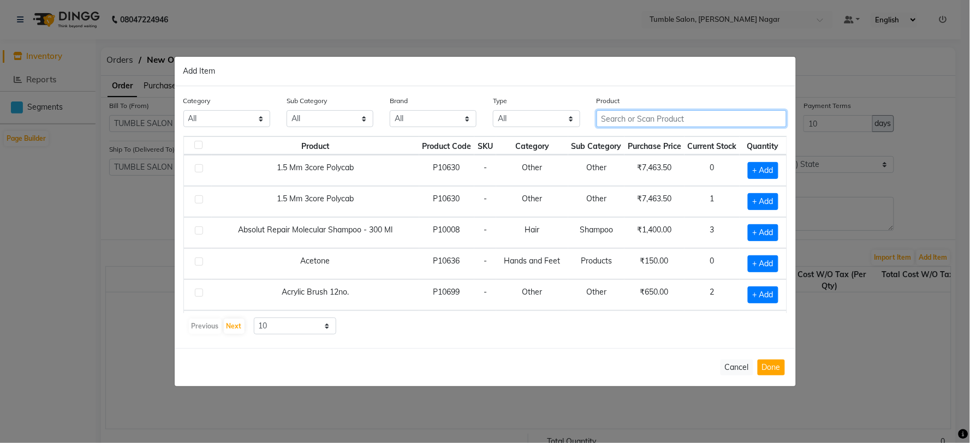
click at [618, 116] on input "text" at bounding box center [691, 118] width 190 height 17
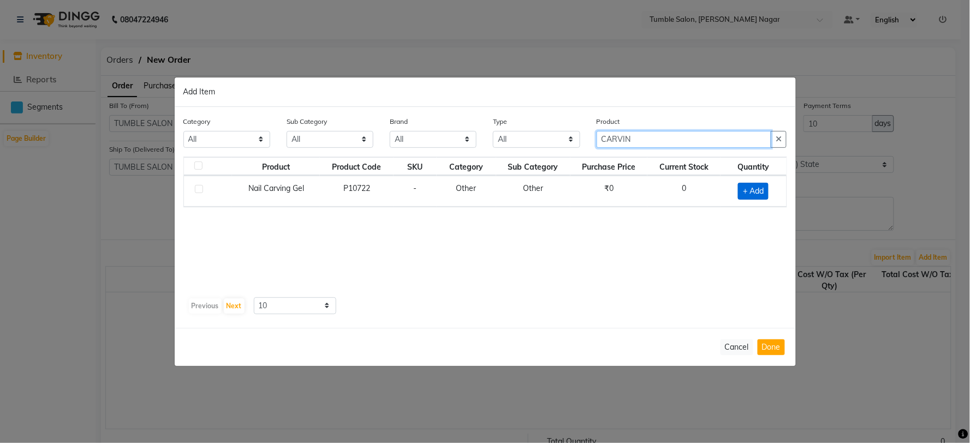
type input "CARVIN"
click at [757, 191] on span "+ Add" at bounding box center [753, 191] width 31 height 17
checkbox input "true"
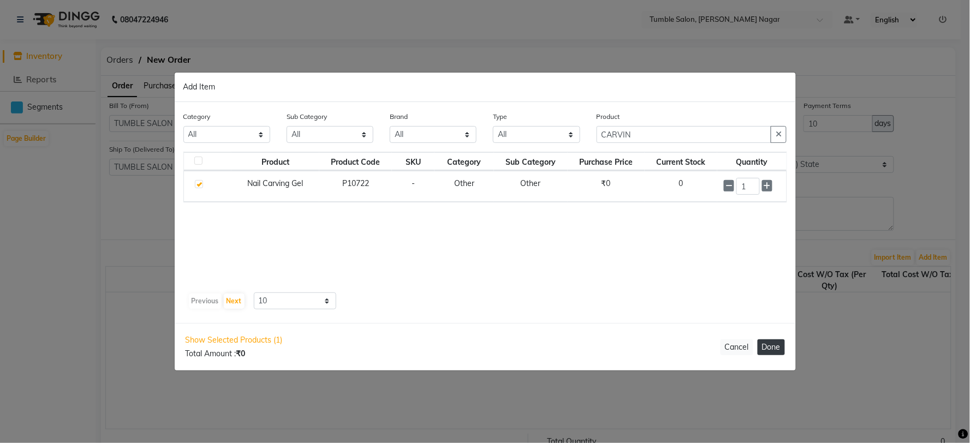
click at [767, 346] on button "Done" at bounding box center [770, 347] width 27 height 16
select select "3741"
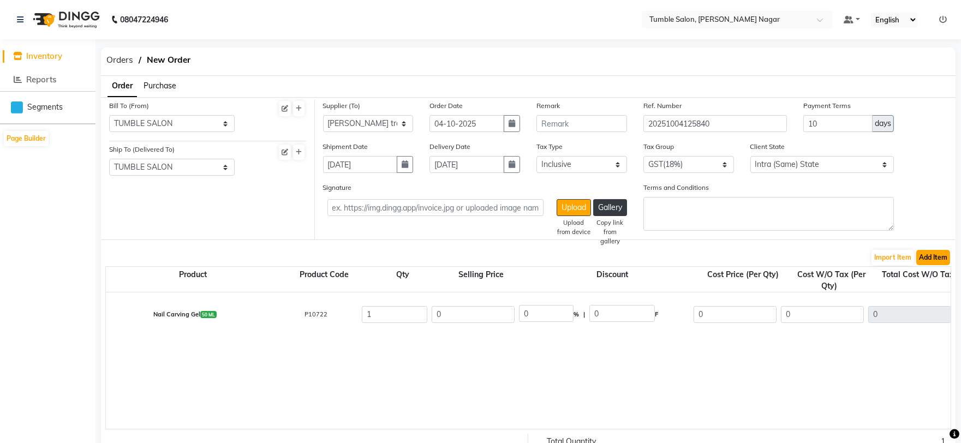
click at [935, 255] on button "Add Item" at bounding box center [933, 257] width 34 height 15
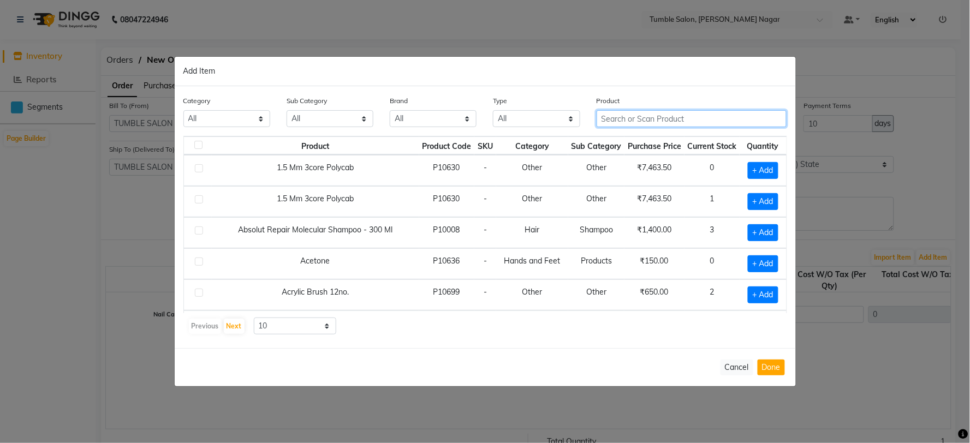
click at [623, 116] on input "text" at bounding box center [691, 118] width 190 height 17
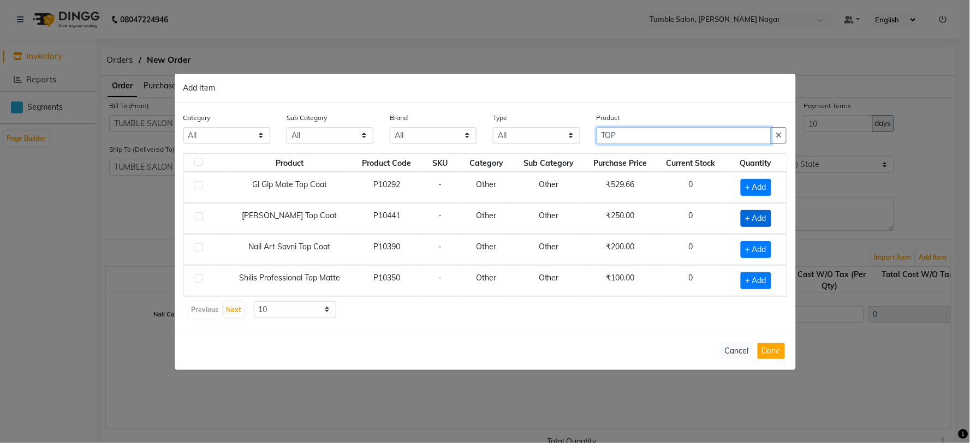
type input "TOP"
click at [762, 219] on span "+ Add" at bounding box center [755, 218] width 31 height 17
checkbox input "true"
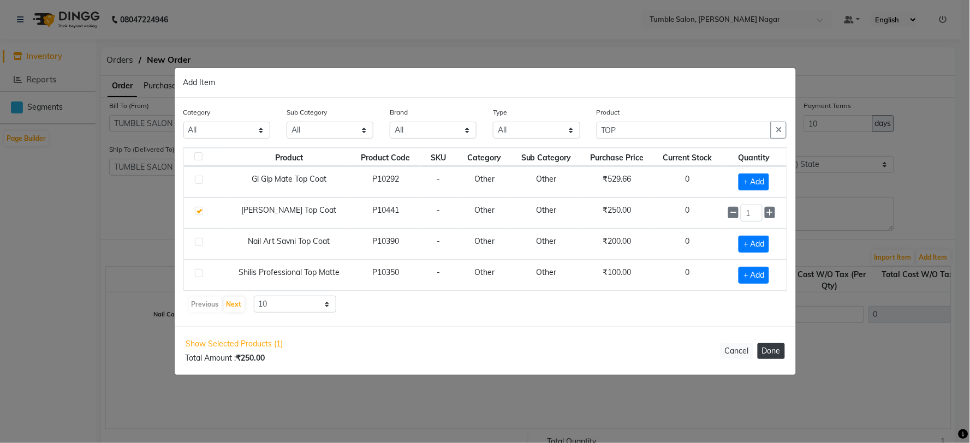
click at [777, 353] on button "Done" at bounding box center [770, 351] width 27 height 16
select select "3741"
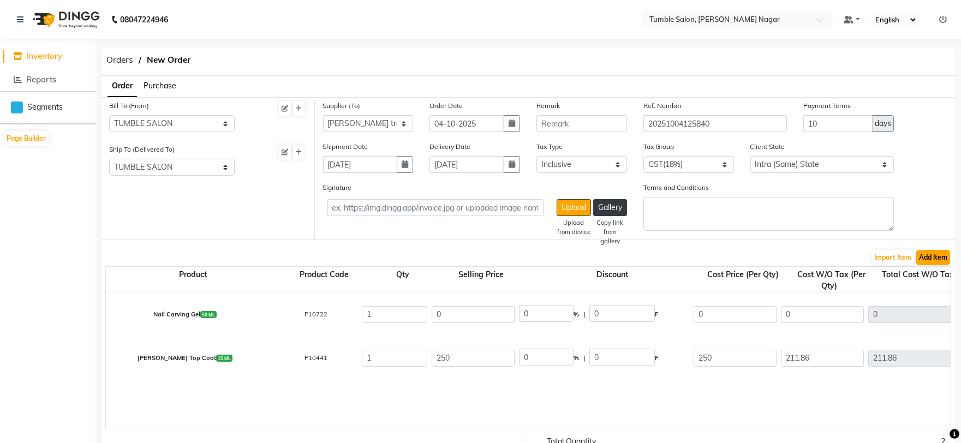
click at [942, 259] on button "Add Item" at bounding box center [933, 257] width 34 height 15
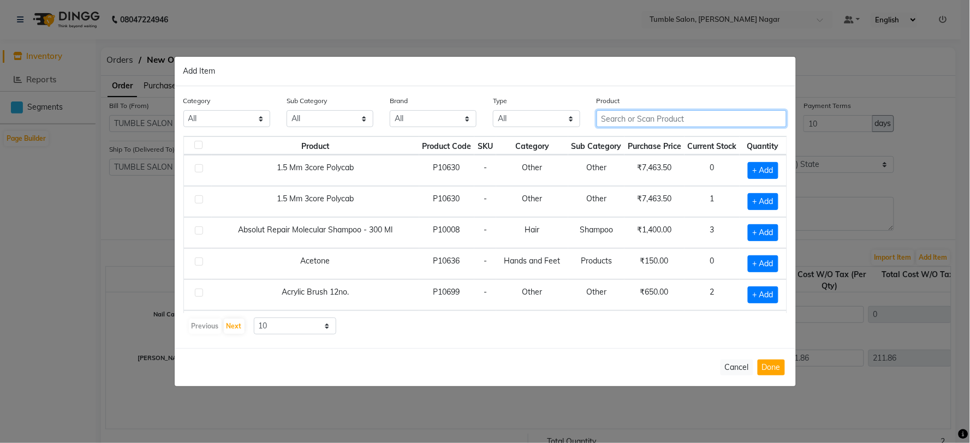
click at [631, 121] on input "text" at bounding box center [691, 118] width 190 height 17
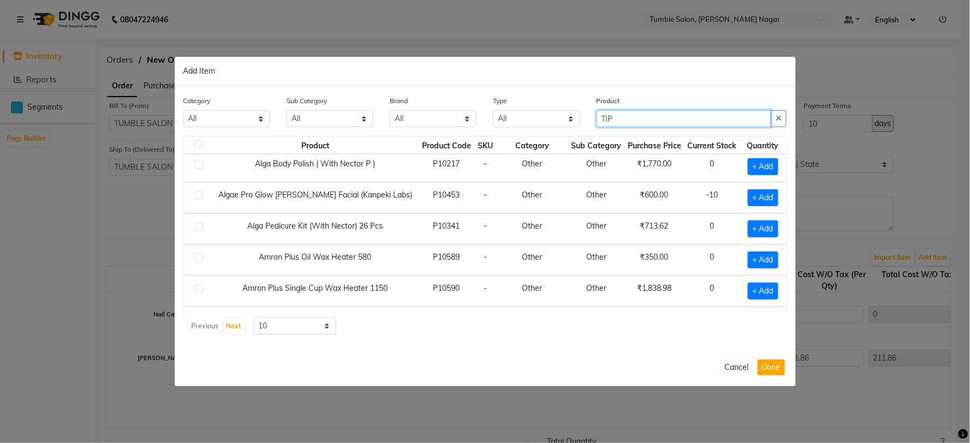
scroll to position [94, 0]
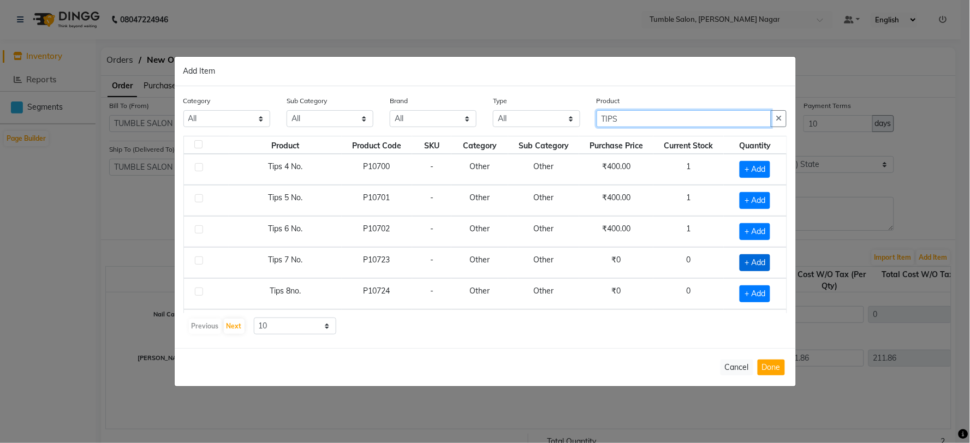
type input "TIPS"
click at [754, 259] on span "+ Add" at bounding box center [754, 262] width 31 height 17
checkbox input "true"
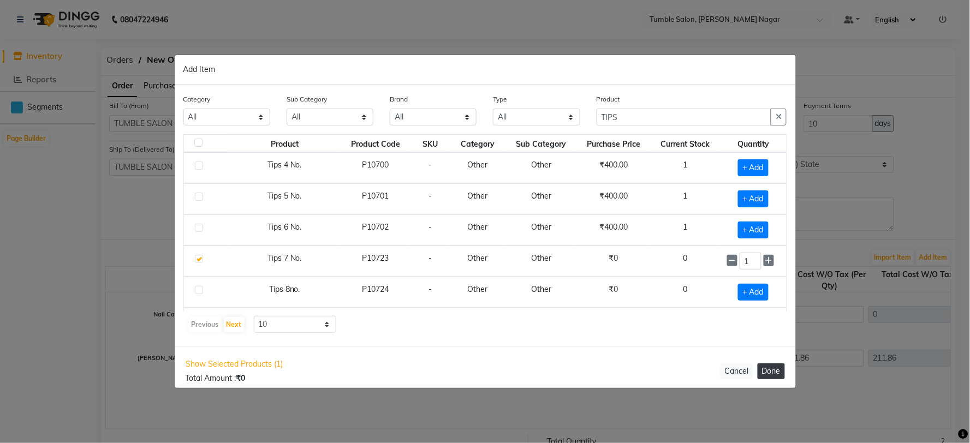
click at [773, 370] on button "Done" at bounding box center [770, 371] width 27 height 16
select select "3741"
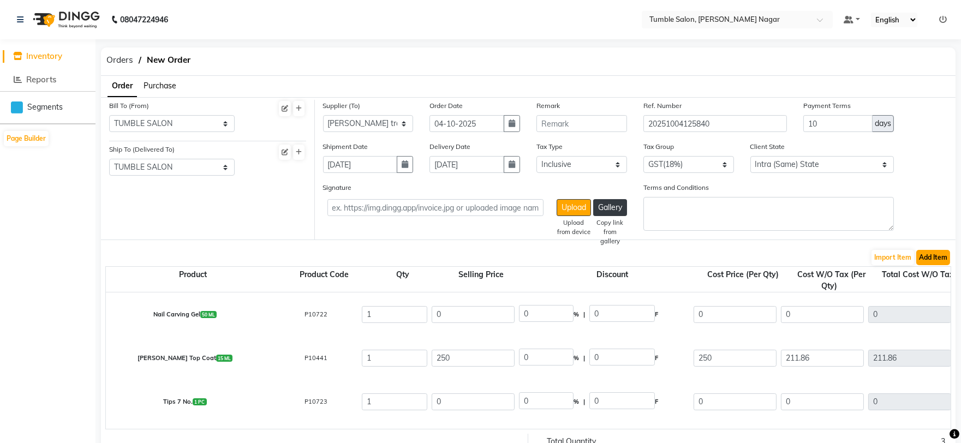
click at [943, 260] on button "Add Item" at bounding box center [933, 257] width 34 height 15
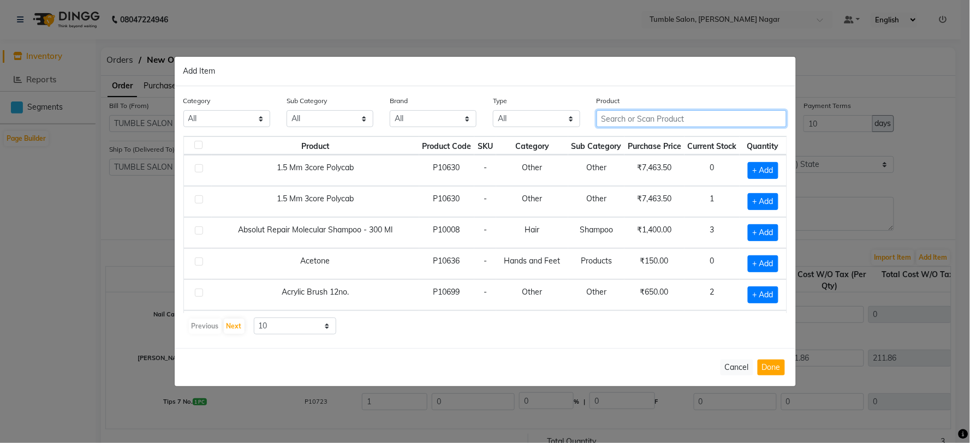
click at [611, 120] on input "text" at bounding box center [691, 118] width 190 height 17
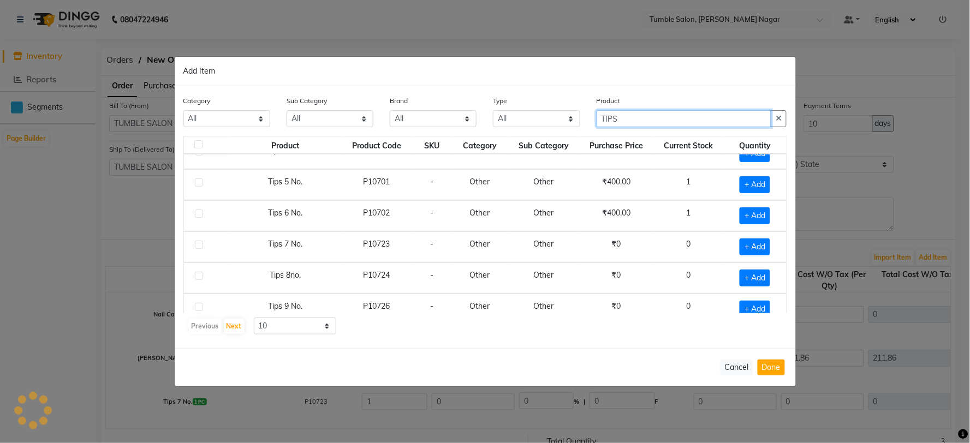
scroll to position [121, 0]
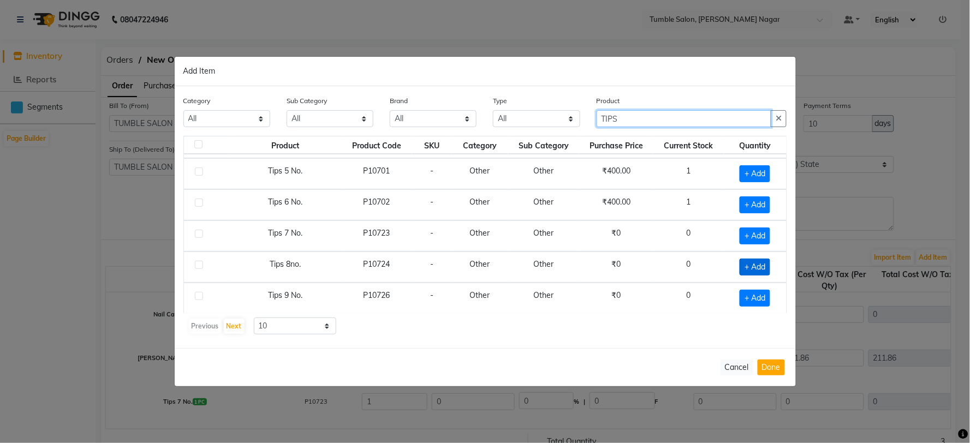
type input "TIPS"
click at [754, 265] on span "+ Add" at bounding box center [754, 267] width 31 height 17
checkbox input "true"
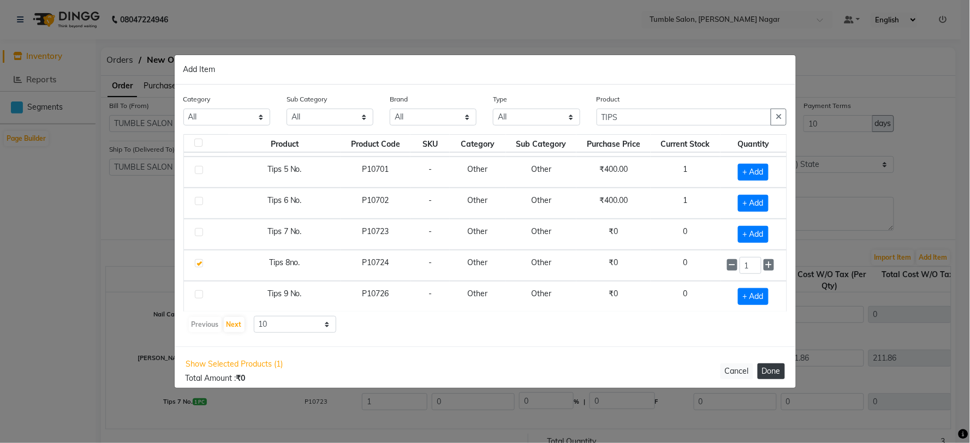
click at [768, 374] on button "Done" at bounding box center [770, 371] width 27 height 16
select select "3741"
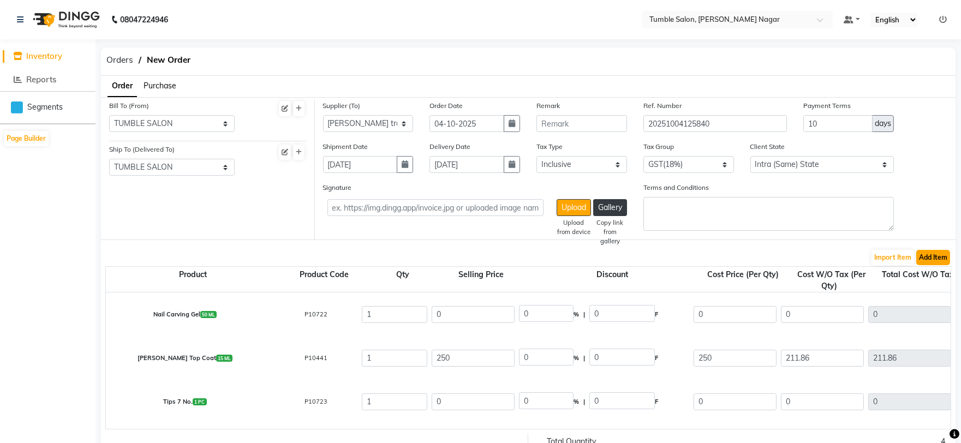
click at [937, 259] on button "Add Item" at bounding box center [933, 257] width 34 height 15
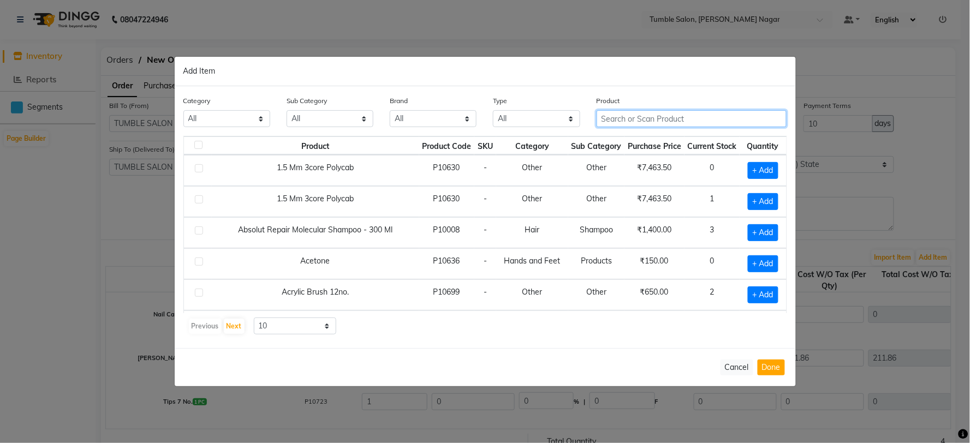
click at [614, 119] on input "text" at bounding box center [691, 118] width 190 height 17
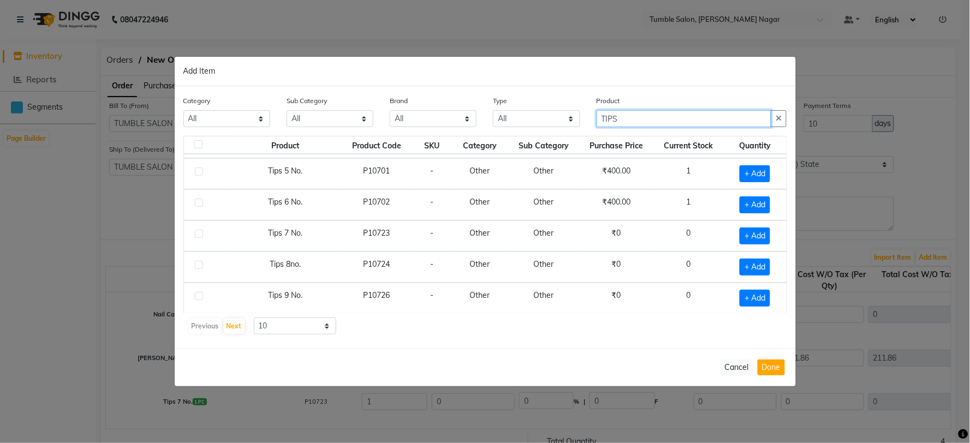
scroll to position [155, 0]
type input "TIPS"
click at [756, 265] on span "+ Add" at bounding box center [754, 266] width 31 height 17
checkbox input "true"
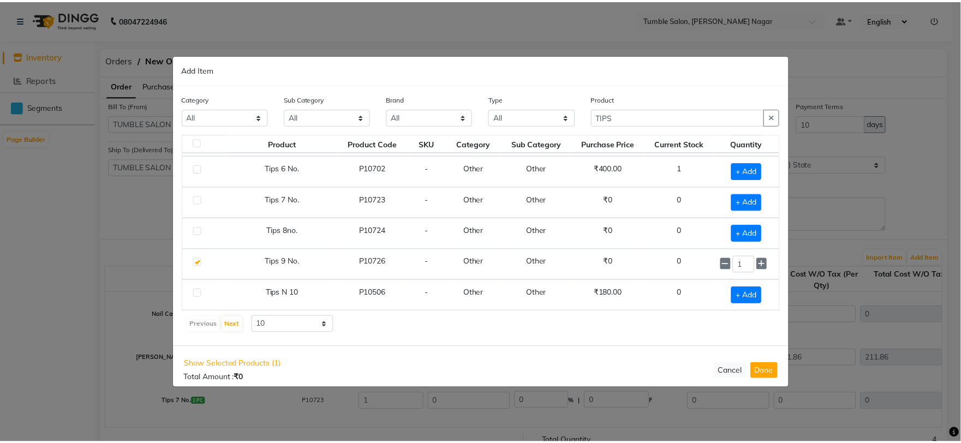
scroll to position [154, 0]
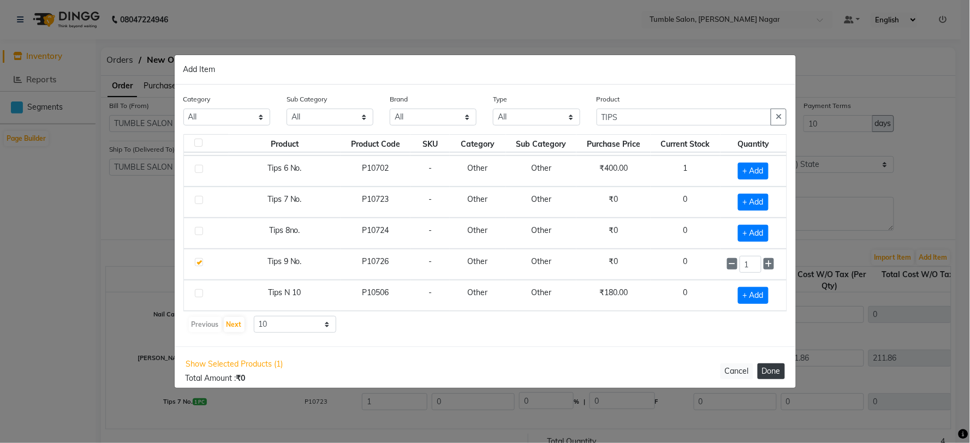
click at [778, 375] on button "Done" at bounding box center [770, 371] width 27 height 16
select select "3741"
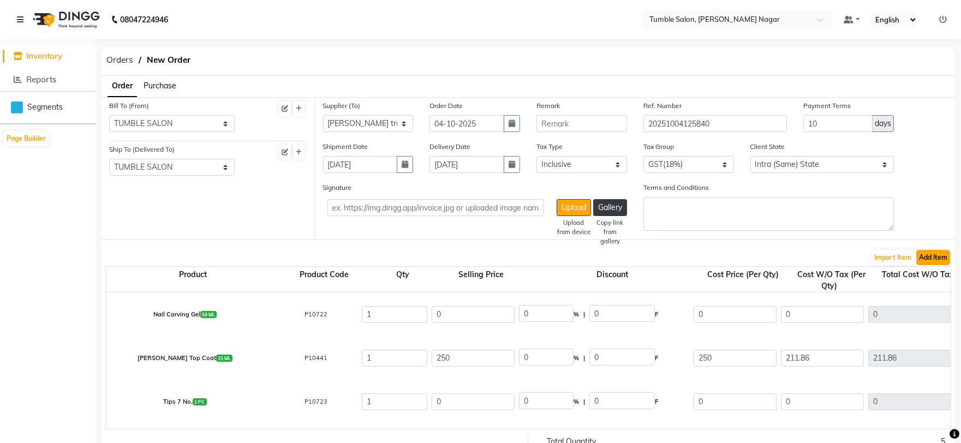
click at [937, 256] on button "Add Item" at bounding box center [933, 257] width 34 height 15
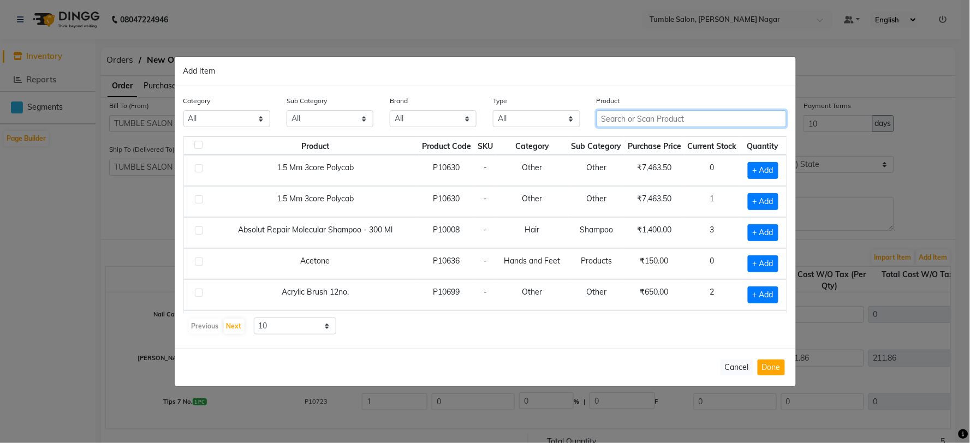
click at [632, 123] on input "text" at bounding box center [691, 118] width 190 height 17
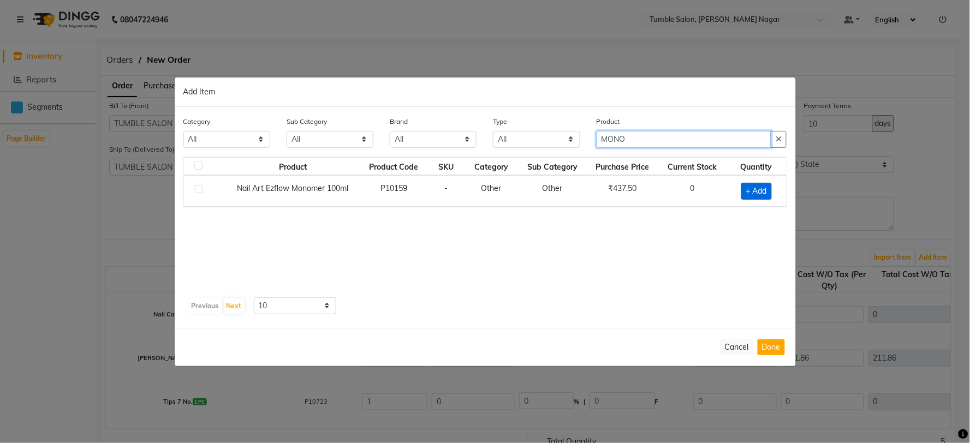
type input "MONO"
click at [760, 189] on span "+ Add" at bounding box center [756, 191] width 31 height 17
checkbox input "true"
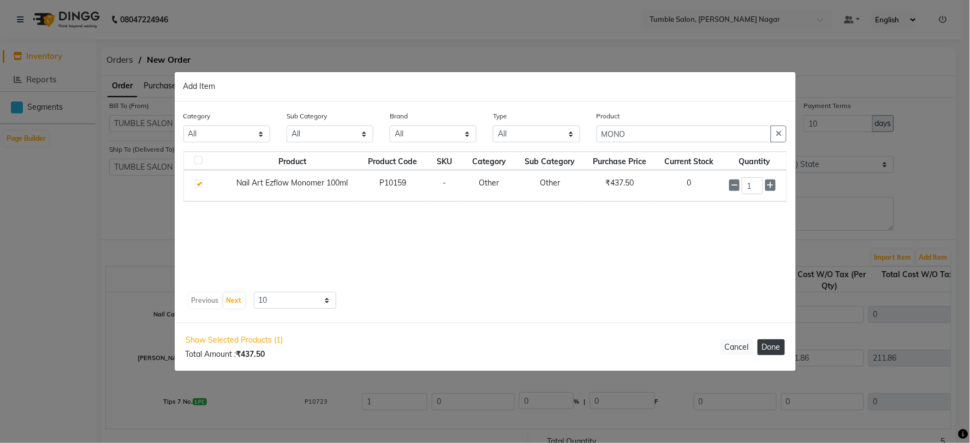
click at [771, 351] on button "Done" at bounding box center [770, 347] width 27 height 16
select select "3741"
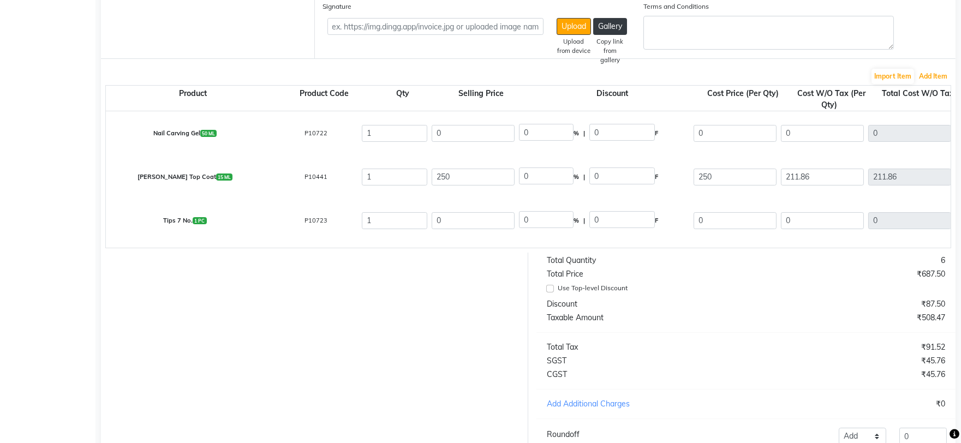
scroll to position [182, 0]
drag, startPoint x: 453, startPoint y: 132, endPoint x: 429, endPoint y: 132, distance: 24.6
click at [429, 132] on div "0" at bounding box center [472, 132] width 87 height 21
type input "250"
type input "100"
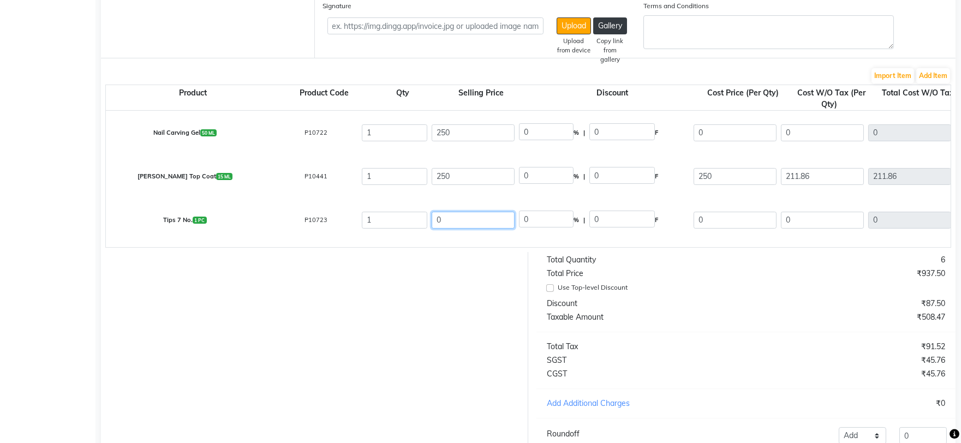
type input "250"
click at [445, 217] on input "0" at bounding box center [473, 220] width 83 height 17
drag, startPoint x: 445, startPoint y: 217, endPoint x: 433, endPoint y: 219, distance: 12.7
click at [433, 219] on input "0" at bounding box center [473, 220] width 83 height 17
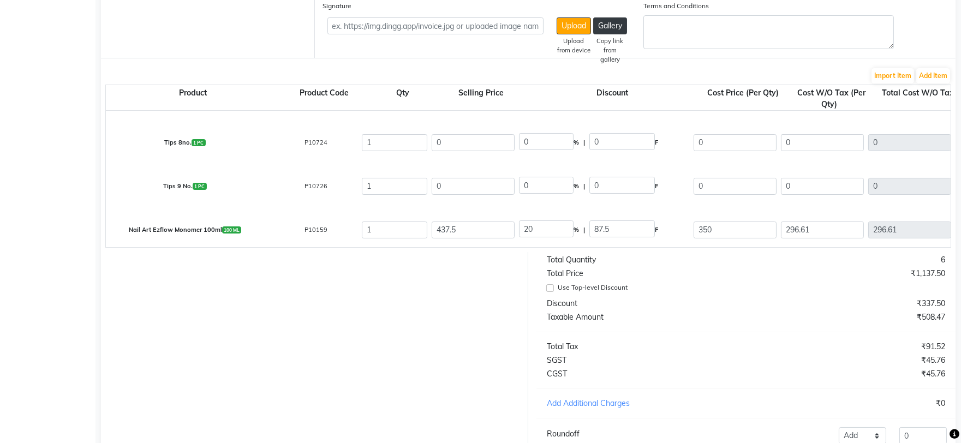
scroll to position [61, 0]
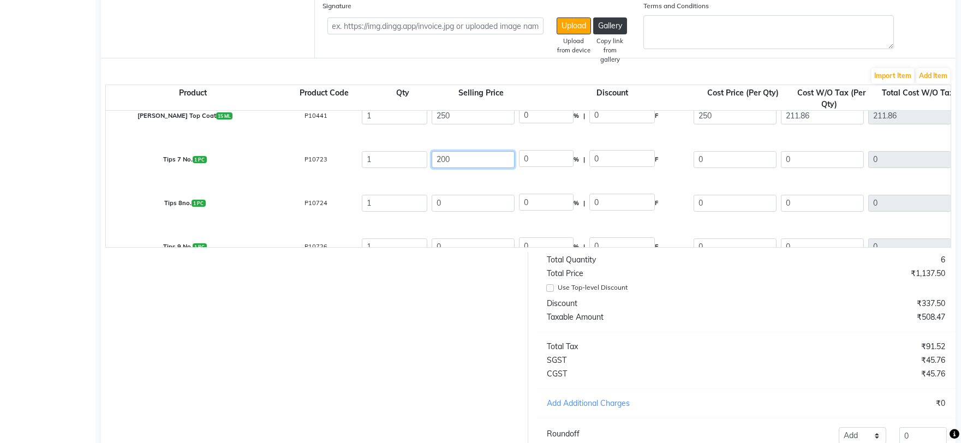
type input "200"
type input "100"
type input "200"
drag, startPoint x: 463, startPoint y: 199, endPoint x: 433, endPoint y: 200, distance: 29.5
click at [433, 200] on input "0" at bounding box center [473, 203] width 83 height 17
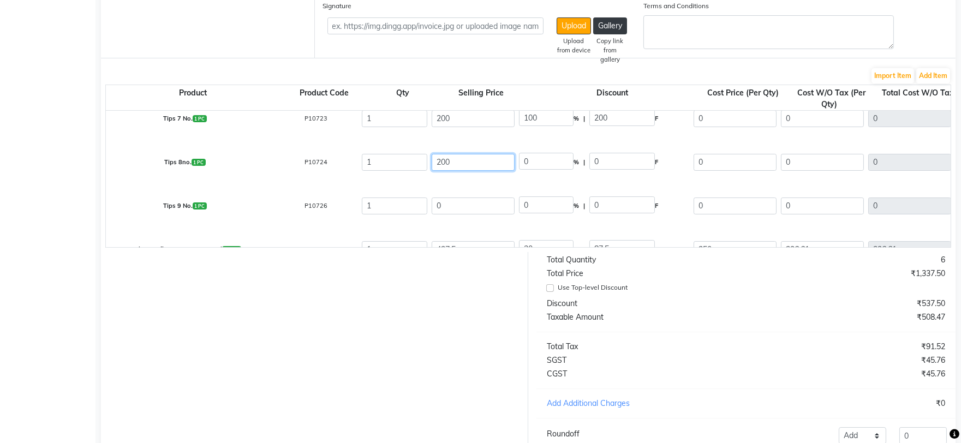
scroll to position [121, 0]
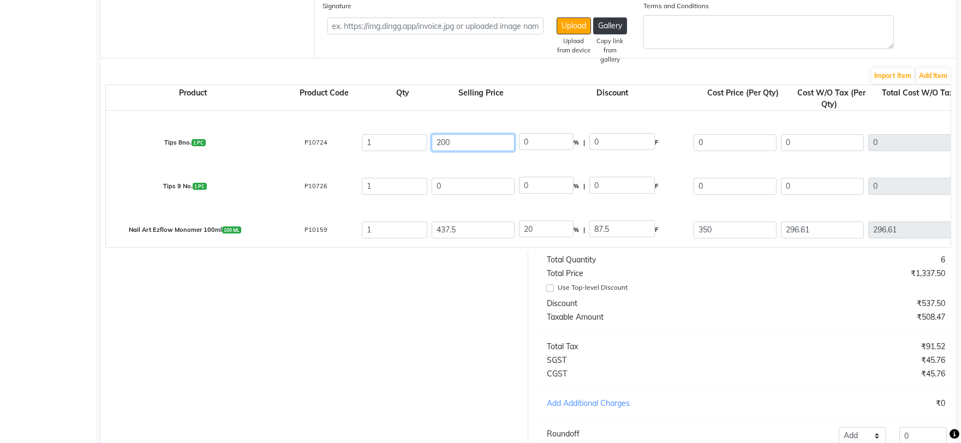
type input "200"
type input "100"
type input "200"
drag, startPoint x: 451, startPoint y: 188, endPoint x: 423, endPoint y: 188, distance: 28.4
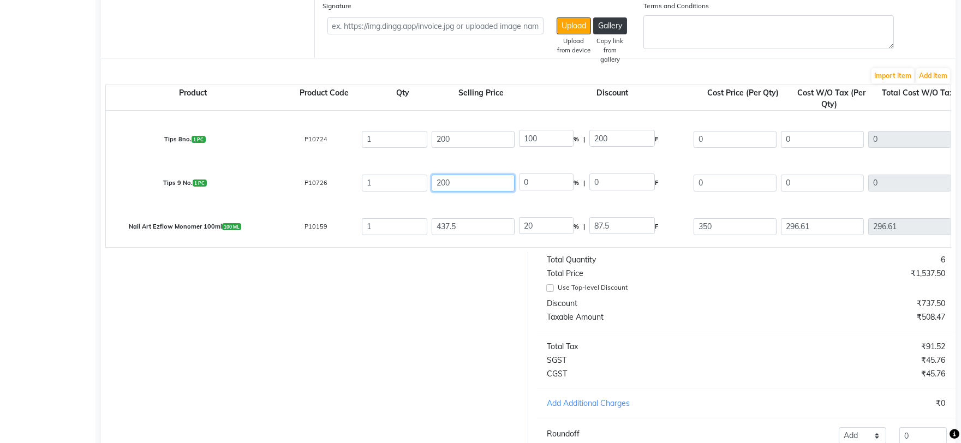
scroll to position [126, 0]
type input "200"
type input "100"
type input "200"
drag, startPoint x: 491, startPoint y: 226, endPoint x: 422, endPoint y: 226, distance: 69.3
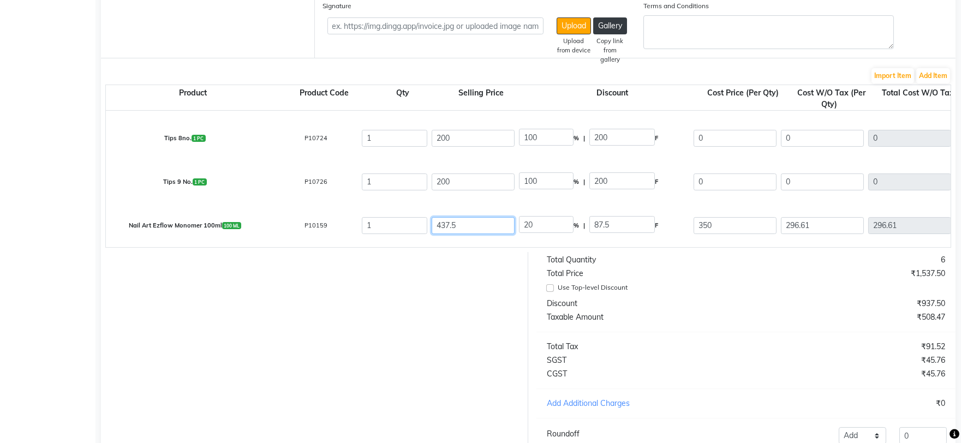
type input "3"
type input "2916.67"
type input "30"
type input "291.67"
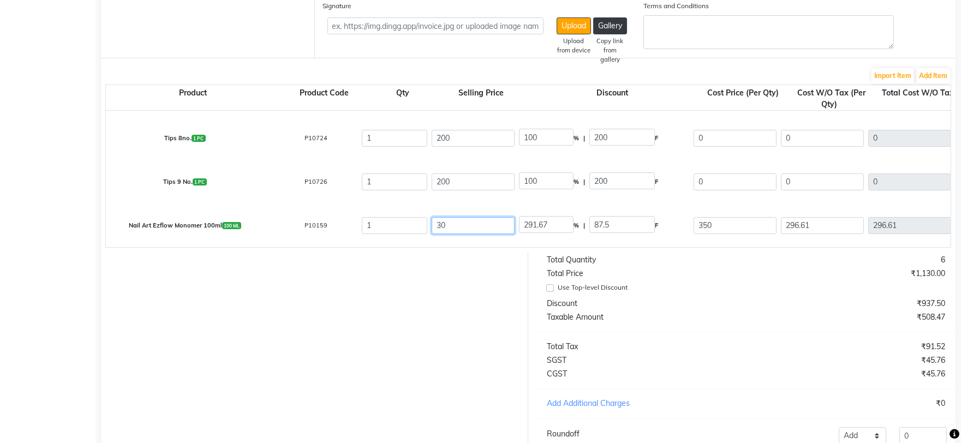
type input "300"
type input "29.17"
type input "300"
type input "0"
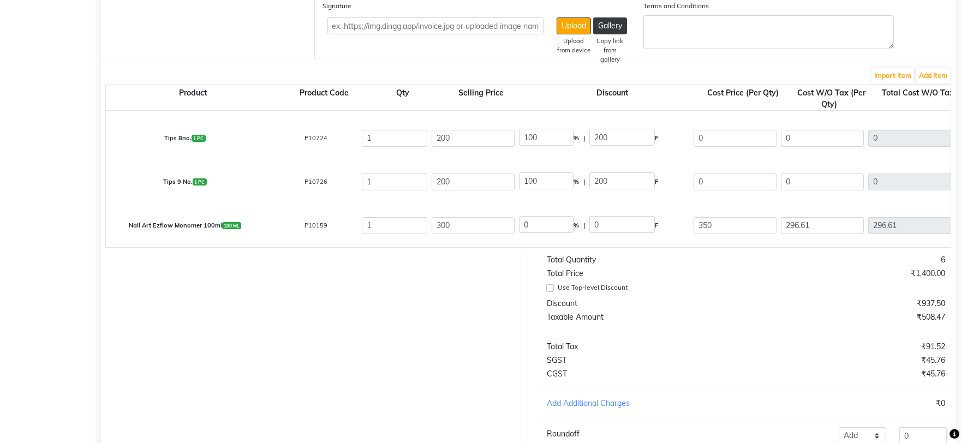
click at [412, 301] on div at bounding box center [310, 364] width 435 height 224
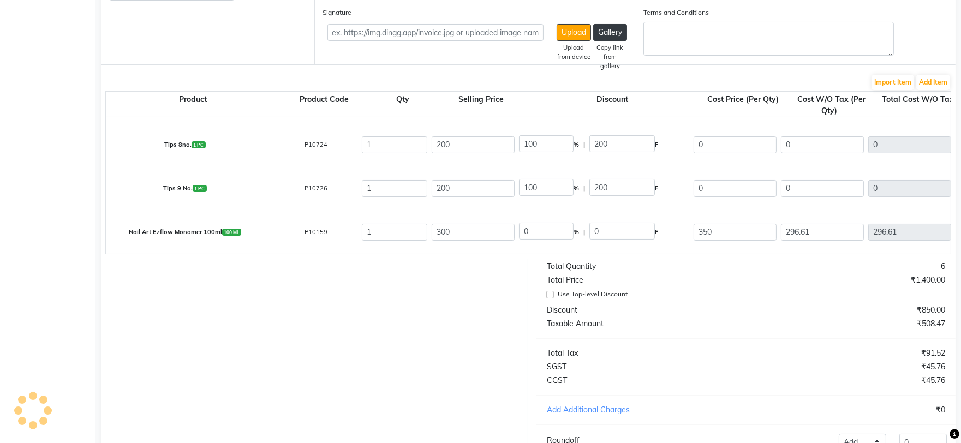
scroll to position [159, 0]
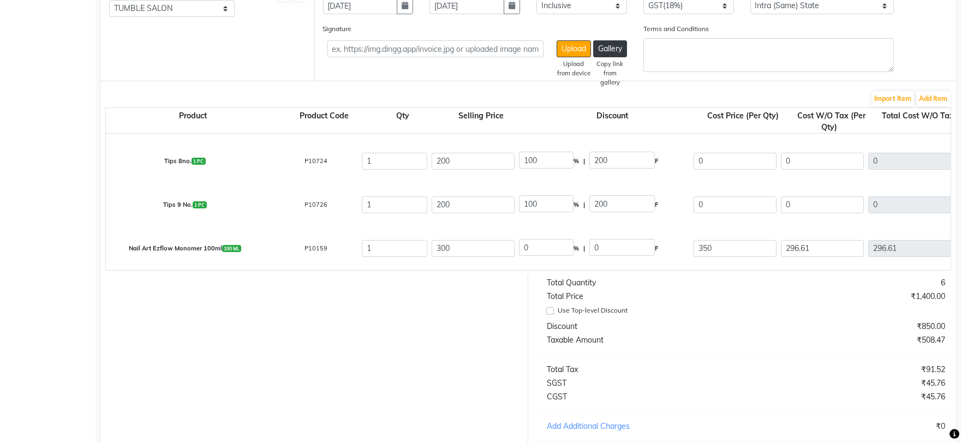
click at [401, 355] on div at bounding box center [310, 387] width 435 height 224
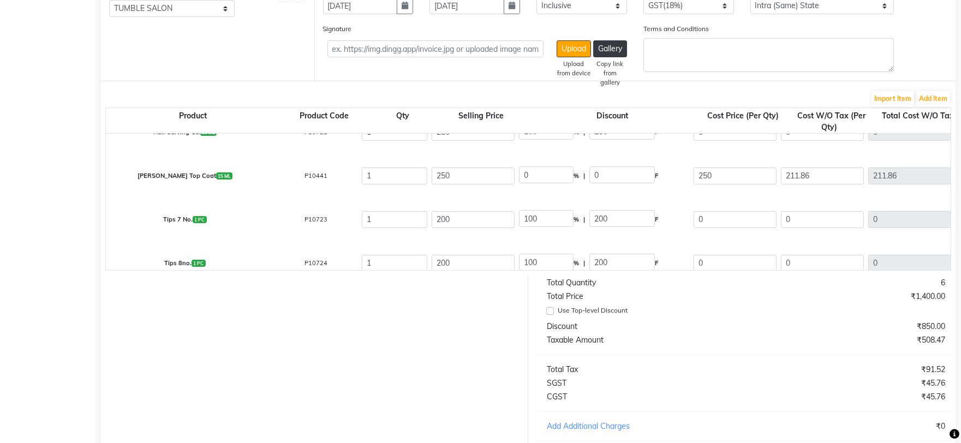
scroll to position [0, 0]
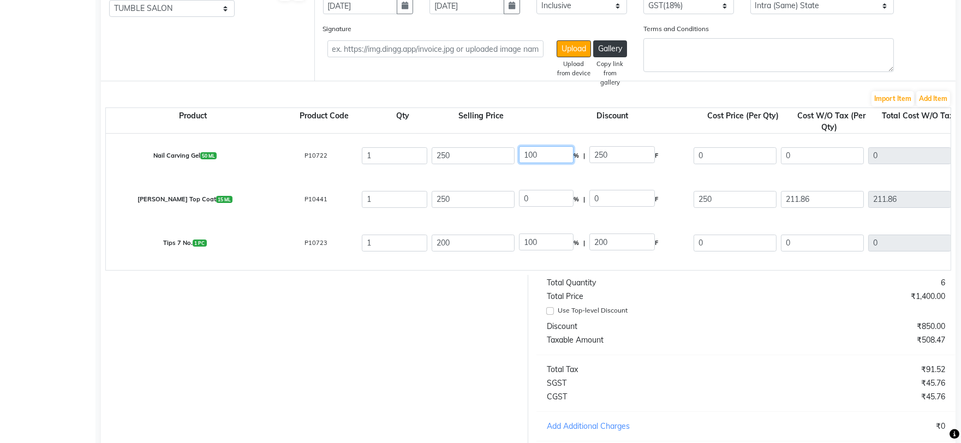
drag, startPoint x: 548, startPoint y: 158, endPoint x: 510, endPoint y: 158, distance: 38.7
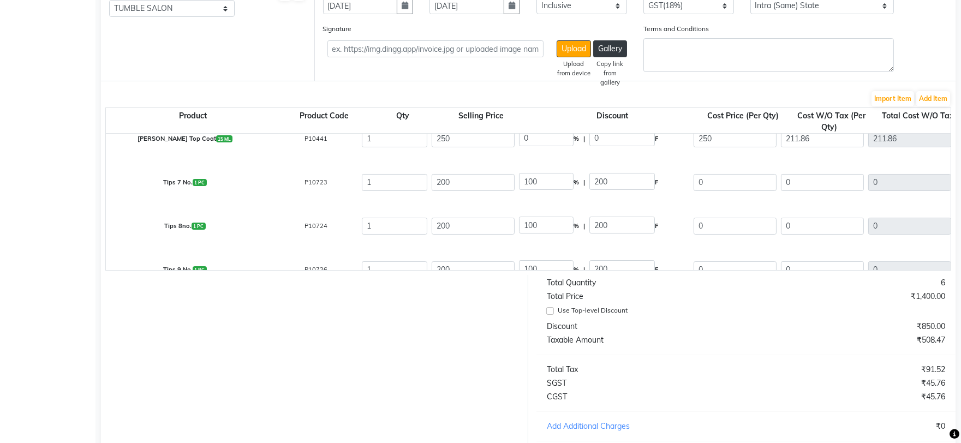
type input "0"
type input "250"
type input "211.86"
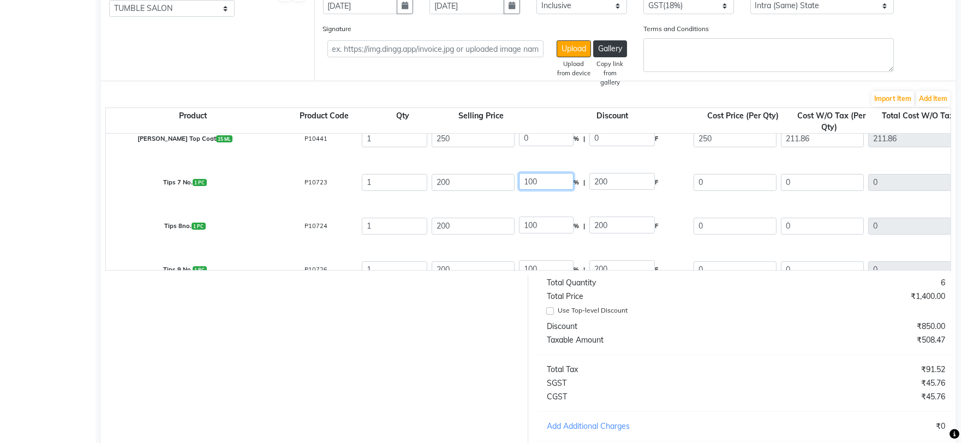
type input "38.13"
type input "249.99"
drag, startPoint x: 560, startPoint y: 183, endPoint x: 498, endPoint y: 181, distance: 61.7
type input "0"
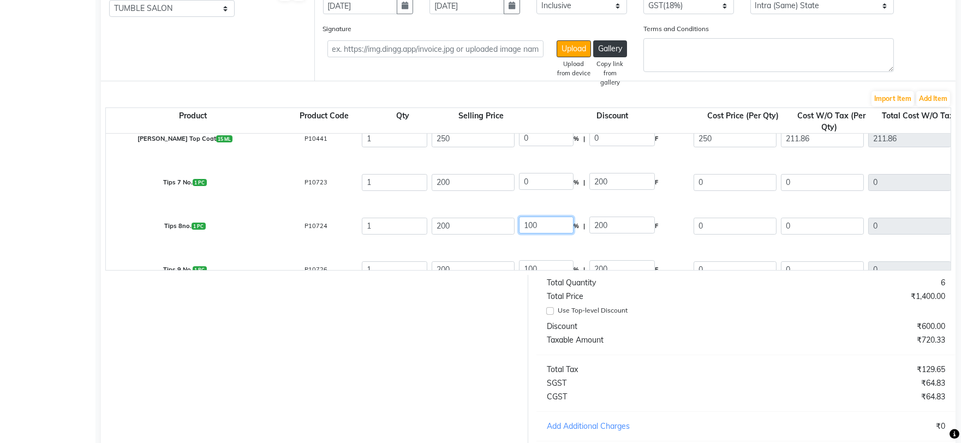
type input "0"
type input "200"
type input "169.49"
type input "30.51"
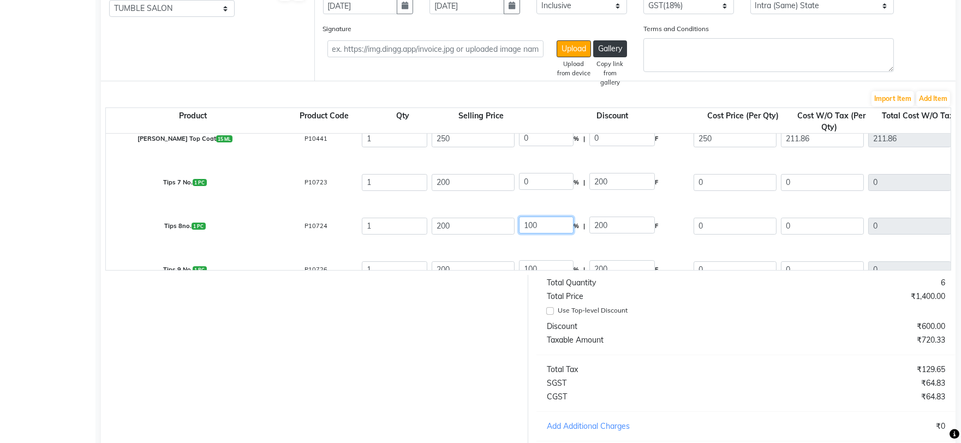
type input "200"
drag, startPoint x: 539, startPoint y: 222, endPoint x: 513, endPoint y: 223, distance: 26.2
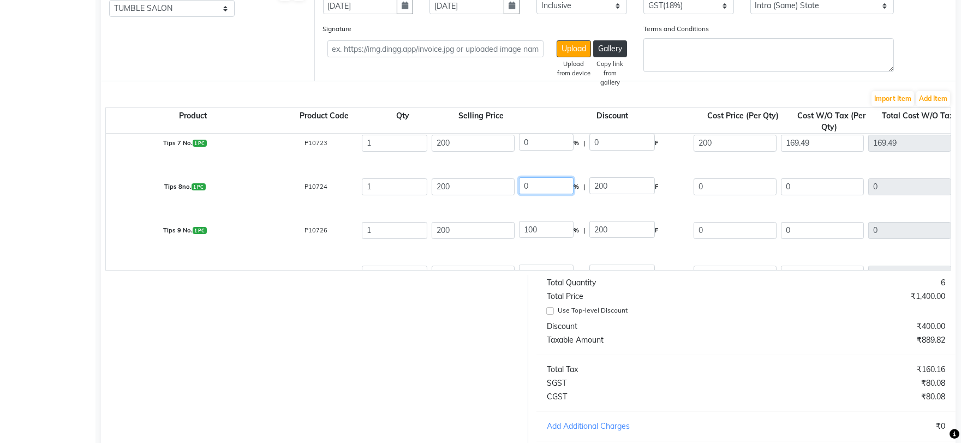
scroll to position [121, 0]
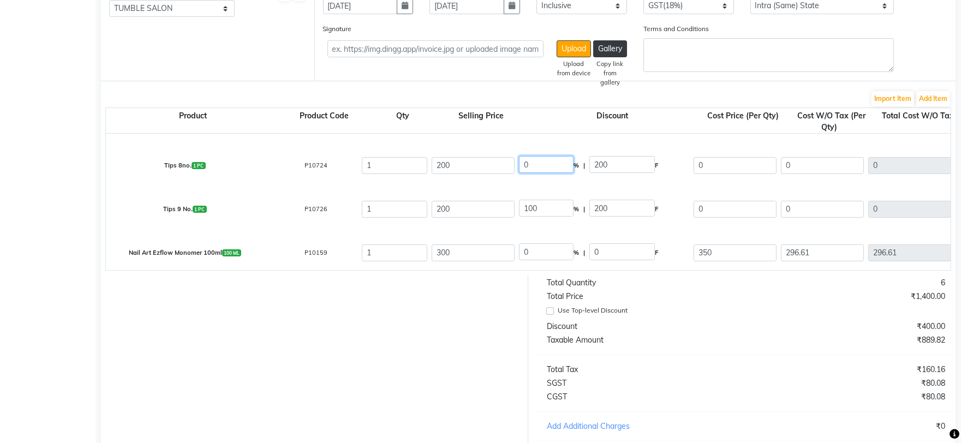
type input "0"
type input "200"
type input "169.49"
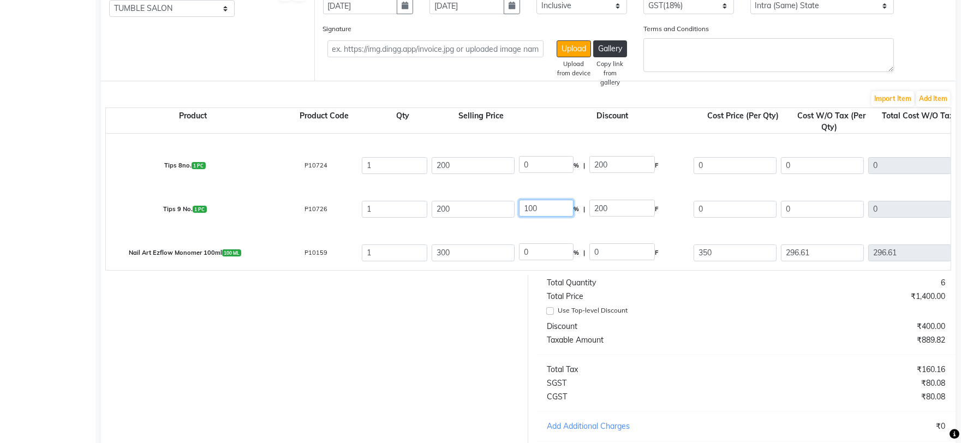
type input "30.51"
type input "200"
drag, startPoint x: 547, startPoint y: 211, endPoint x: 509, endPoint y: 214, distance: 37.8
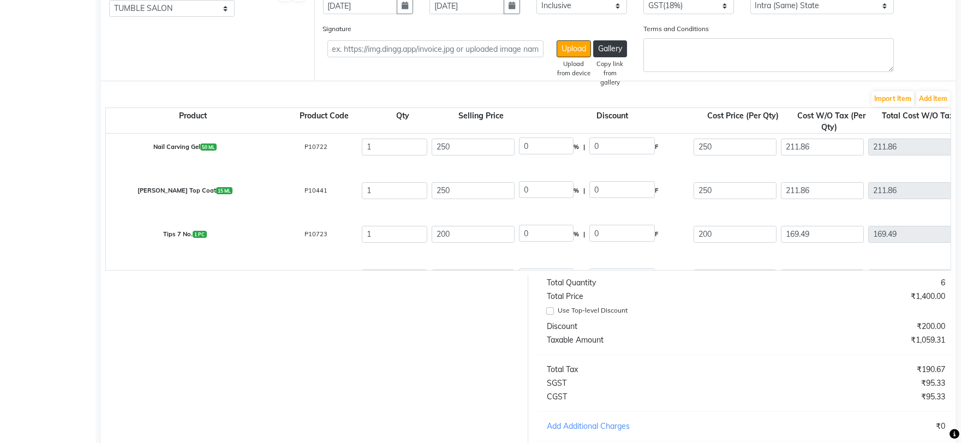
scroll to position [0, 0]
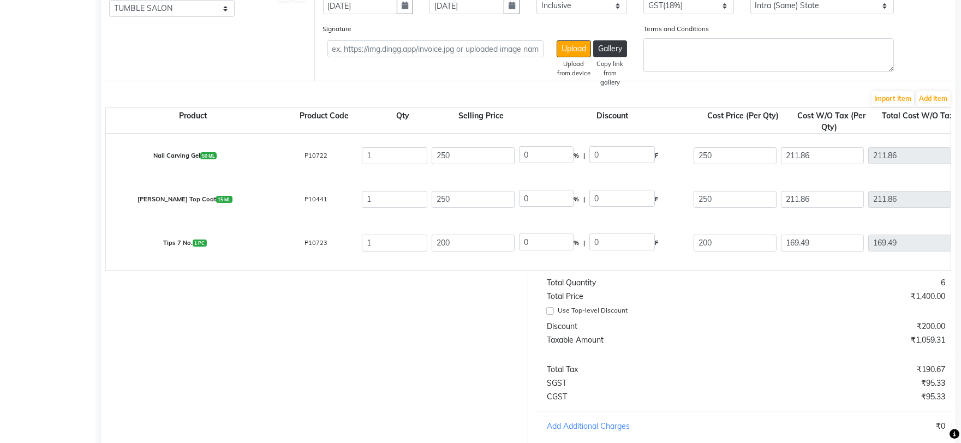
type input "0"
type input "200"
type input "169.49"
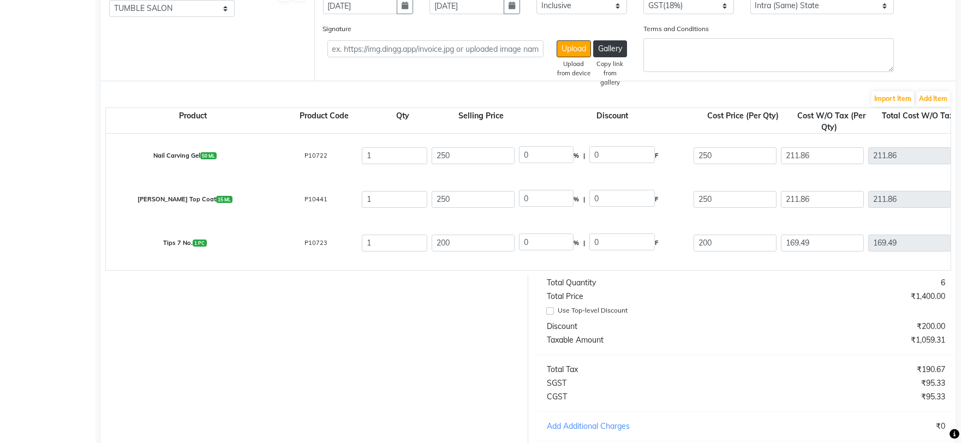
type input "30.51"
type input "200"
click at [704, 332] on div "Discount" at bounding box center [642, 326] width 207 height 11
drag, startPoint x: 829, startPoint y: 157, endPoint x: 767, endPoint y: 159, distance: 62.8
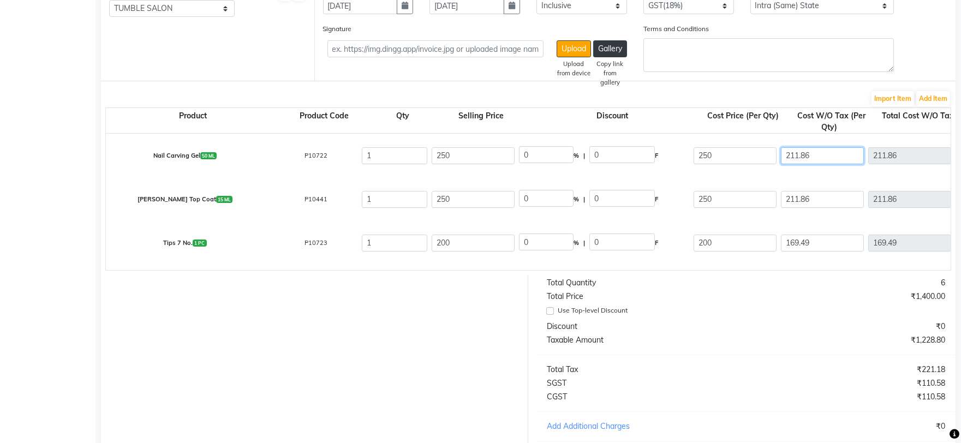
type input "2"
type input "40.13"
type input "25"
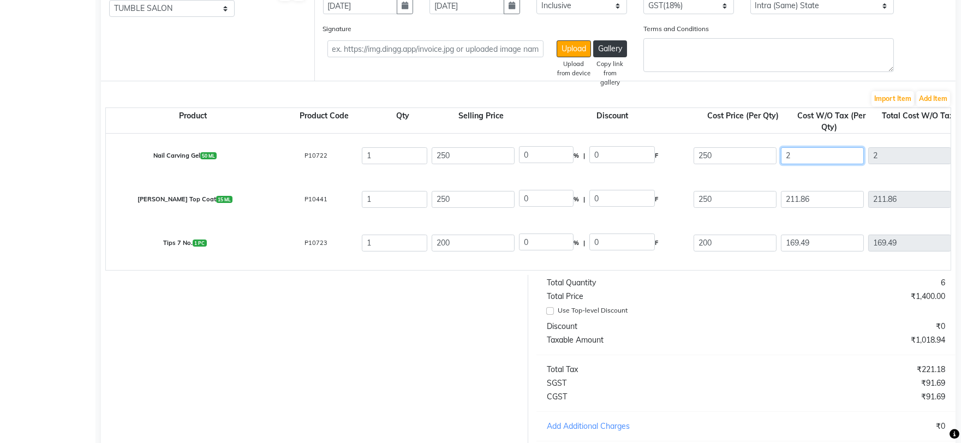
type input "25"
type input "63.13"
type input "250"
type input "288.13"
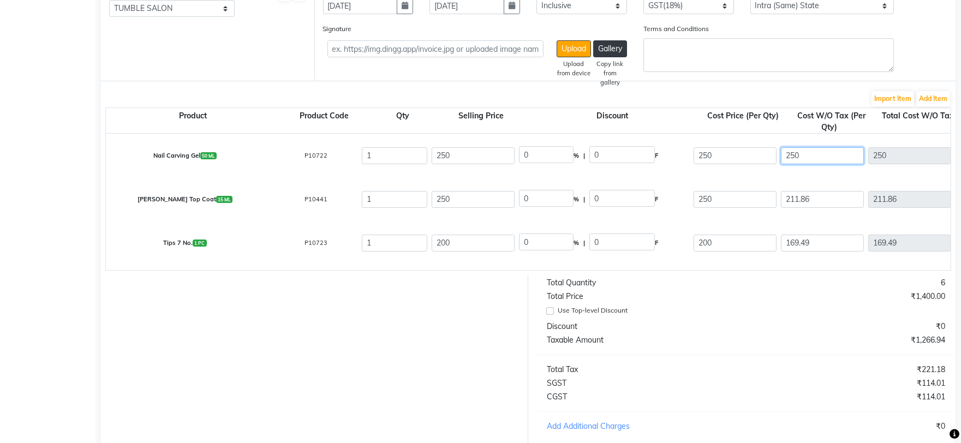
type input "250"
type input "295"
type input "45"
type input "295"
click at [832, 200] on input "211.86" at bounding box center [822, 199] width 83 height 17
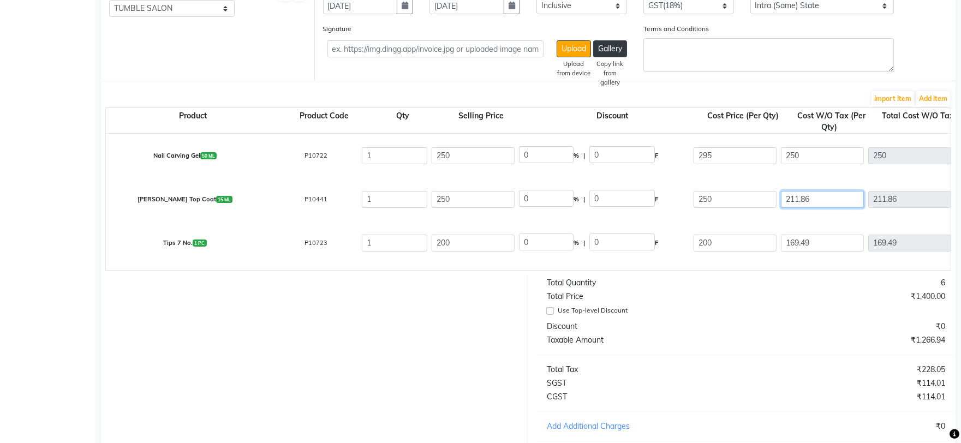
drag, startPoint x: 832, startPoint y: 200, endPoint x: 772, endPoint y: 201, distance: 60.0
type input "2"
type input "40.13"
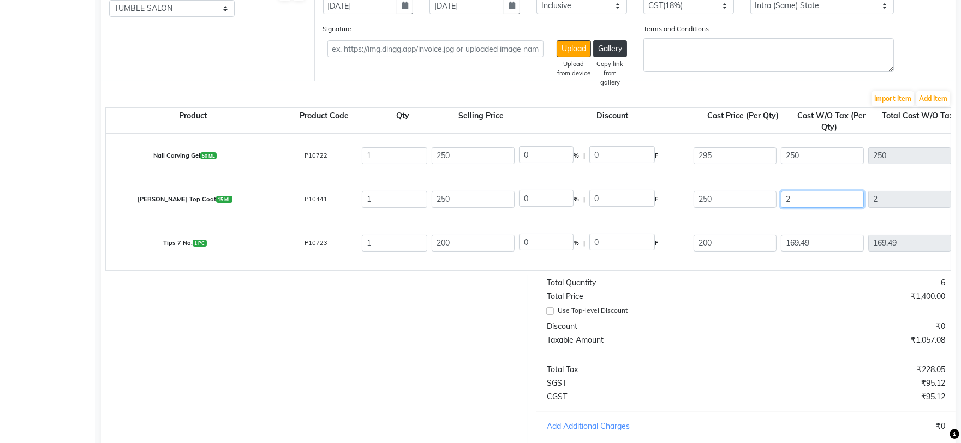
type input "25"
drag, startPoint x: 824, startPoint y: 238, endPoint x: 780, endPoint y: 243, distance: 43.9
click at [781, 243] on input "169.49" at bounding box center [822, 243] width 83 height 17
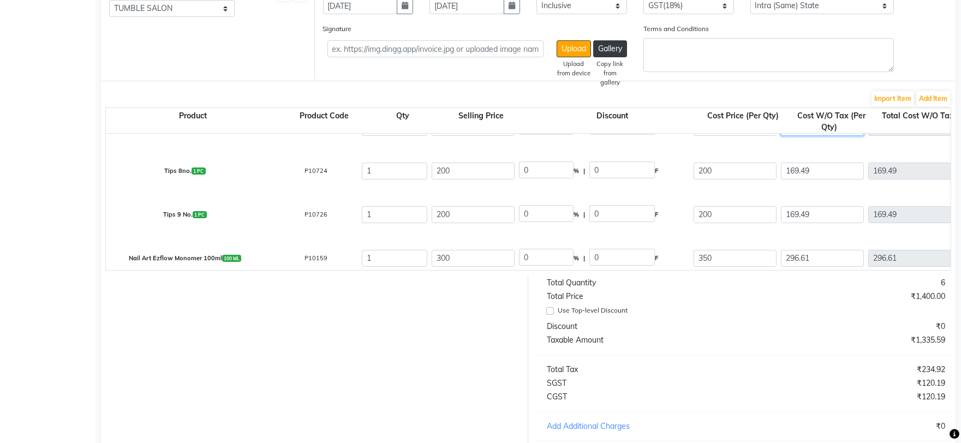
scroll to position [121, 0]
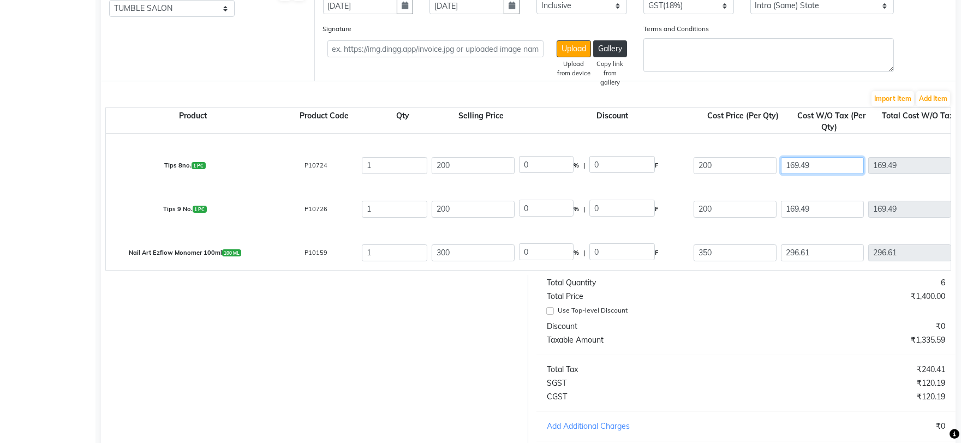
drag, startPoint x: 821, startPoint y: 166, endPoint x: 775, endPoint y: 172, distance: 46.2
click at [826, 210] on input "169.49" at bounding box center [822, 209] width 83 height 17
drag, startPoint x: 826, startPoint y: 210, endPoint x: 780, endPoint y: 216, distance: 46.2
click at [780, 216] on div "169.49" at bounding box center [822, 209] width 87 height 21
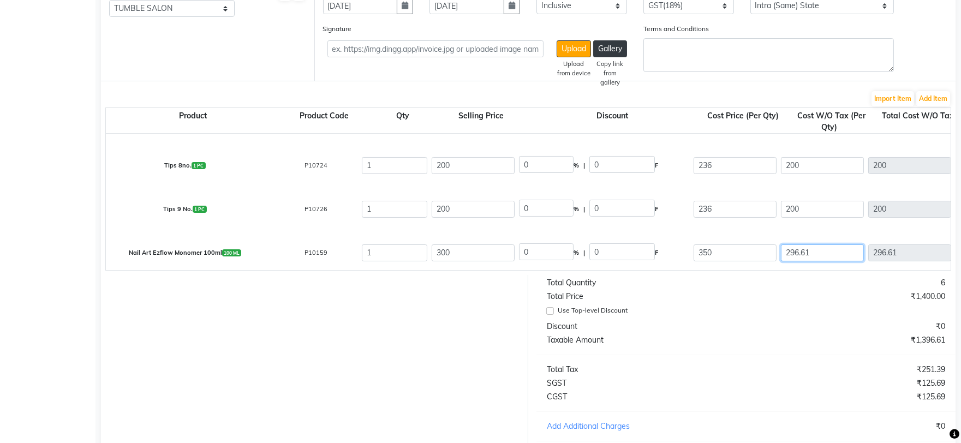
drag, startPoint x: 816, startPoint y: 255, endPoint x: 760, endPoint y: 258, distance: 56.2
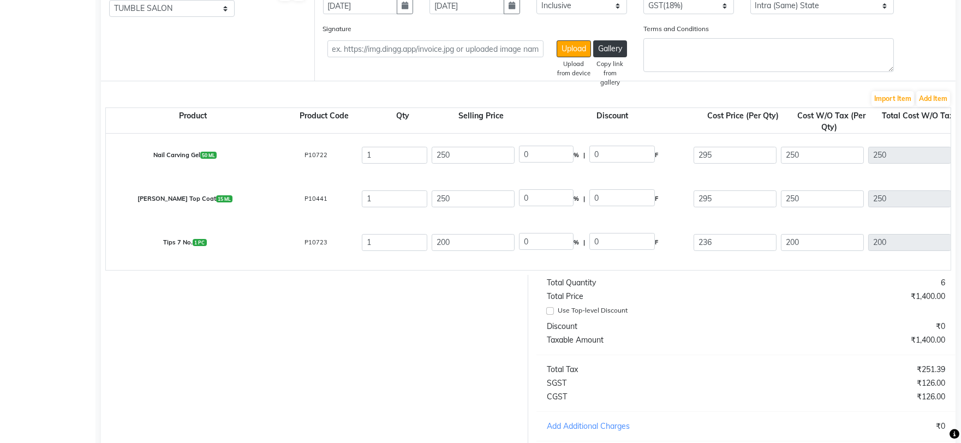
scroll to position [0, 0]
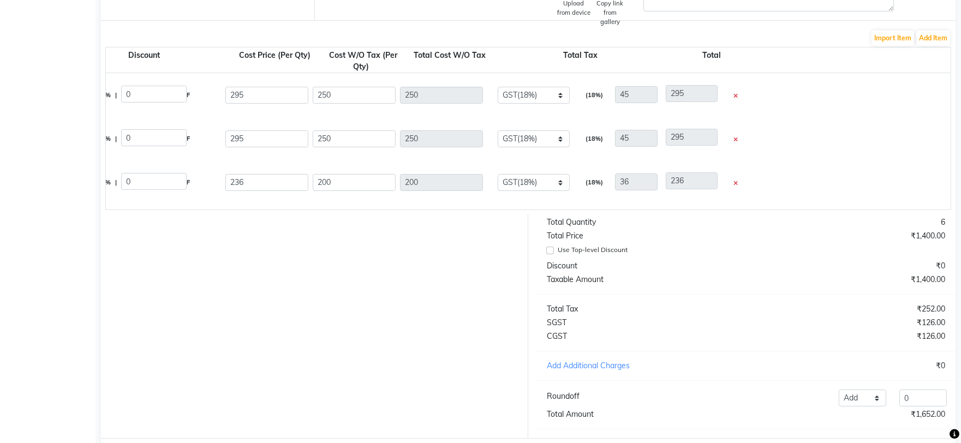
scroll to position [280, 0]
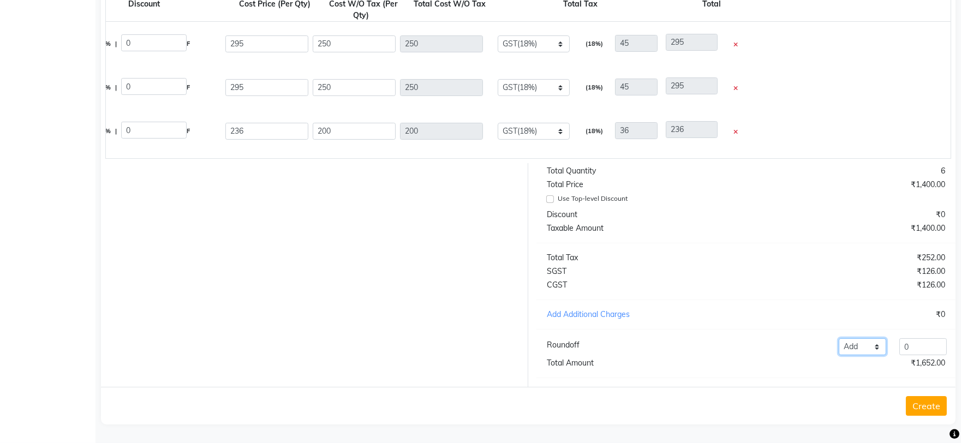
click at [875, 344] on select "Add Reduce" at bounding box center [862, 346] width 47 height 17
click at [768, 345] on div "Add Reduce 0" at bounding box center [833, 346] width 242 height 17
drag, startPoint x: 921, startPoint y: 342, endPoint x: 896, endPoint y: 349, distance: 25.6
click at [896, 349] on div "0" at bounding box center [923, 346] width 61 height 17
click at [837, 372] on div "Total Quantity 6 Total Price ₹1,400.00 Use Top-level Discount Discount ₹0 Taxab…" at bounding box center [745, 275] width 435 height 224
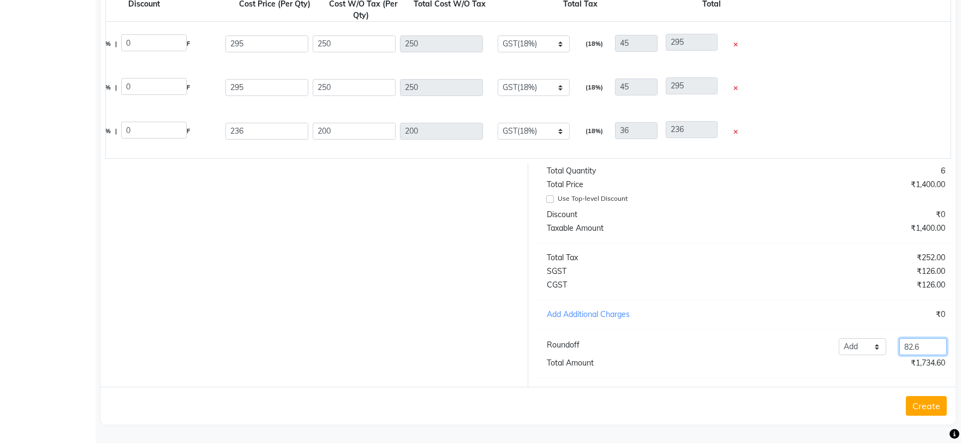
drag, startPoint x: 935, startPoint y: 345, endPoint x: 887, endPoint y: 350, distance: 48.8
click at [887, 350] on div "Add Reduce 82.6" at bounding box center [833, 346] width 242 height 17
click at [942, 318] on div "₹0" at bounding box center [849, 314] width 207 height 11
drag, startPoint x: 942, startPoint y: 315, endPoint x: 906, endPoint y: 315, distance: 36.0
click at [941, 315] on div "₹0" at bounding box center [849, 314] width 207 height 11
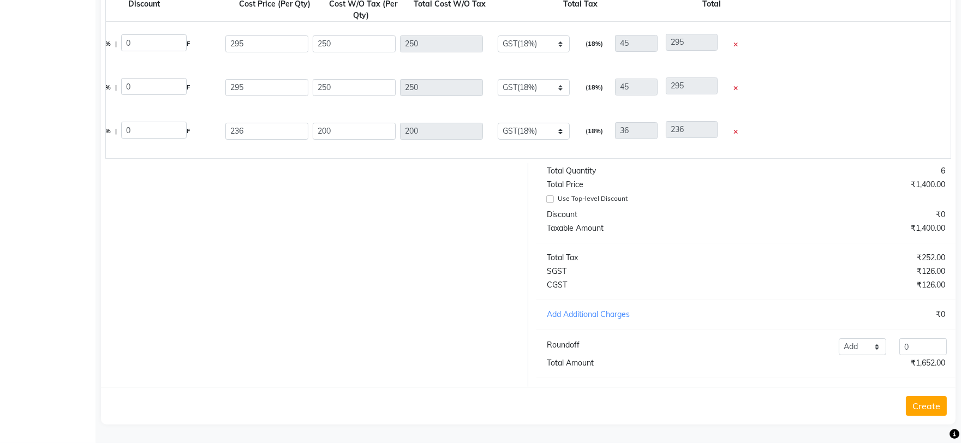
click at [602, 310] on div "Add Additional Charges" at bounding box center [642, 314] width 207 height 11
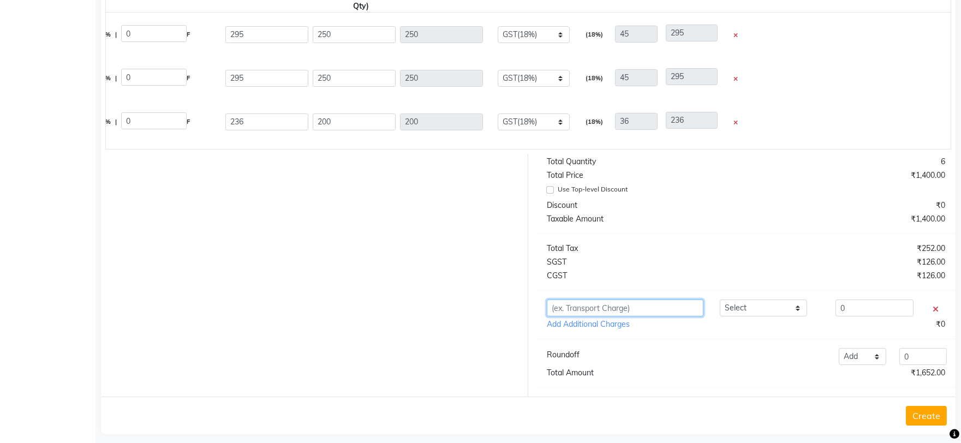
click at [609, 314] on input "text" at bounding box center [625, 308] width 157 height 17
click at [756, 316] on select "Select SIGNATURE ENTERPRISES QUANTUM INC - QUANTUM inc HARKRISHAN MEDICAL - ANI…" at bounding box center [763, 308] width 87 height 17
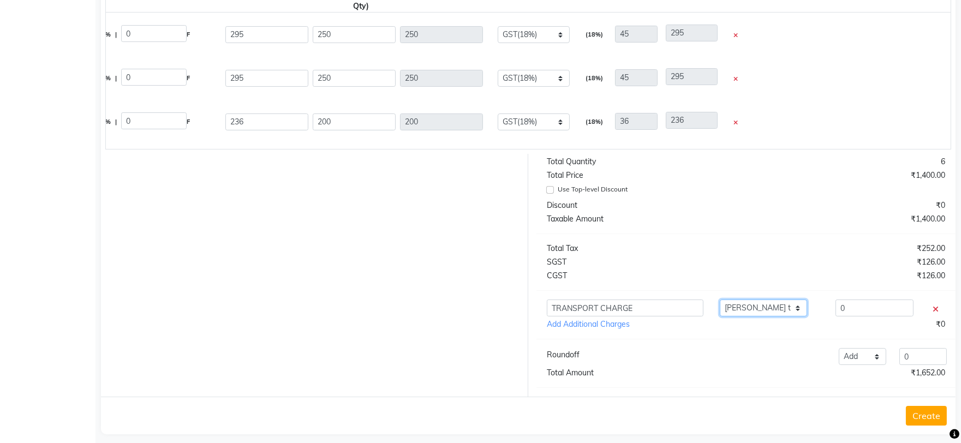
click at [720, 309] on select "Select SIGNATURE ENTERPRISES QUANTUM INC - QUANTUM inc HARKRISHAN MEDICAL - ANI…" at bounding box center [763, 308] width 87 height 17
drag, startPoint x: 865, startPoint y: 320, endPoint x: 831, endPoint y: 323, distance: 33.9
click at [831, 316] on div "0" at bounding box center [874, 308] width 91 height 17
click at [797, 359] on div "Total Quantity 6 Total Price ₹1,400.00 Use Top-level Discount Discount ₹0 Taxab…" at bounding box center [745, 277] width 435 height 246
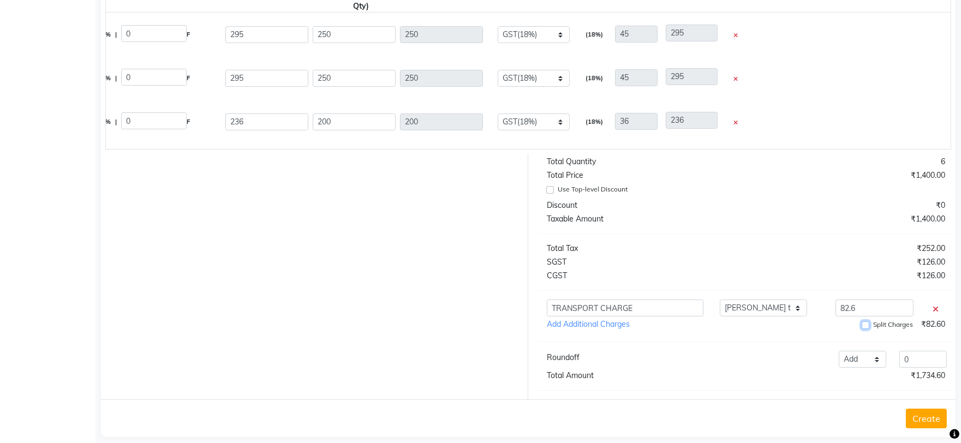
click at [864, 329] on input "Split Charges" at bounding box center [866, 325] width 8 height 8
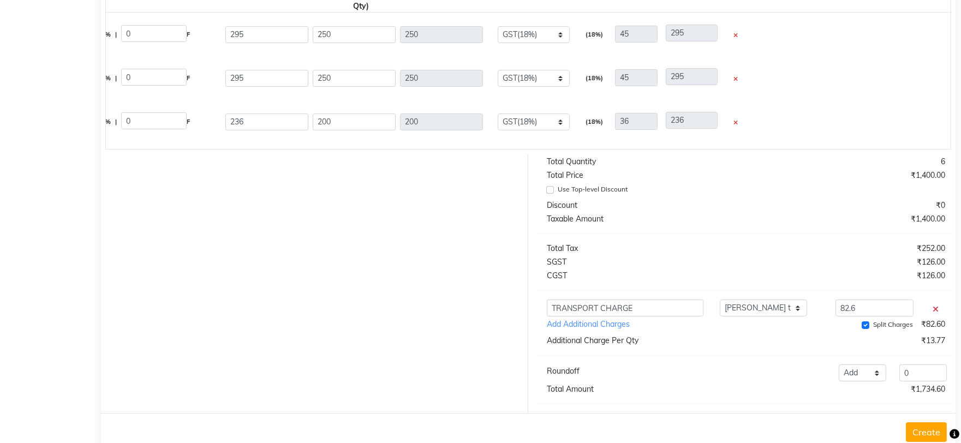
click at [783, 361] on div "Total Quantity 6 Total Price ₹1,400.00 Use Top-level Discount Discount ₹0 Taxab…" at bounding box center [745, 283] width 435 height 259
click at [865, 329] on input "Split Charges" at bounding box center [866, 325] width 8 height 8
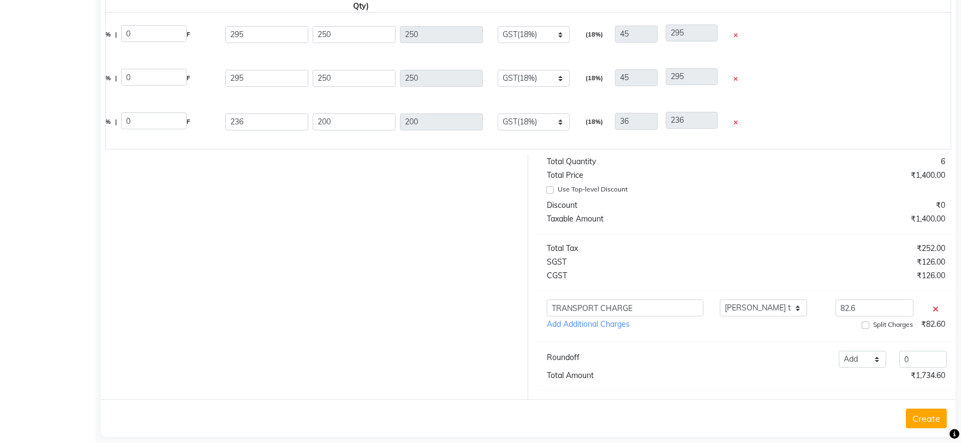
click at [825, 348] on div "Total Quantity 6 Total Price ₹1,400.00 Use Top-level Discount Discount ₹0 Taxab…" at bounding box center [745, 277] width 435 height 246
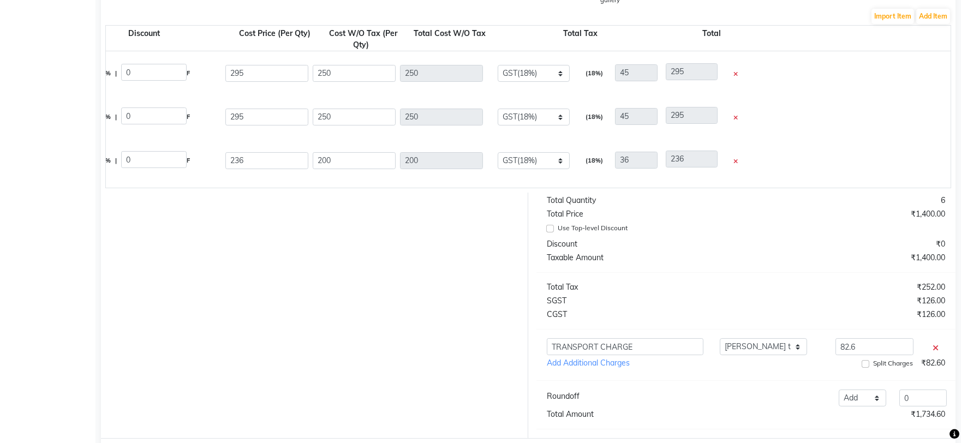
scroll to position [302, 0]
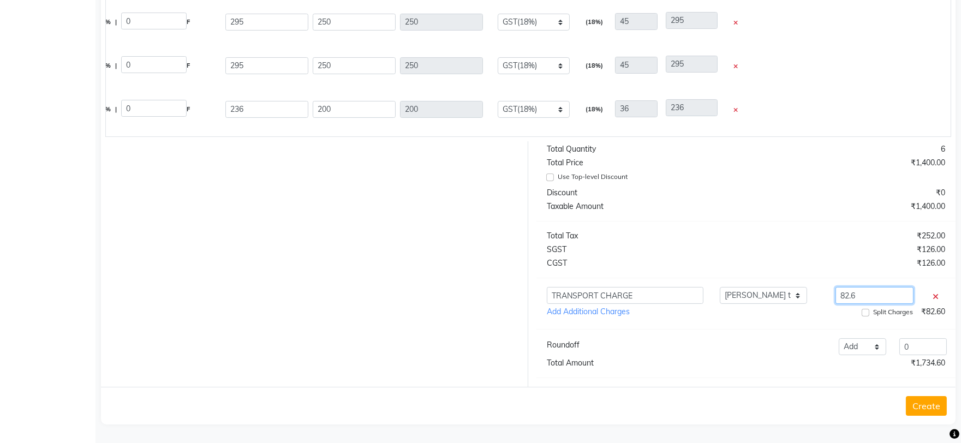
drag, startPoint x: 869, startPoint y: 297, endPoint x: 820, endPoint y: 298, distance: 49.1
click at [820, 298] on div "82.6" at bounding box center [875, 295] width 121 height 17
click at [862, 313] on input "Split Charges" at bounding box center [866, 313] width 8 height 8
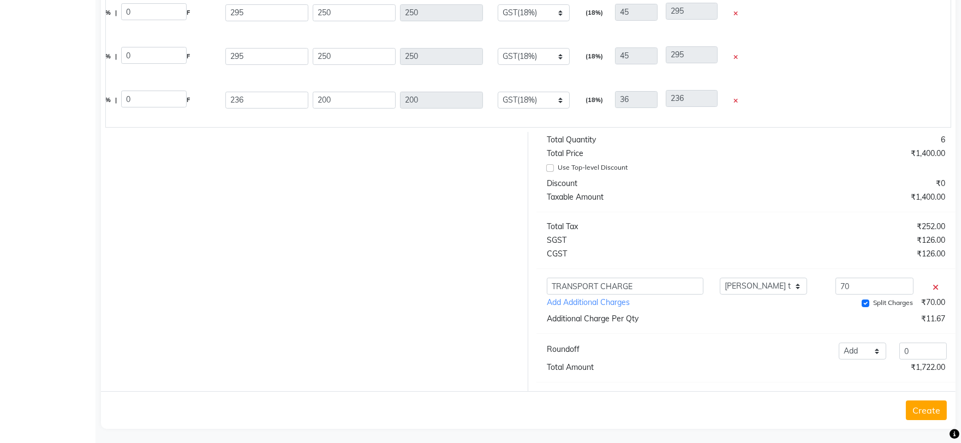
click at [866, 336] on div "Total Quantity 6 Total Price ₹1,400.00 Use Top-level Discount Discount ₹0 Taxab…" at bounding box center [745, 261] width 435 height 259
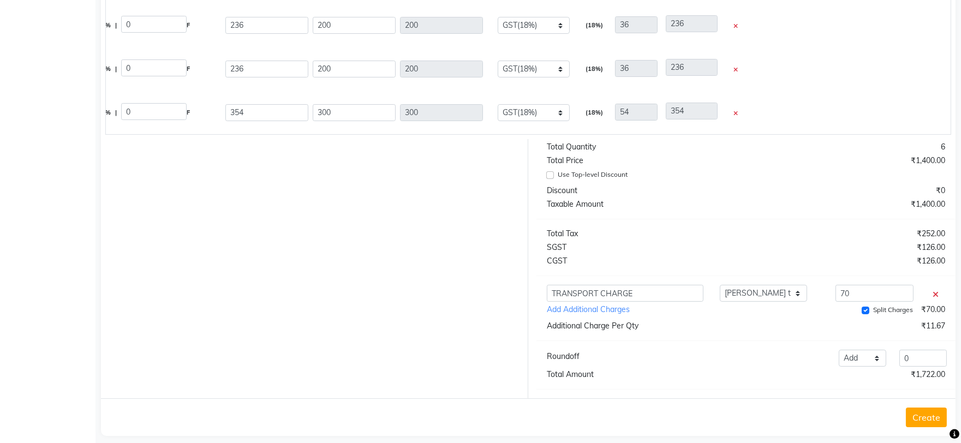
scroll to position [315, 0]
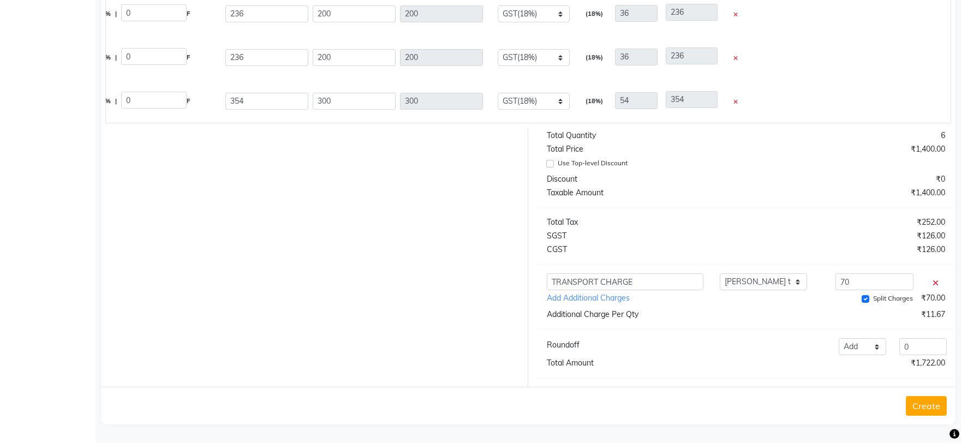
click at [925, 405] on button "Create" at bounding box center [926, 406] width 41 height 20
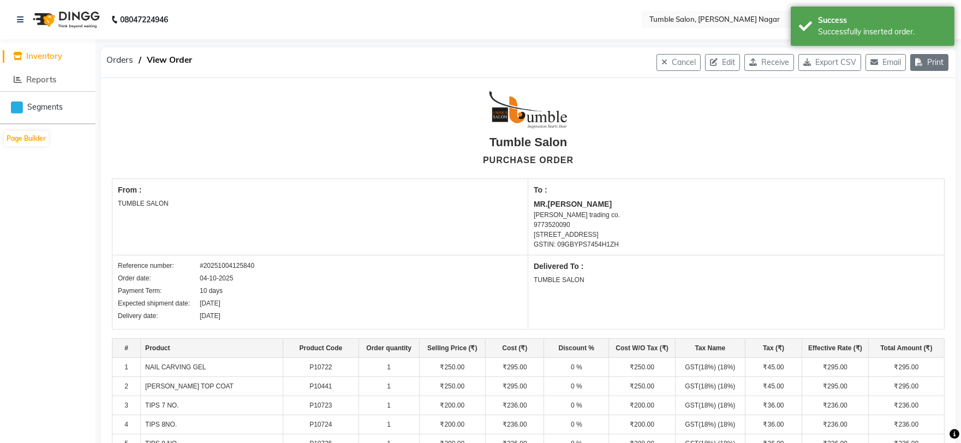
click at [918, 61] on icon "button" at bounding box center [921, 62] width 12 height 8
